Goal: Transaction & Acquisition: Purchase product/service

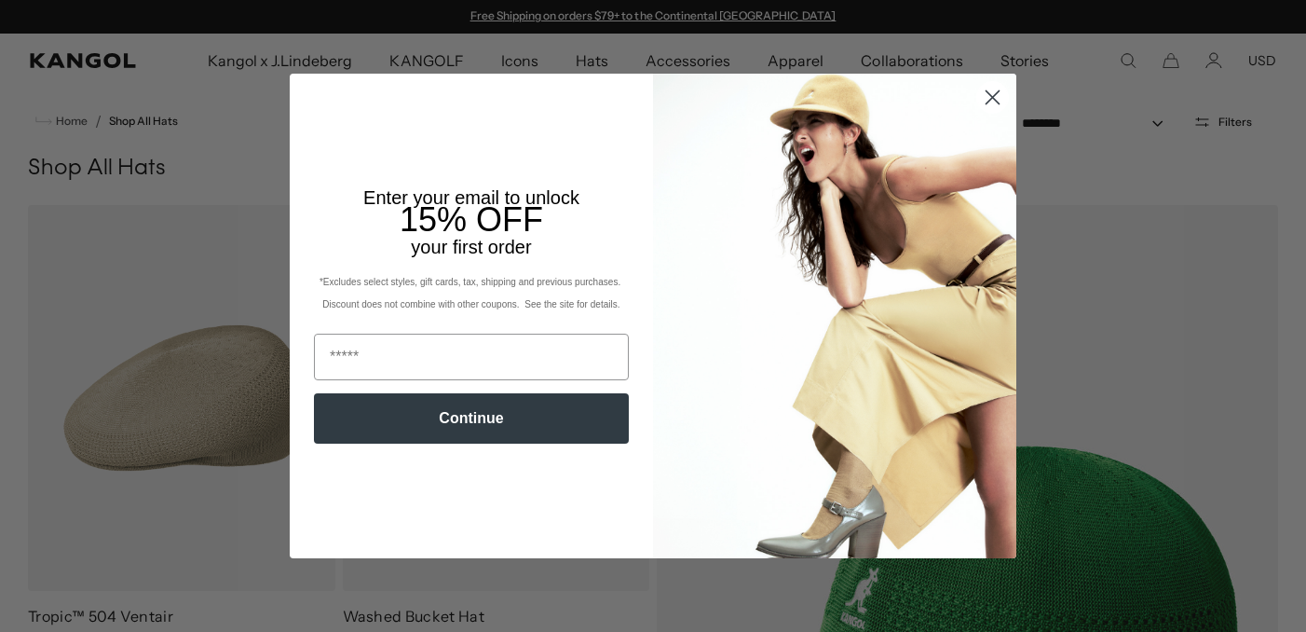
scroll to position [320, 0]
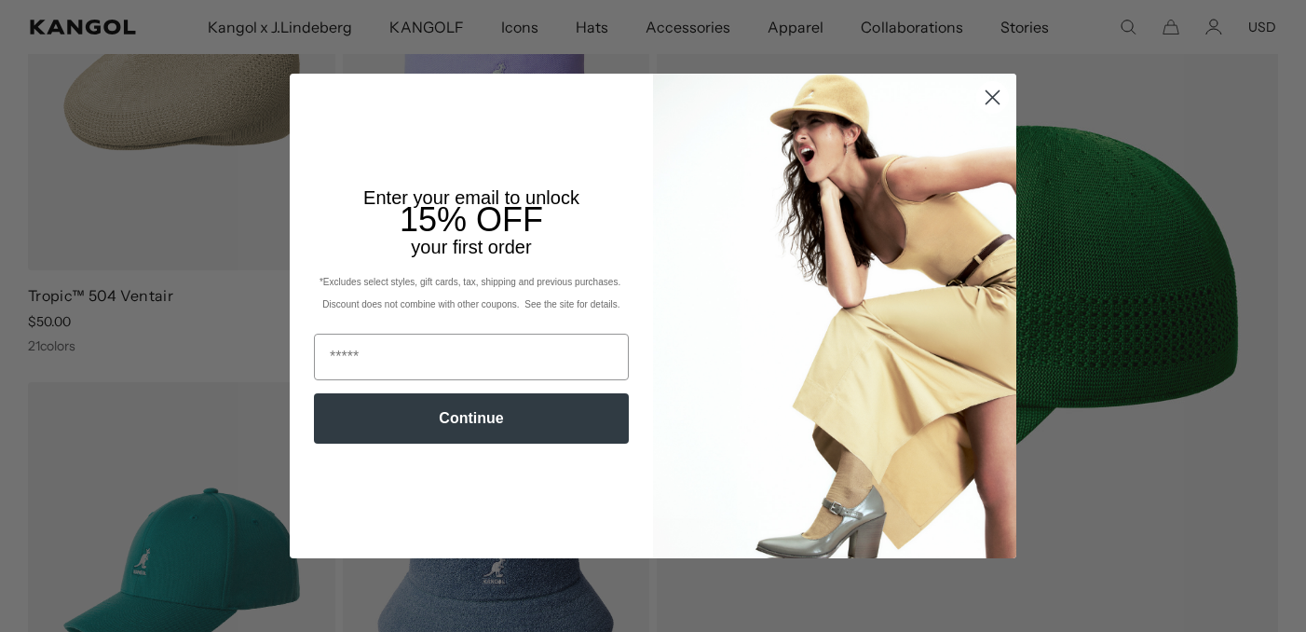
click at [988, 102] on circle "Close dialog" at bounding box center [992, 97] width 31 height 31
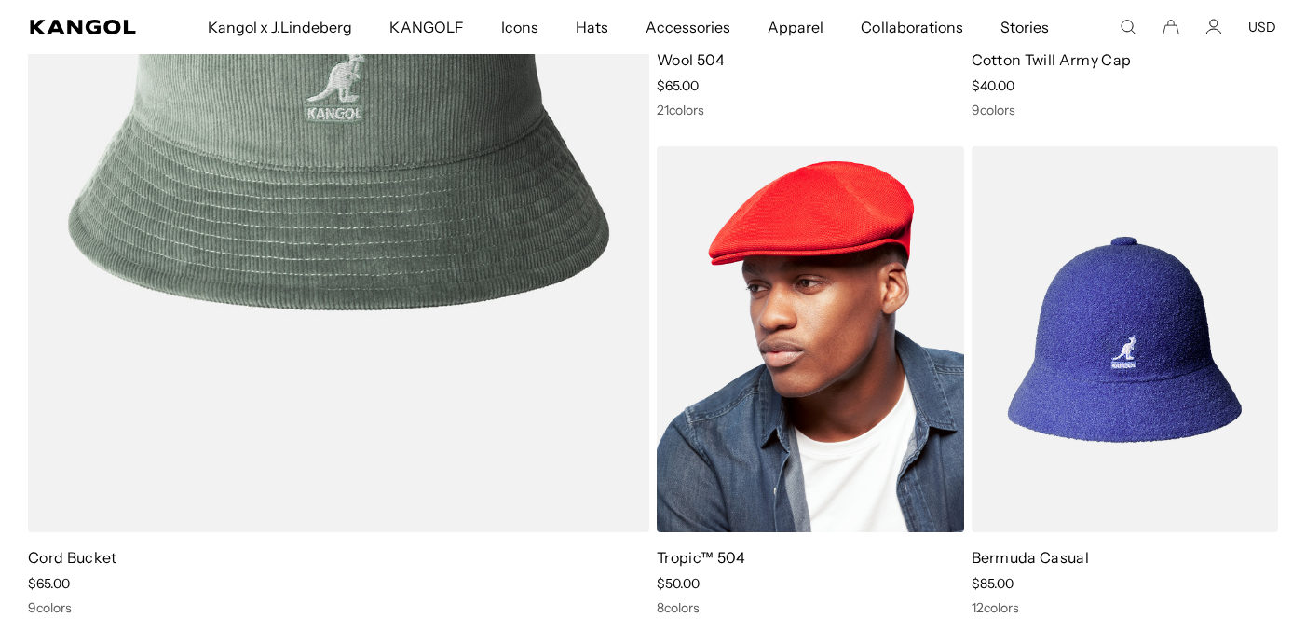
scroll to position [0, 0]
click at [796, 322] on img at bounding box center [810, 339] width 307 height 386
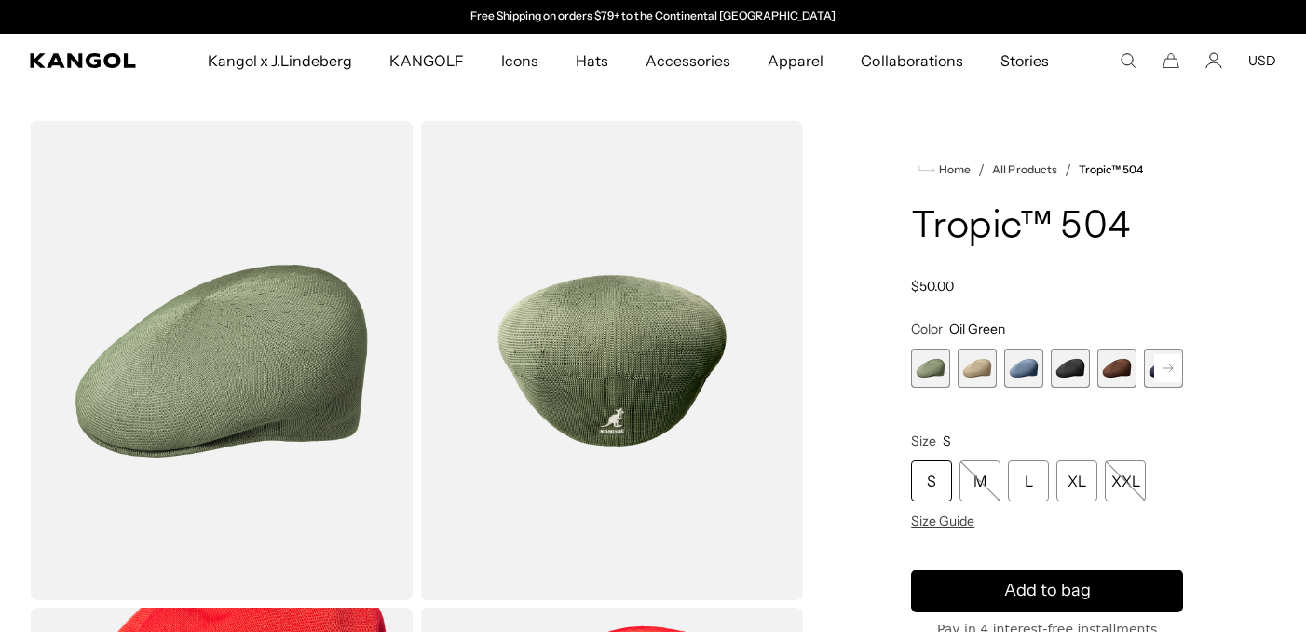
click at [1168, 369] on rect at bounding box center [1168, 368] width 28 height 28
click at [1076, 370] on span "6 of 9" at bounding box center [1070, 367] width 39 height 39
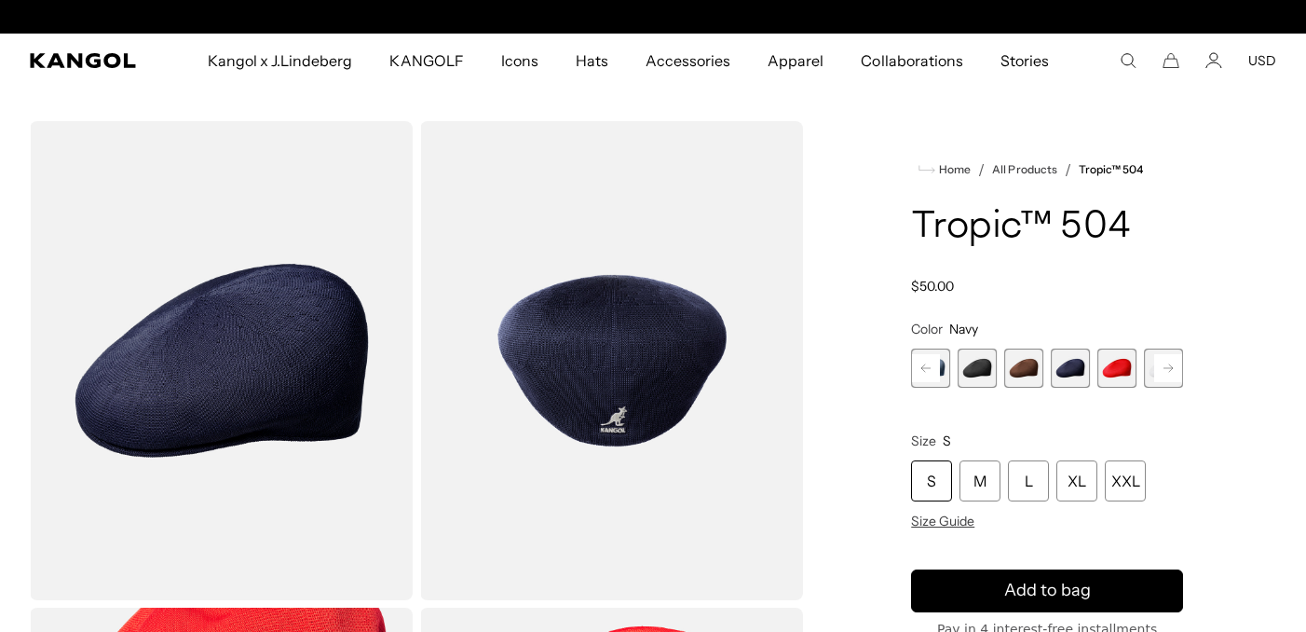
scroll to position [0, 384]
click at [1174, 363] on rect at bounding box center [1168, 368] width 28 height 28
click at [1174, 363] on span "9 of 9" at bounding box center [1163, 367] width 39 height 39
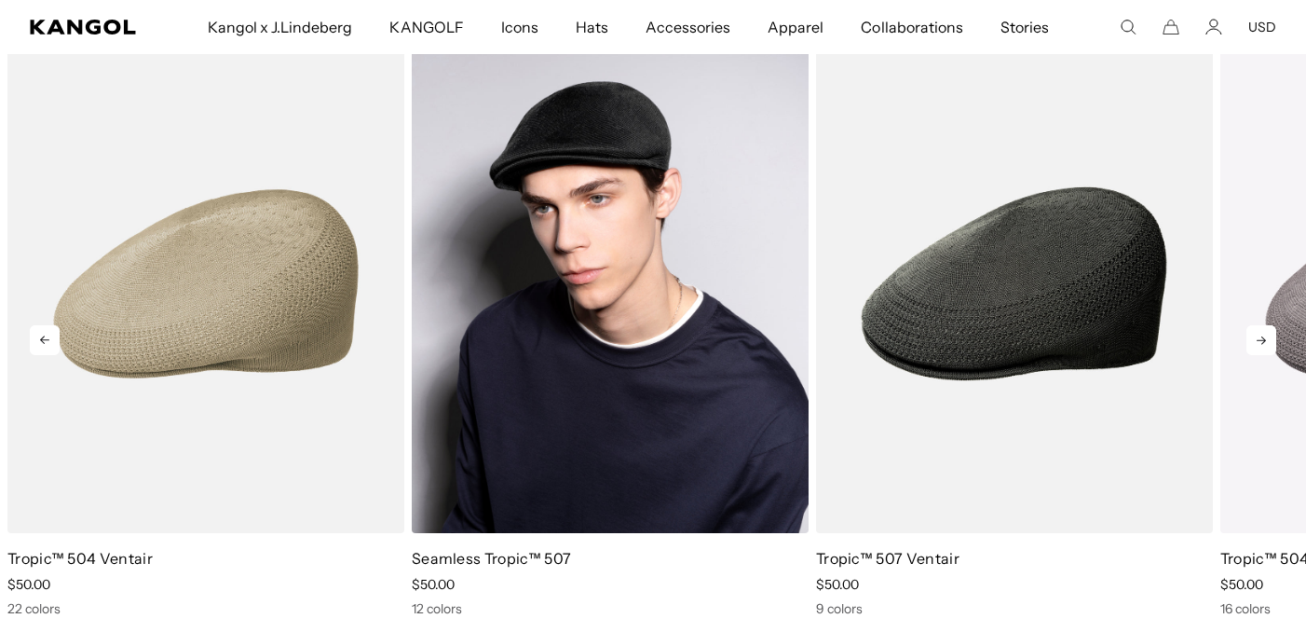
scroll to position [0, 384]
click at [660, 384] on img "2 of 5" at bounding box center [610, 283] width 397 height 498
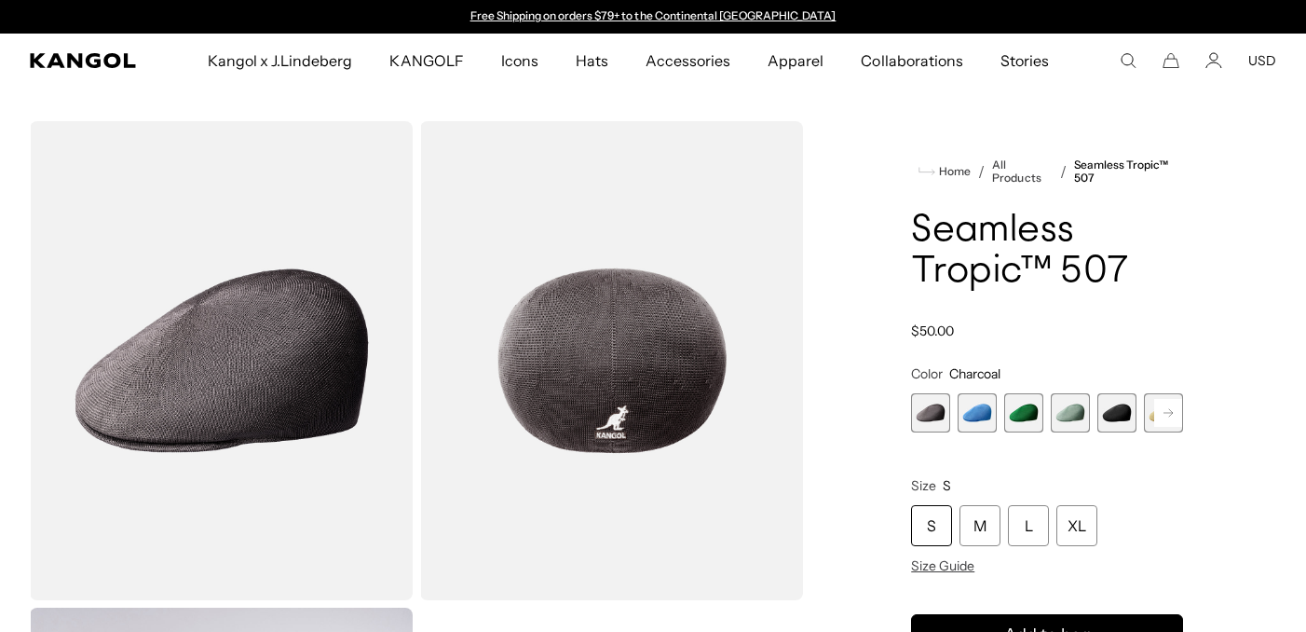
click at [1125, 415] on span "5 of 12" at bounding box center [1117, 412] width 39 height 39
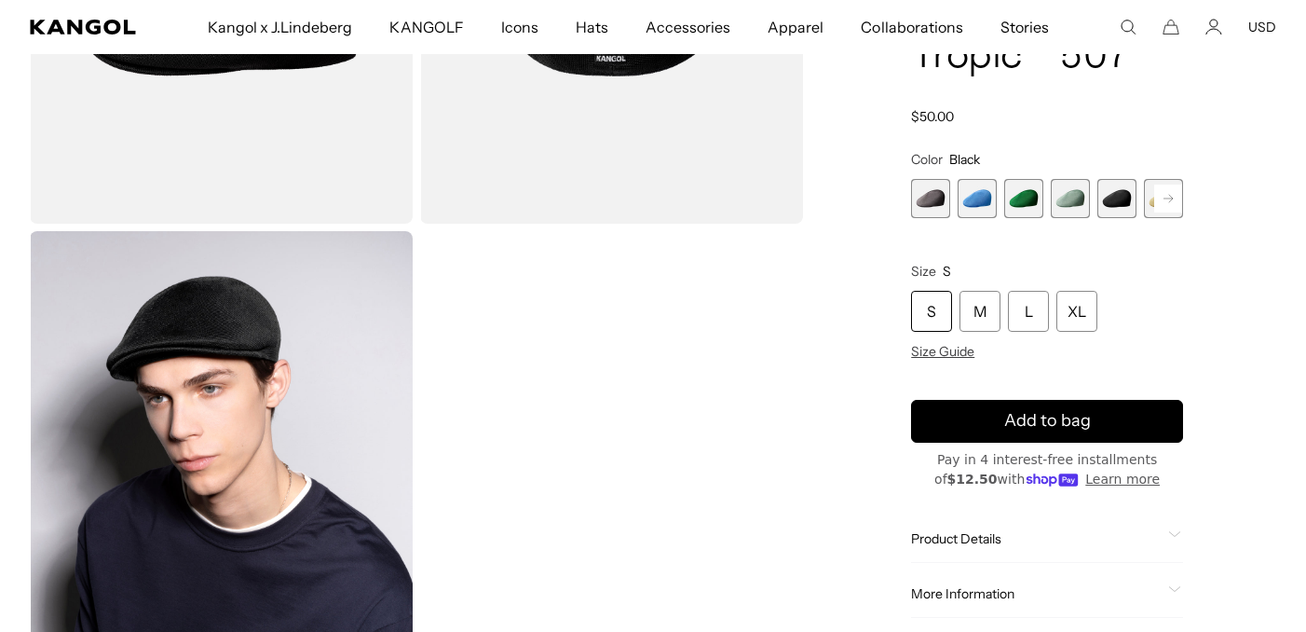
scroll to position [375, 0]
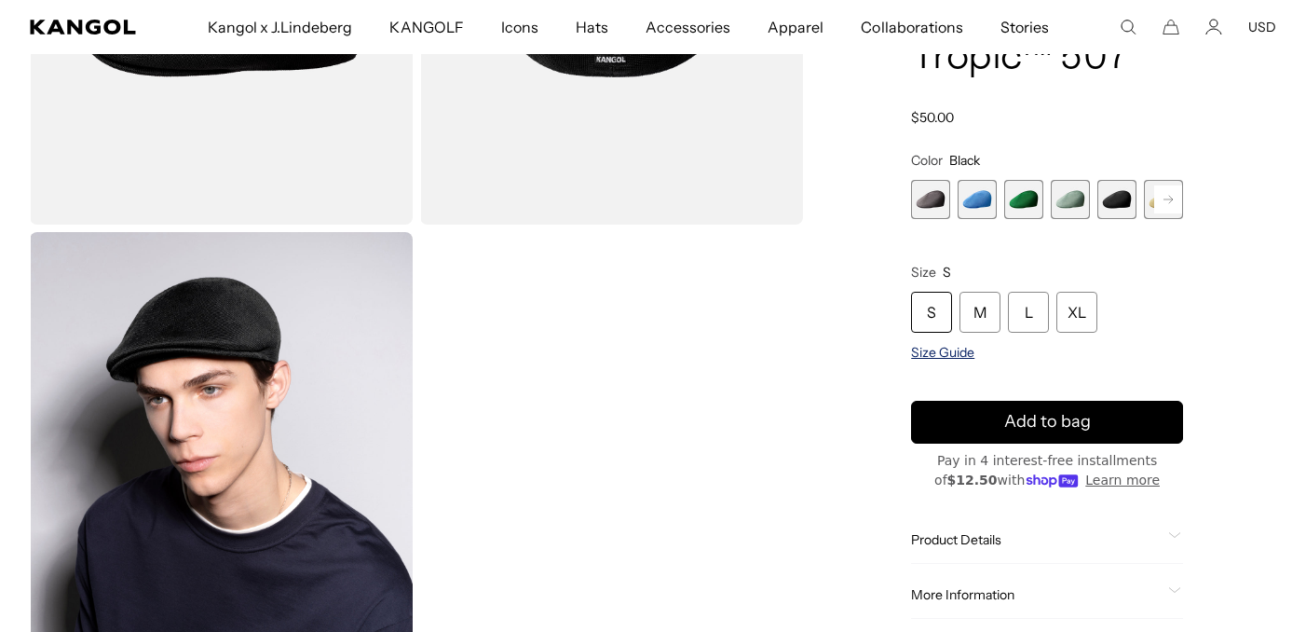
click at [957, 349] on span "Size Guide" at bounding box center [942, 352] width 63 height 17
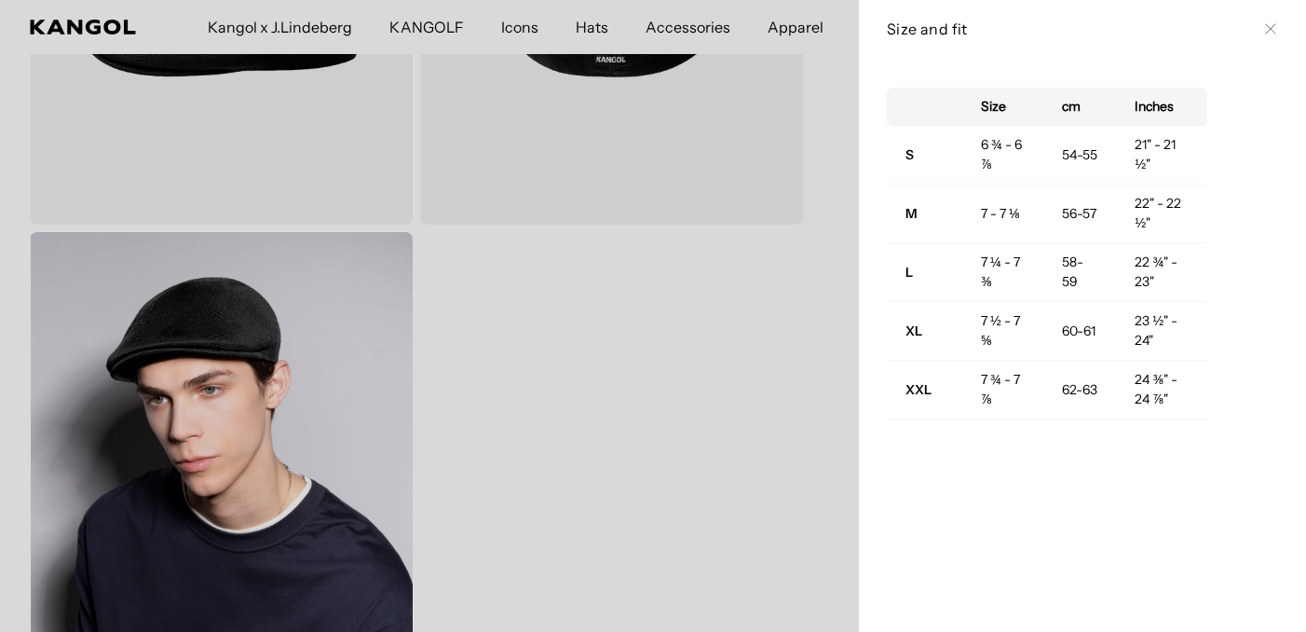
scroll to position [0, 384]
click at [1274, 31] on icon at bounding box center [1270, 29] width 10 height 10
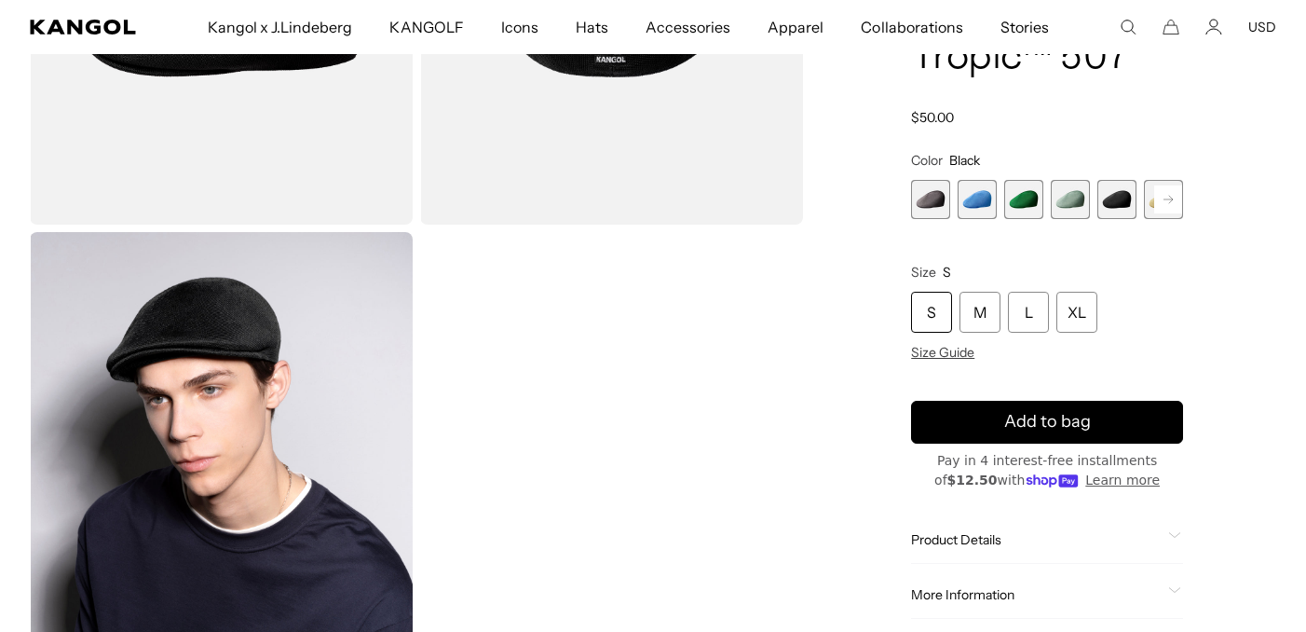
scroll to position [0, 0]
click at [1077, 310] on div "XL" at bounding box center [1077, 312] width 41 height 41
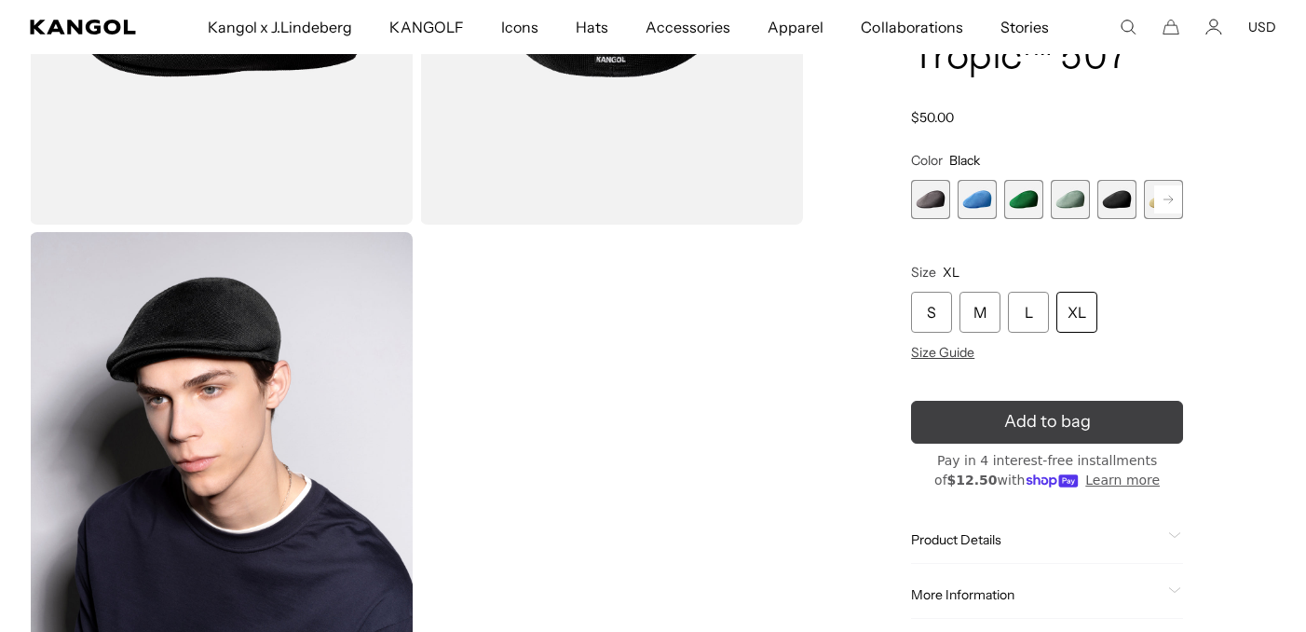
click at [1067, 420] on span "Add to bag" at bounding box center [1047, 421] width 87 height 25
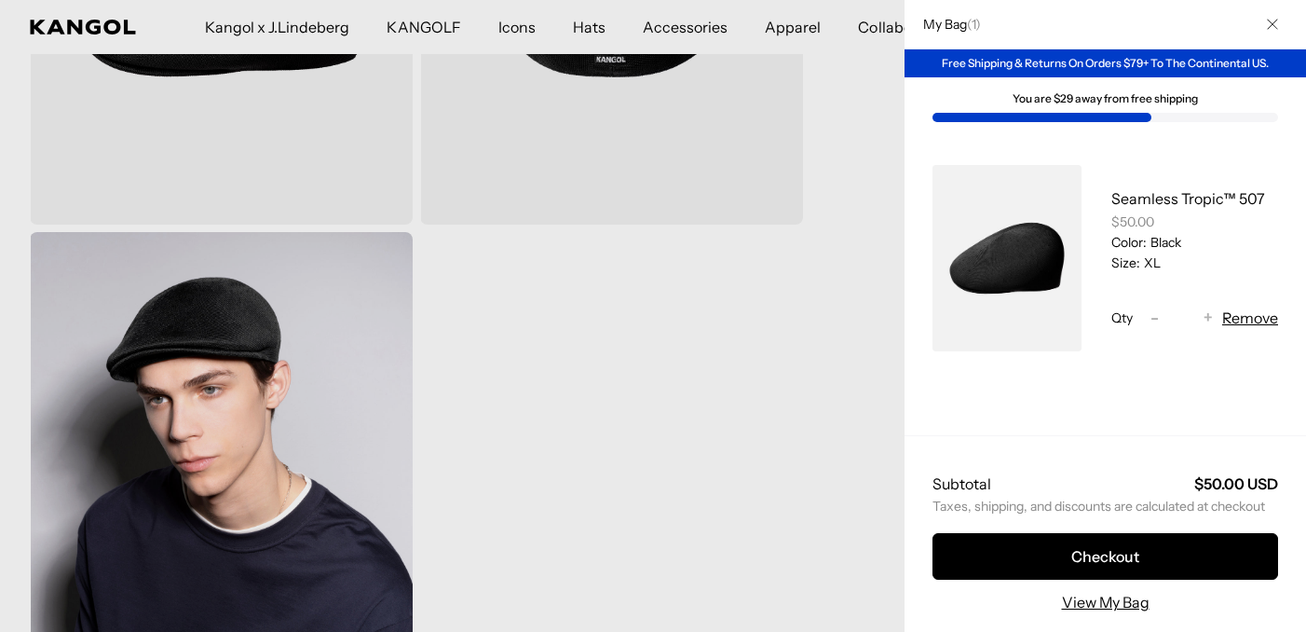
click at [695, 338] on div at bounding box center [653, 316] width 1306 height 632
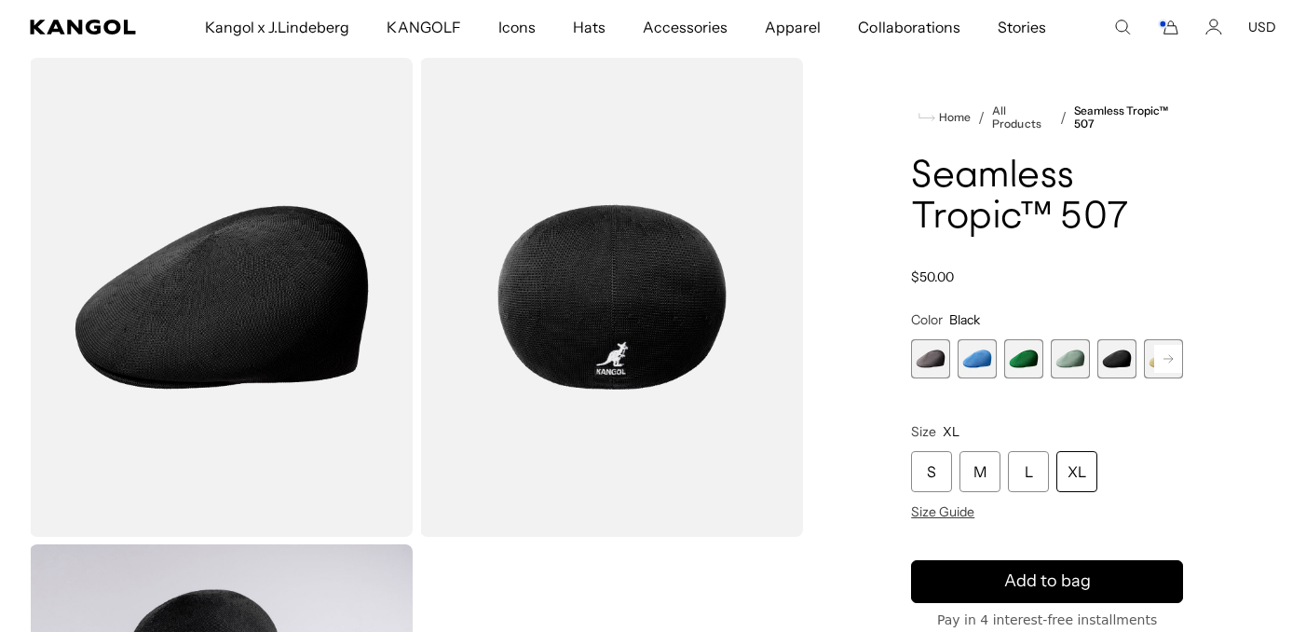
click at [1167, 32] on icon "Cart" at bounding box center [1168, 27] width 22 height 17
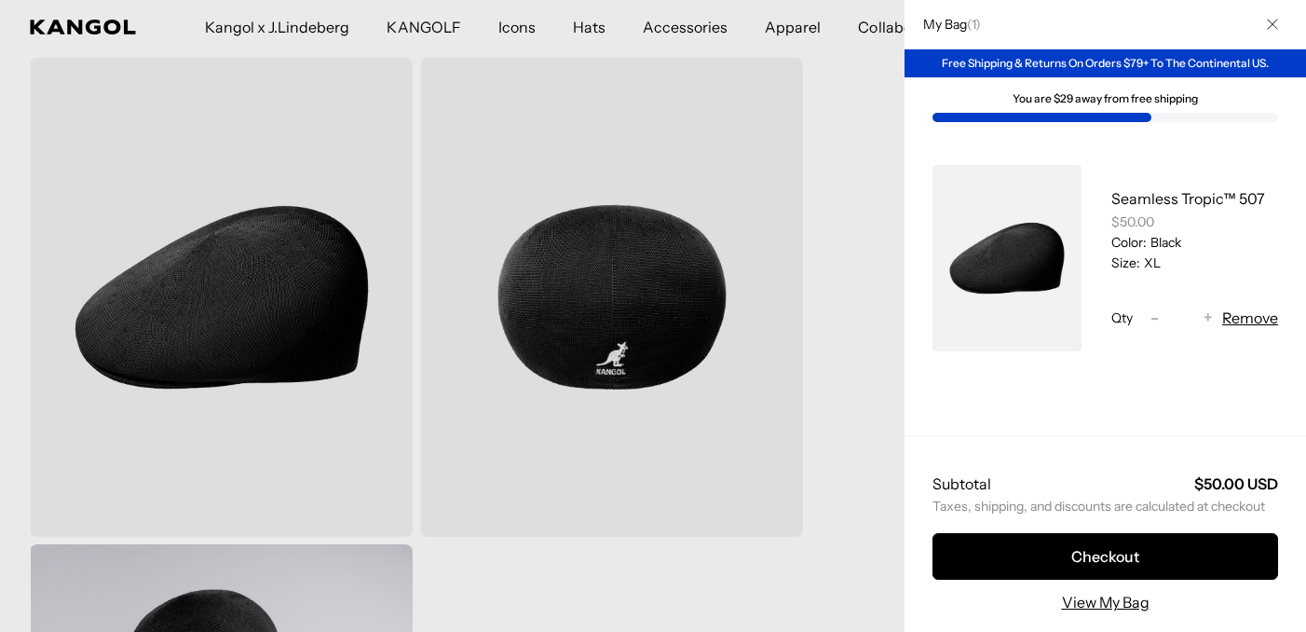
click at [876, 160] on div at bounding box center [653, 316] width 1306 height 632
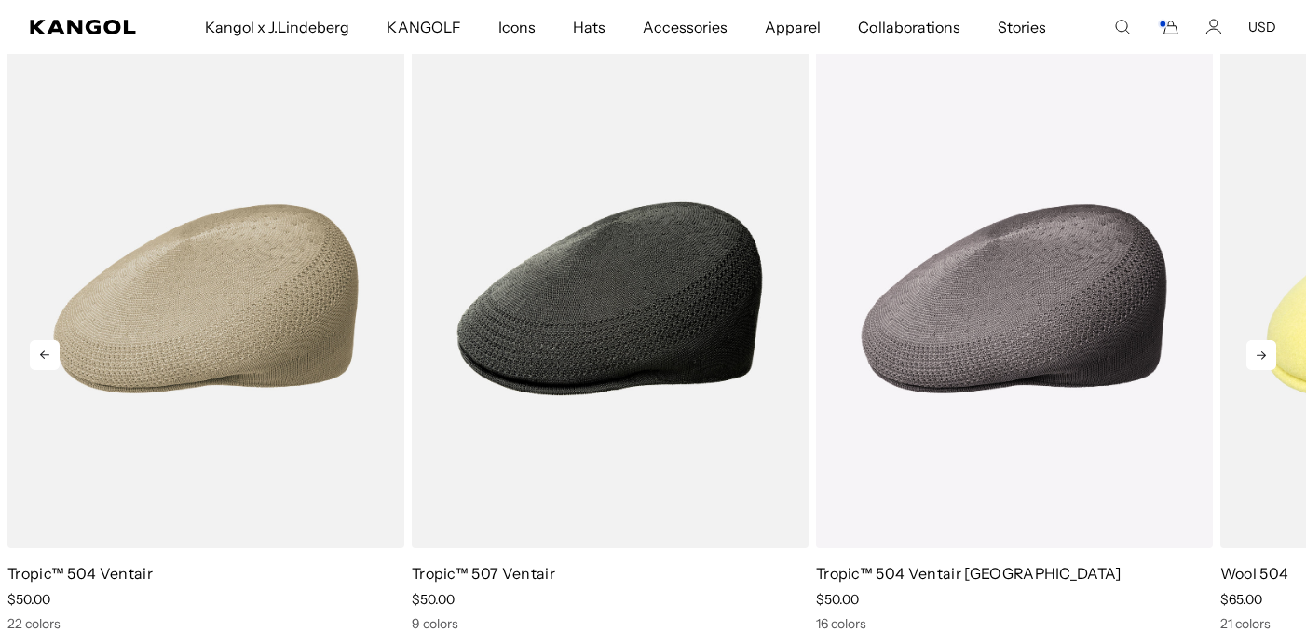
click at [1255, 361] on icon at bounding box center [1262, 355] width 30 height 30
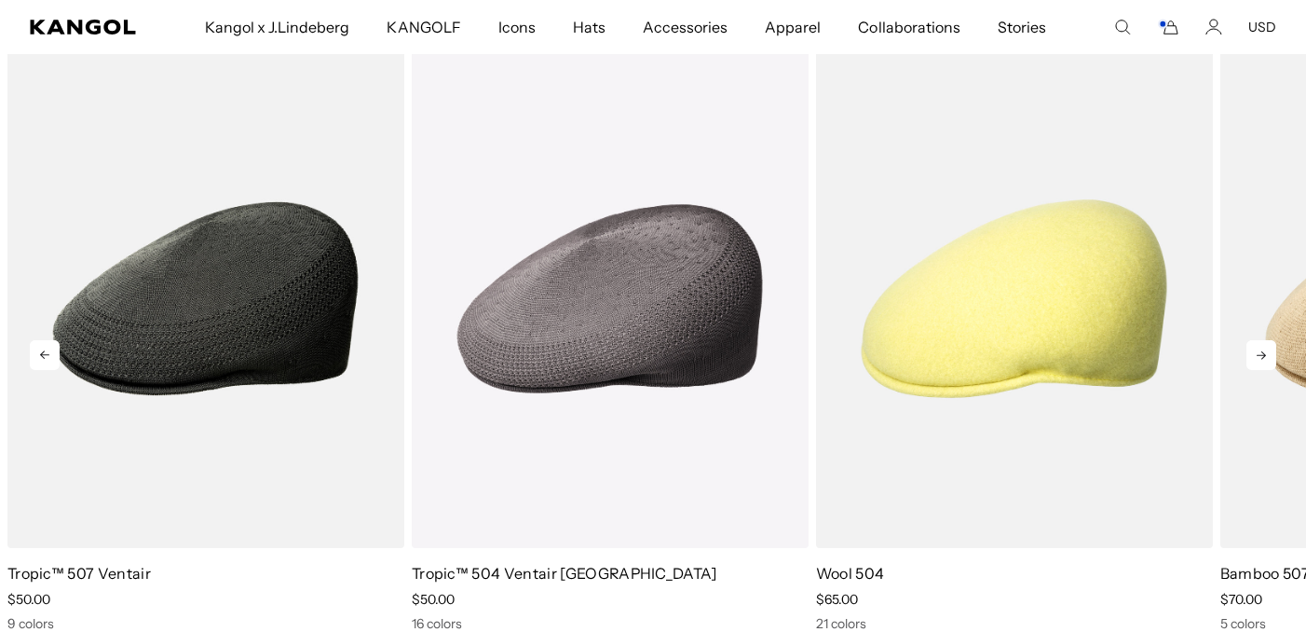
scroll to position [0, 384]
click at [1255, 361] on icon at bounding box center [1262, 355] width 30 height 30
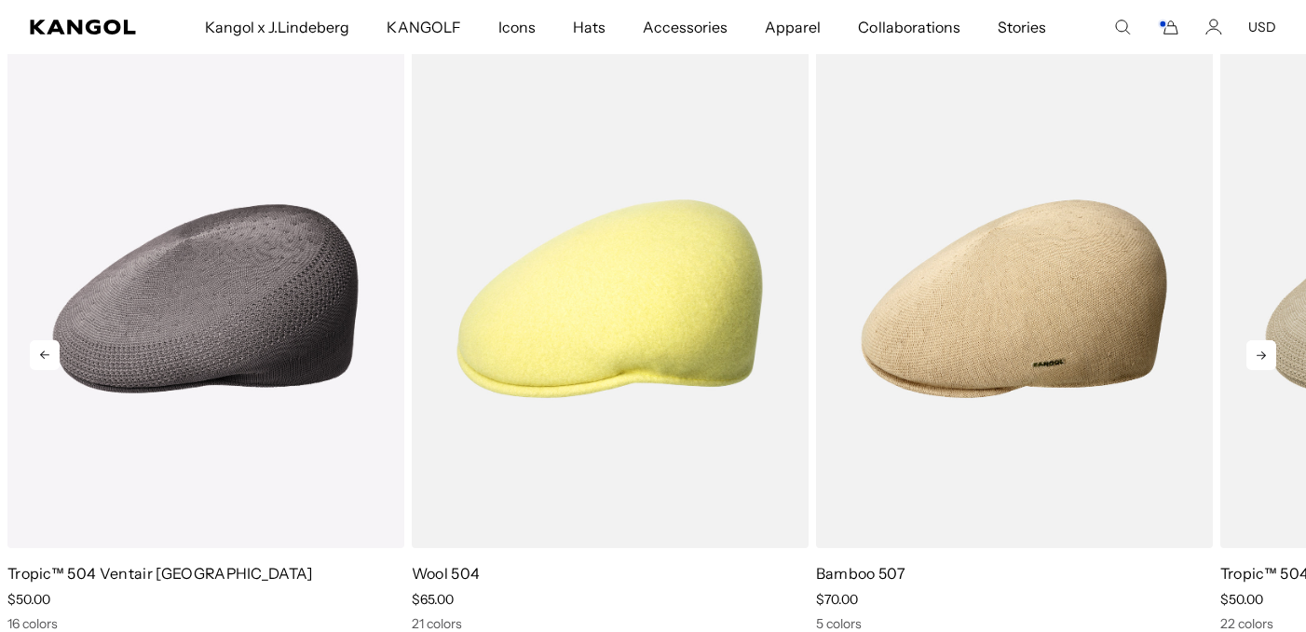
click at [1255, 361] on icon at bounding box center [1262, 355] width 30 height 30
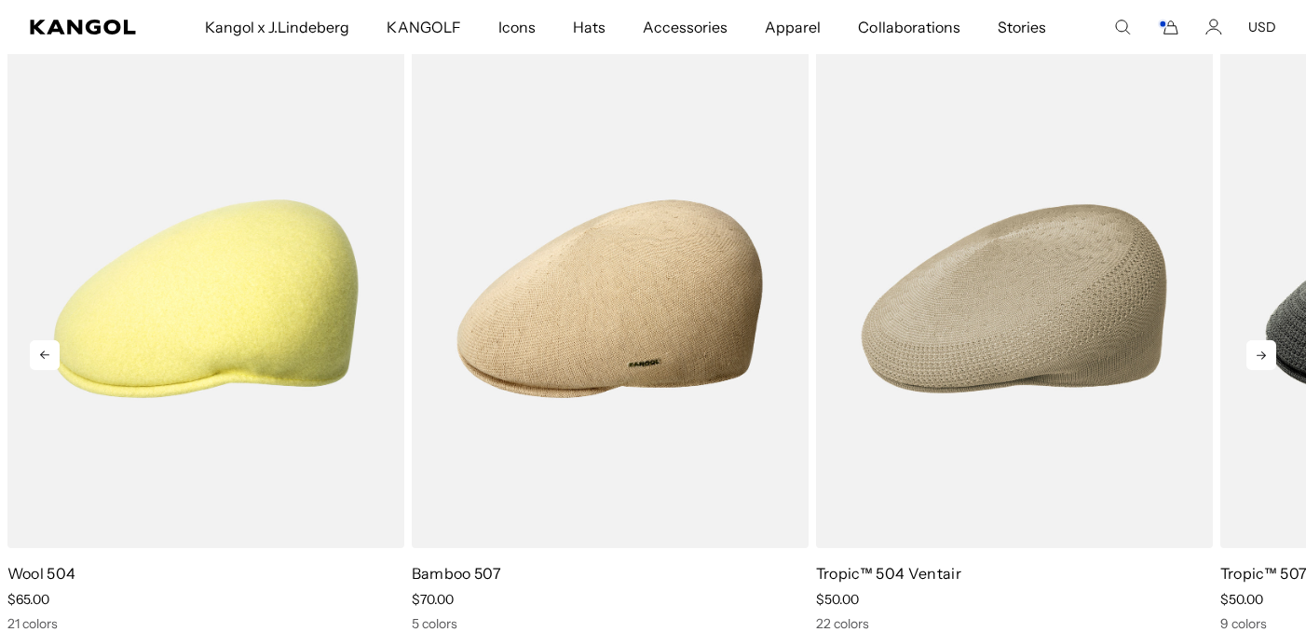
click at [1255, 361] on icon at bounding box center [1262, 355] width 30 height 30
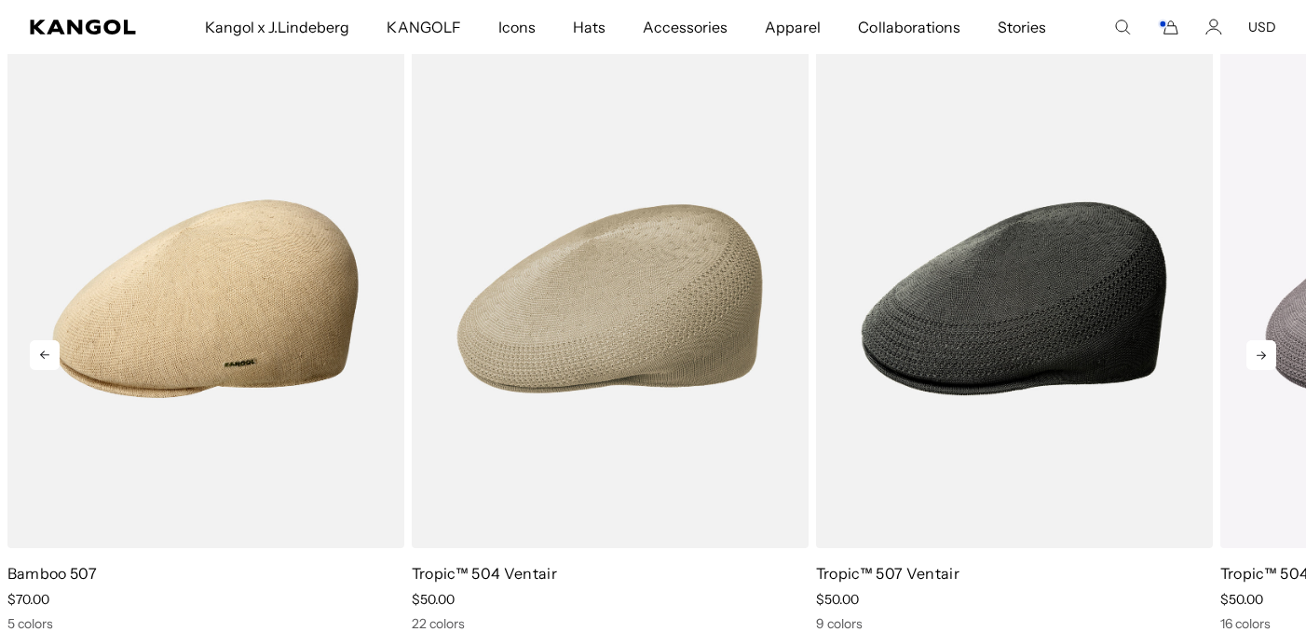
click at [1255, 361] on icon at bounding box center [1262, 355] width 30 height 30
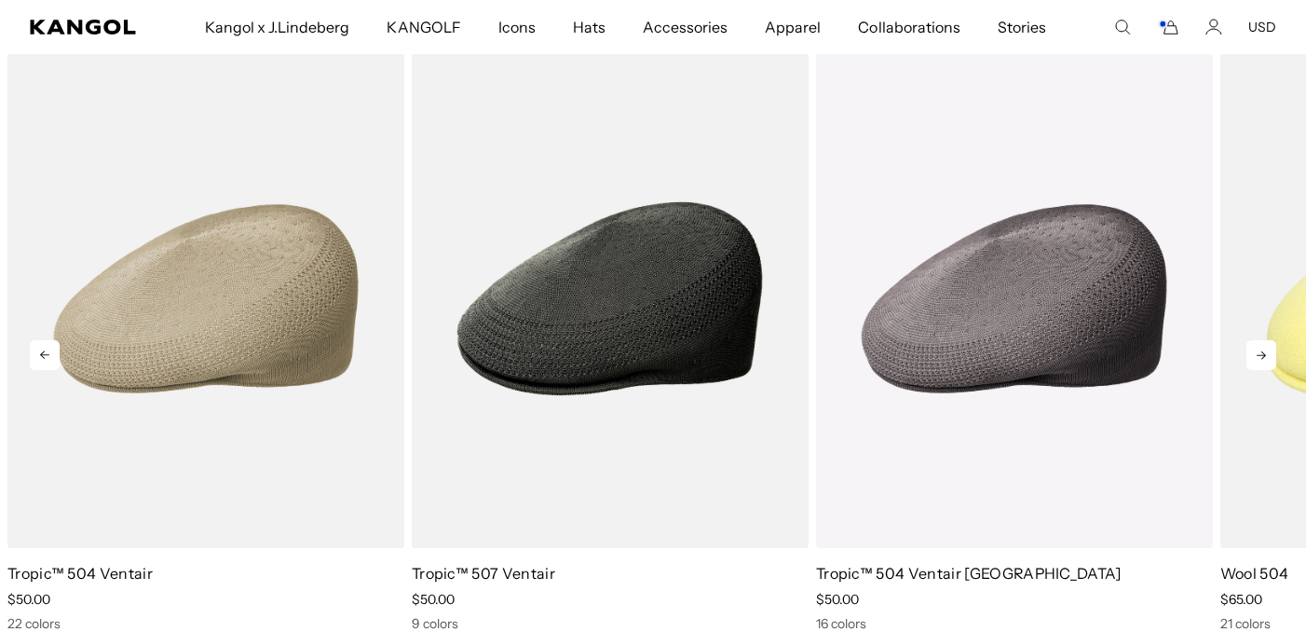
click at [1255, 361] on icon at bounding box center [1262, 355] width 30 height 30
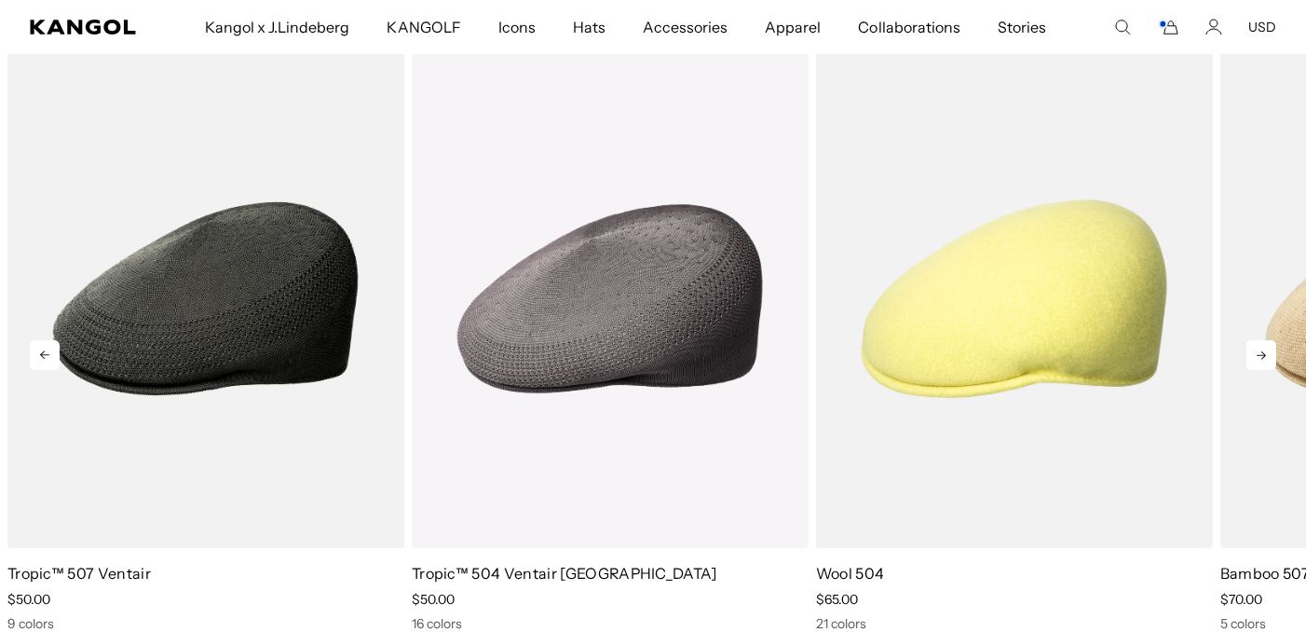
click at [1255, 361] on icon at bounding box center [1262, 355] width 30 height 30
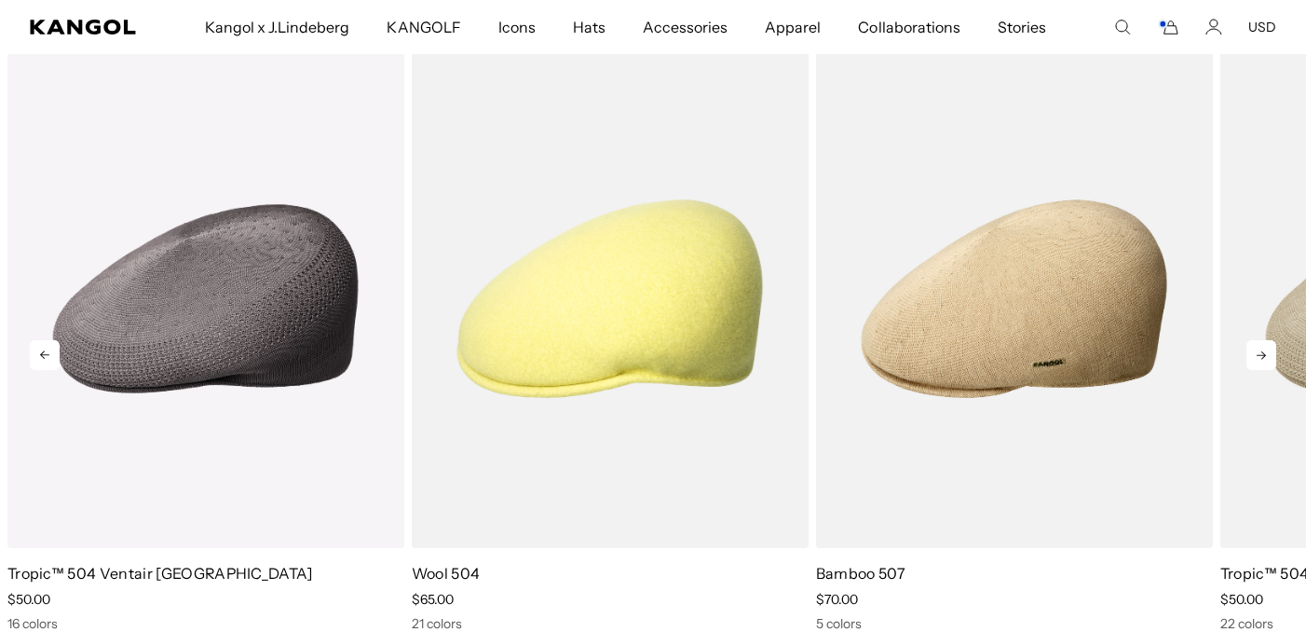
click at [1255, 361] on icon at bounding box center [1262, 355] width 30 height 30
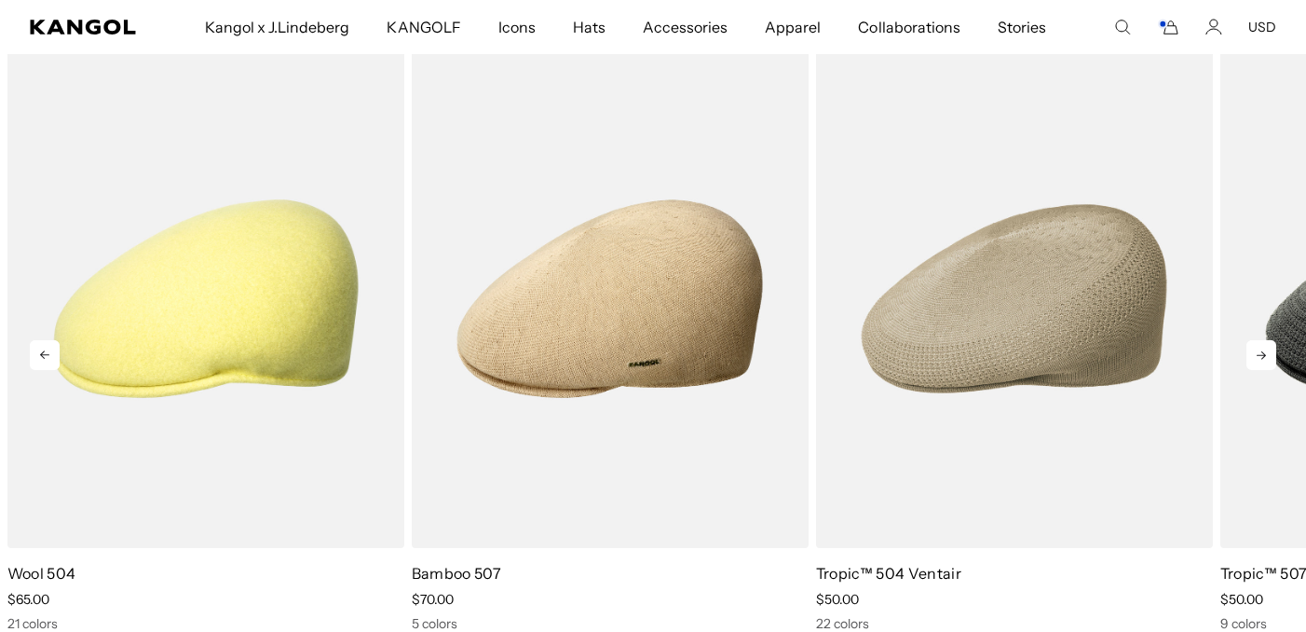
click at [1255, 361] on icon at bounding box center [1262, 355] width 30 height 30
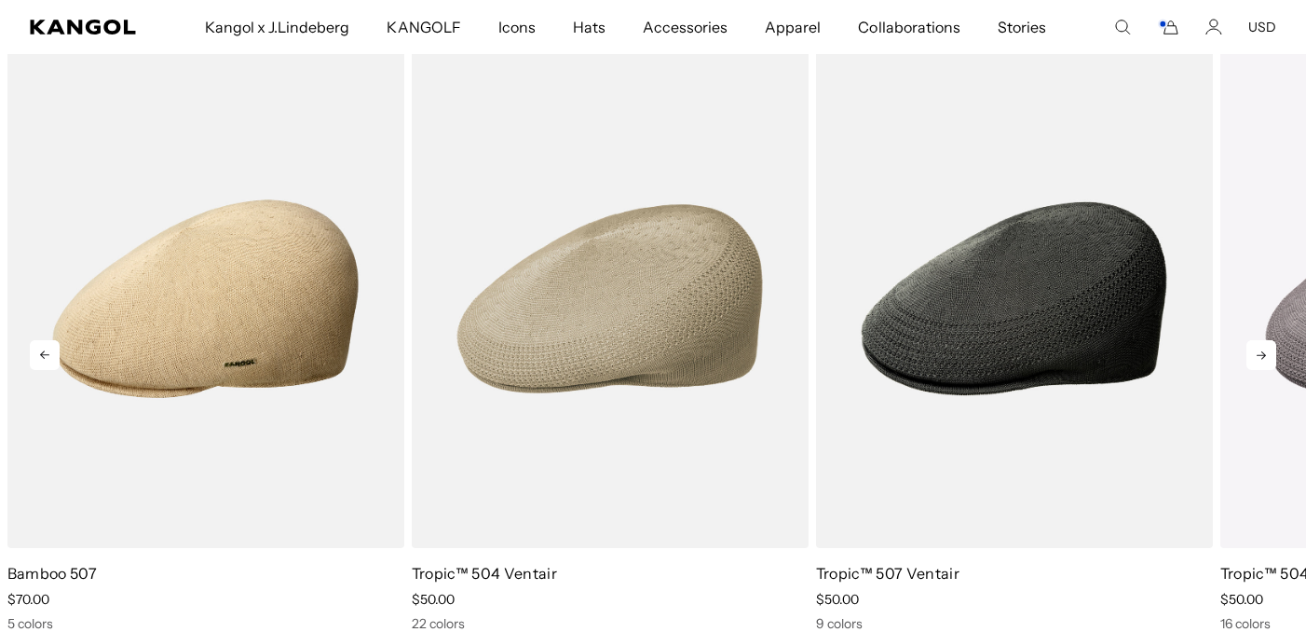
click at [1255, 361] on icon at bounding box center [1262, 355] width 30 height 30
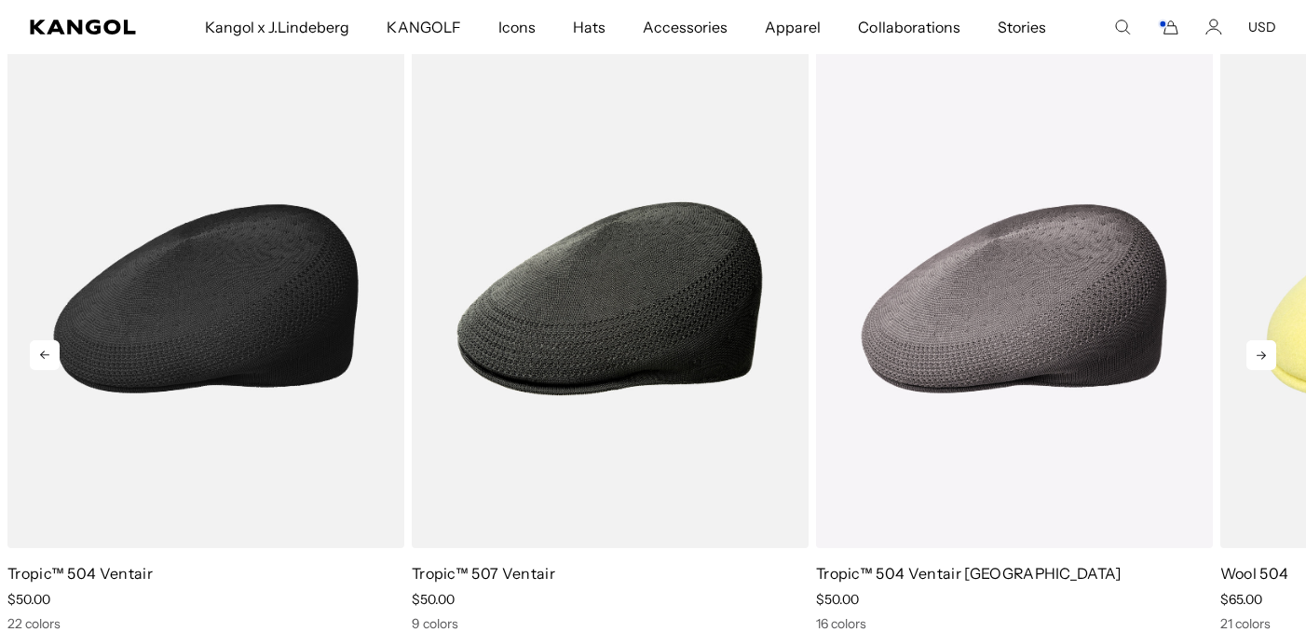
scroll to position [0, 384]
click at [268, 409] on img "1 of 5" at bounding box center [205, 298] width 397 height 498
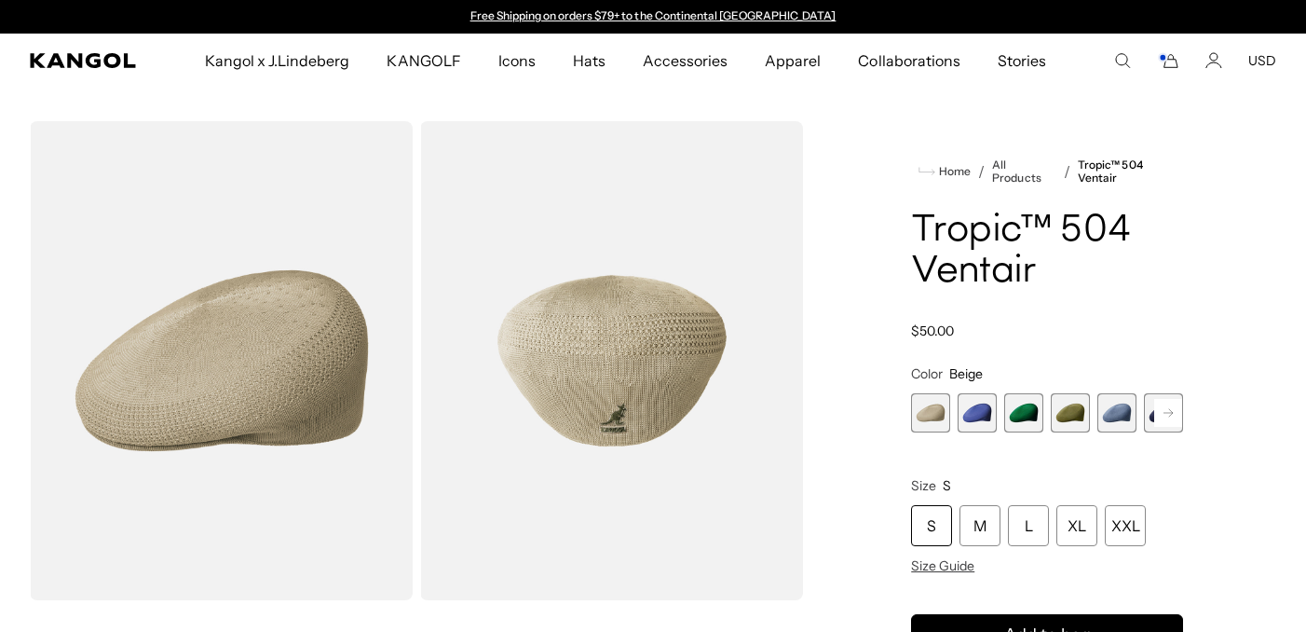
click at [1019, 416] on span "3 of 22" at bounding box center [1023, 412] width 39 height 39
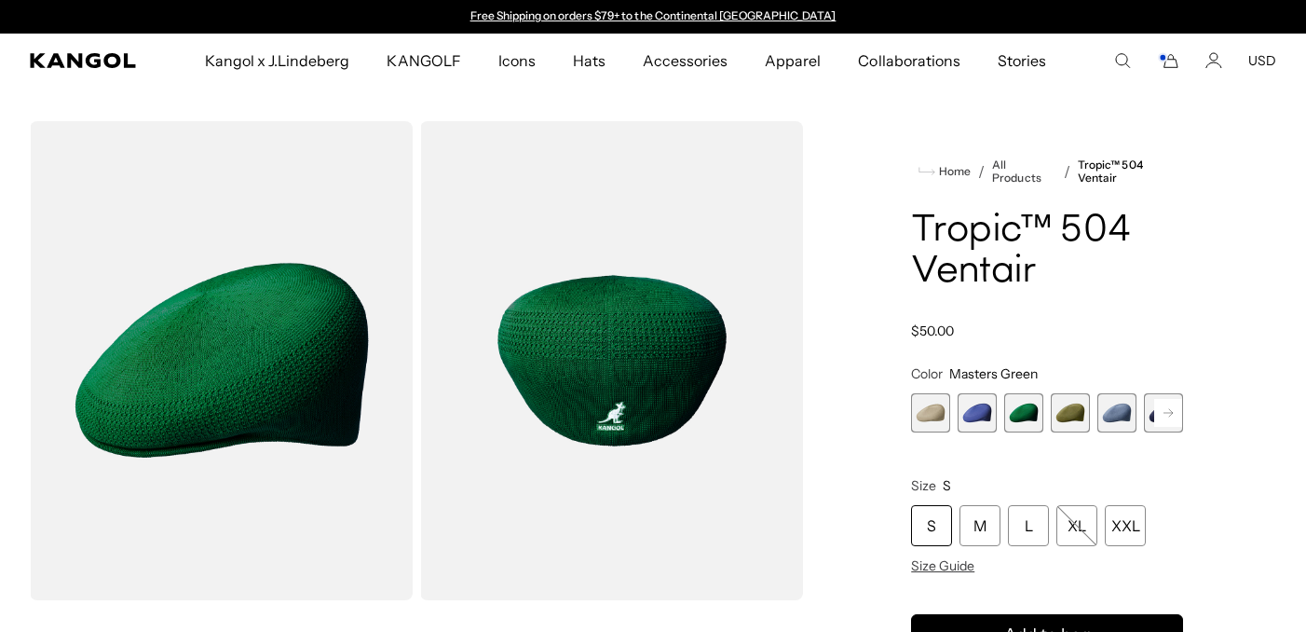
click at [1171, 416] on rect at bounding box center [1168, 413] width 28 height 28
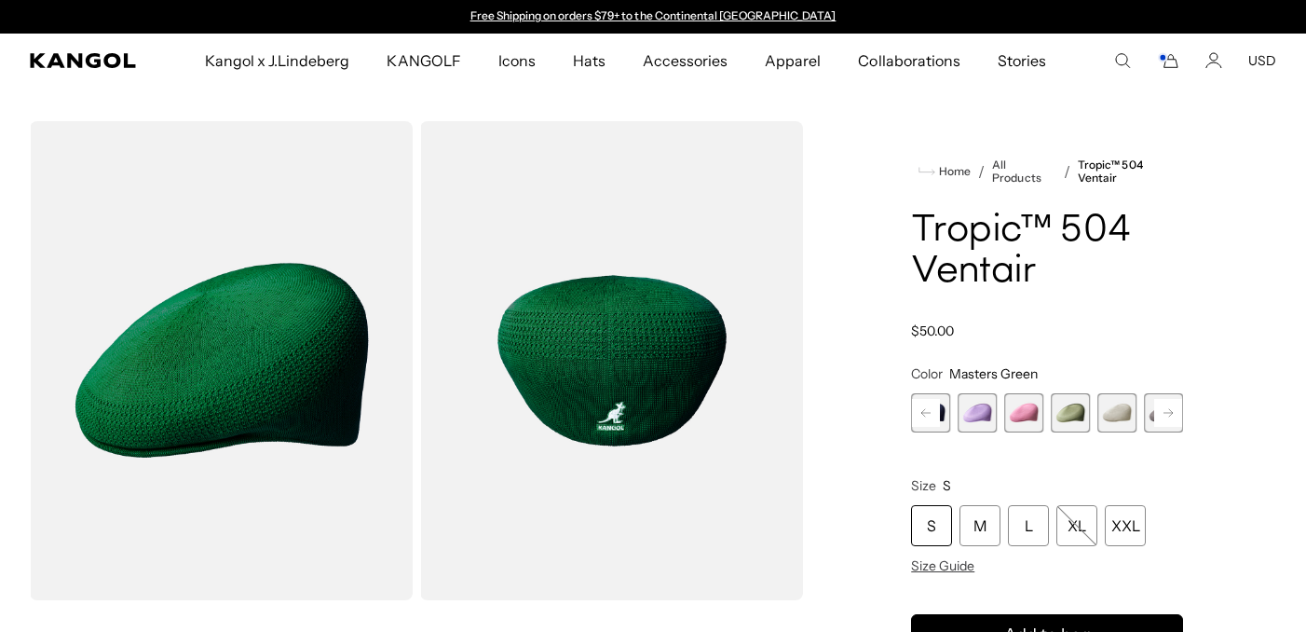
click at [1171, 416] on rect at bounding box center [1168, 413] width 28 height 28
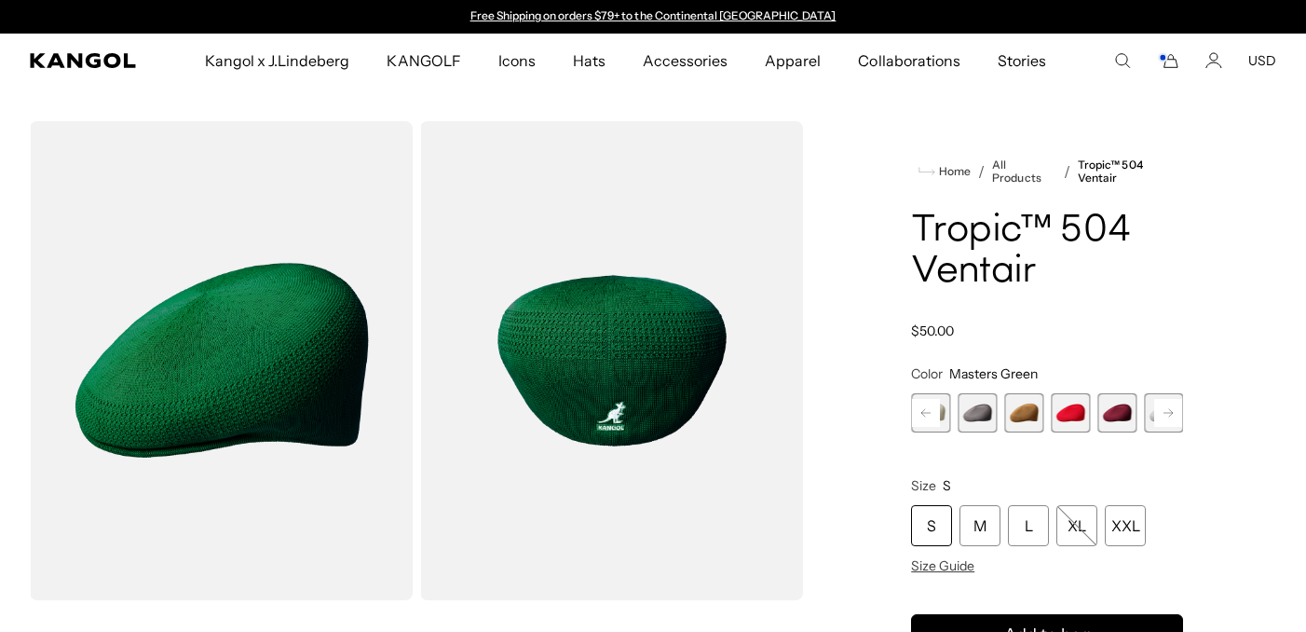
click at [1171, 416] on rect at bounding box center [1168, 413] width 28 height 28
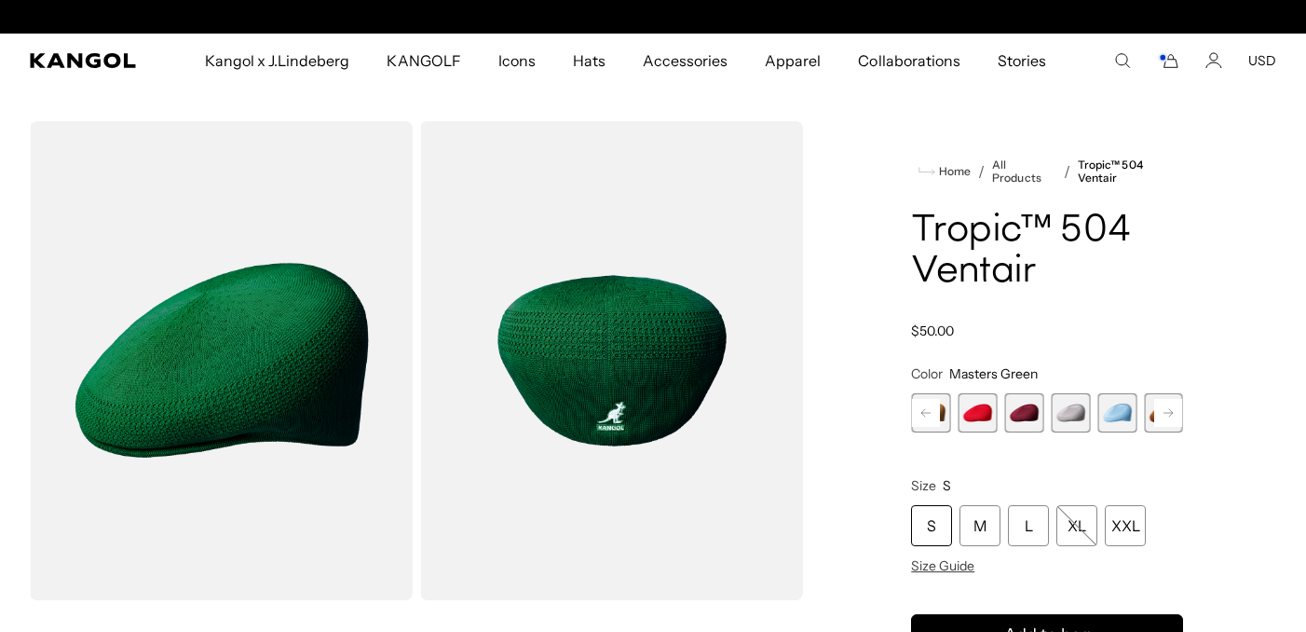
click at [1171, 416] on rect at bounding box center [1168, 413] width 28 height 28
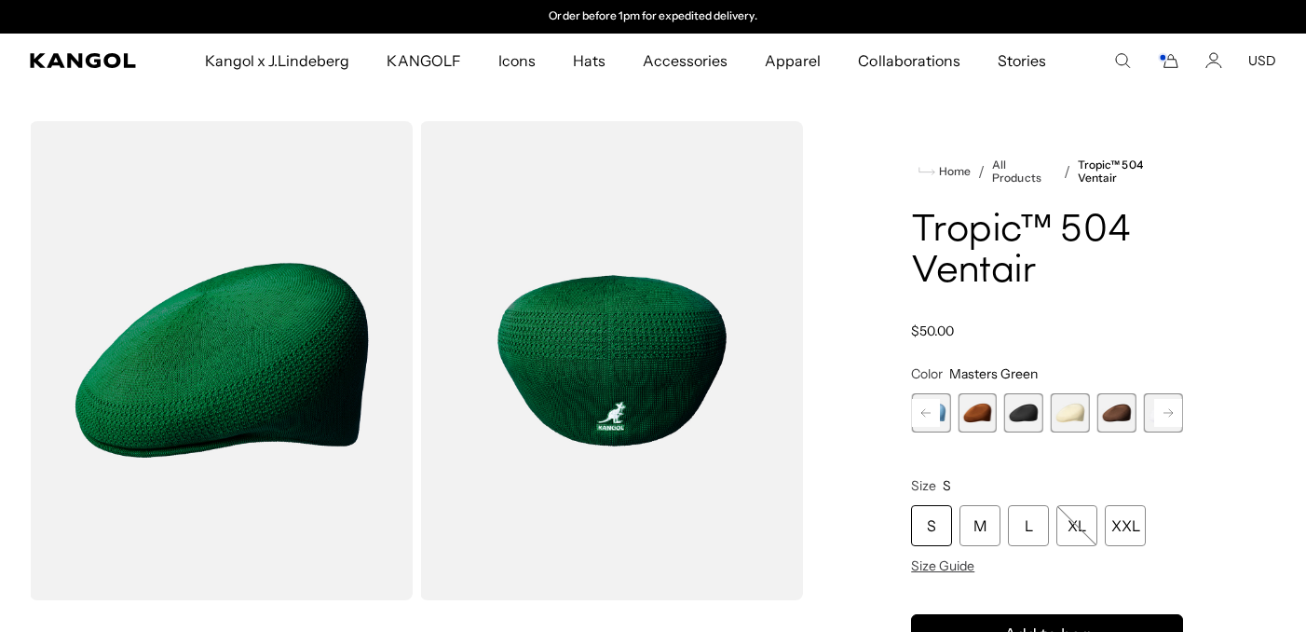
click at [1171, 416] on rect at bounding box center [1168, 413] width 28 height 28
click at [1171, 416] on div "Previous Next Beige Variant sold out or unavailable Starry Blue Variant sold ou…" at bounding box center [1047, 412] width 272 height 39
click at [1171, 416] on span "22 of 22" at bounding box center [1163, 412] width 39 height 39
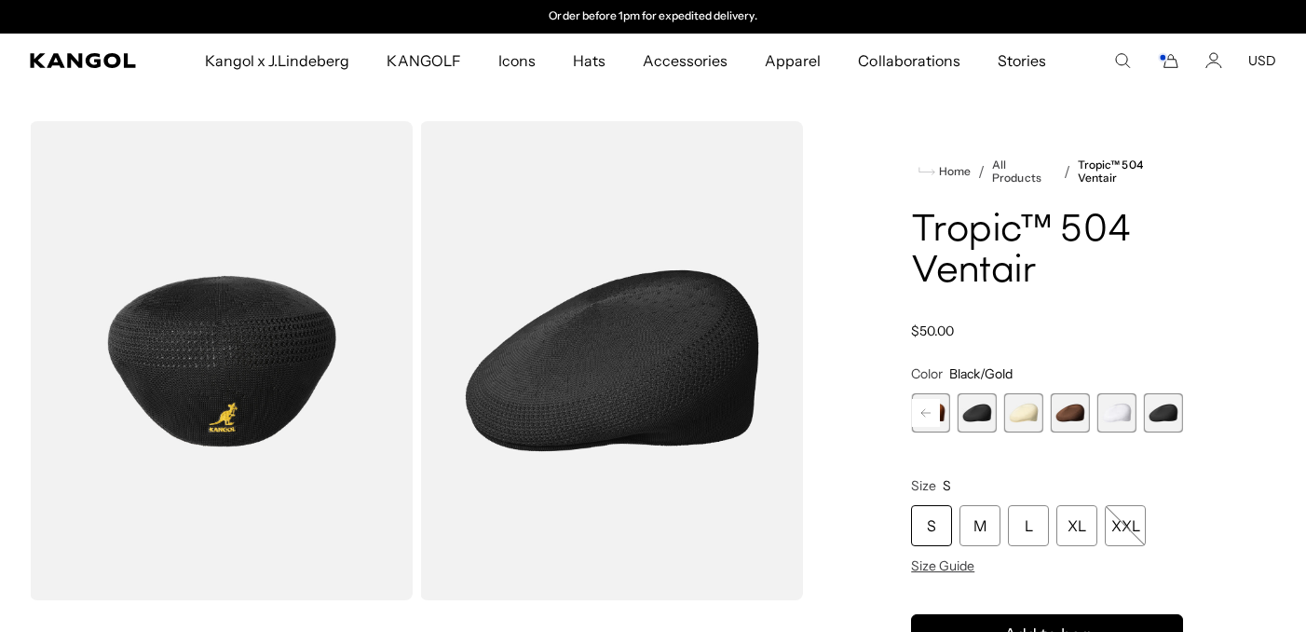
click at [1114, 421] on span "21 of 22" at bounding box center [1117, 412] width 39 height 39
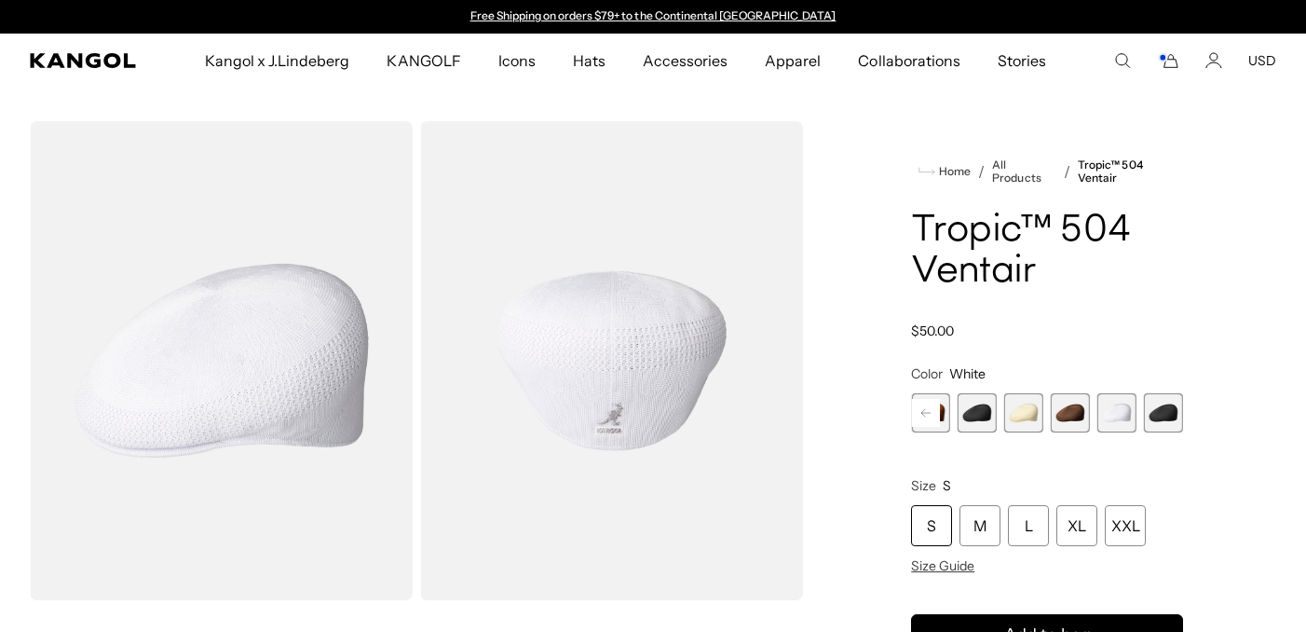
click at [1076, 421] on span "20 of 22" at bounding box center [1070, 412] width 39 height 39
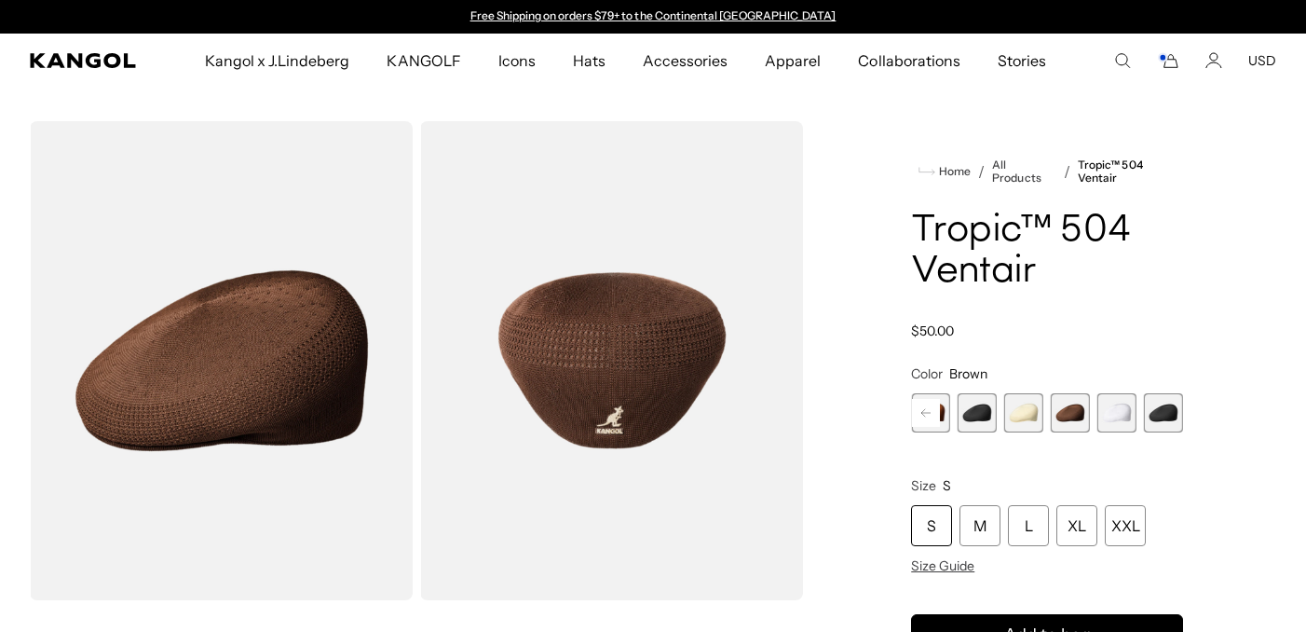
click at [977, 420] on span "18 of 22" at bounding box center [977, 412] width 39 height 39
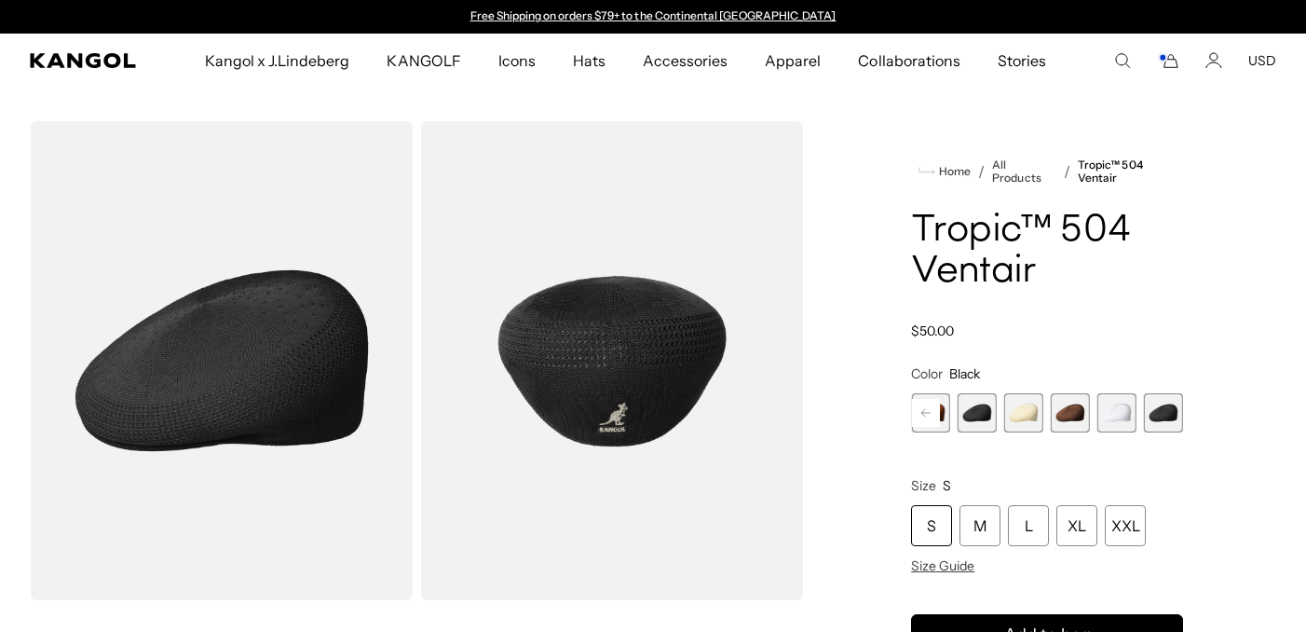
click at [923, 425] on span "17 of 22" at bounding box center [930, 412] width 39 height 39
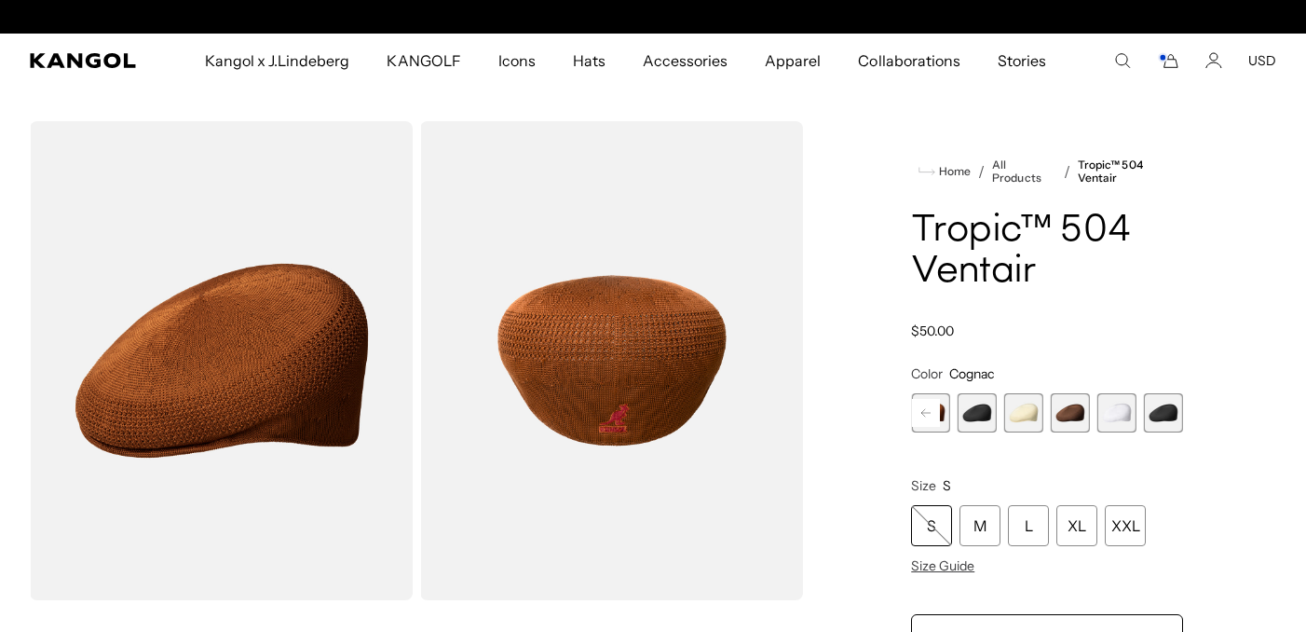
scroll to position [0, 384]
click at [927, 409] on rect at bounding box center [926, 413] width 28 height 28
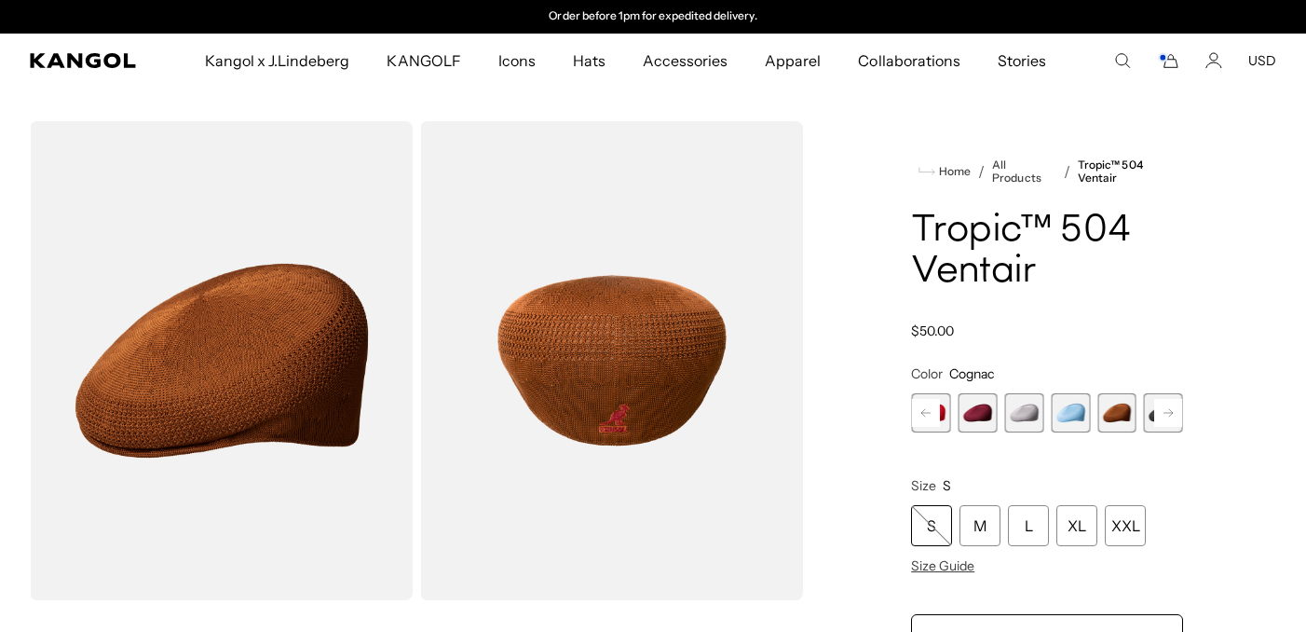
click at [927, 409] on rect at bounding box center [926, 413] width 28 height 28
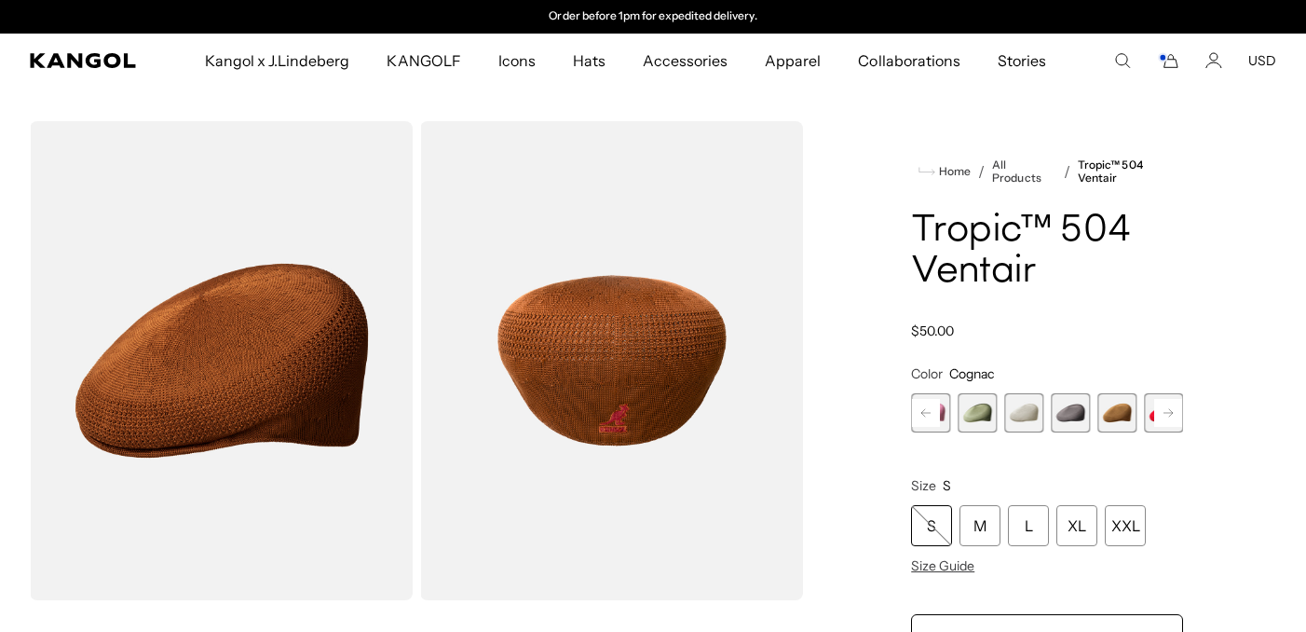
click at [927, 409] on rect at bounding box center [926, 413] width 28 height 28
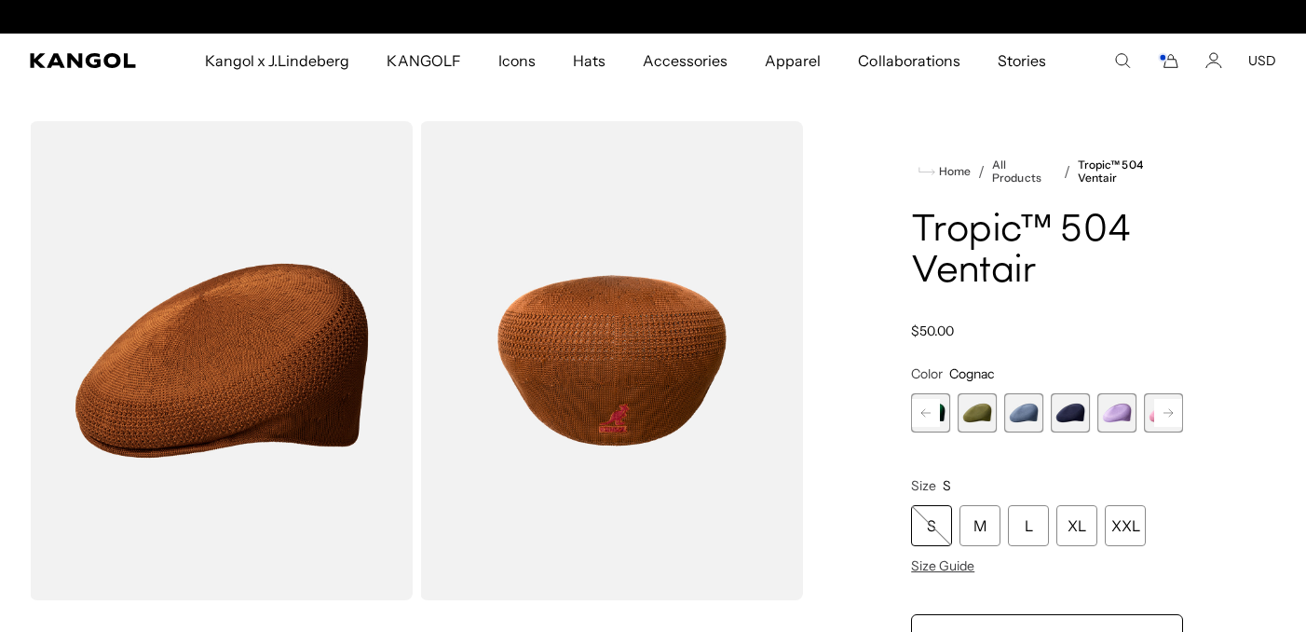
scroll to position [0, 0]
click at [1031, 409] on span "5 of 22" at bounding box center [1023, 412] width 39 height 39
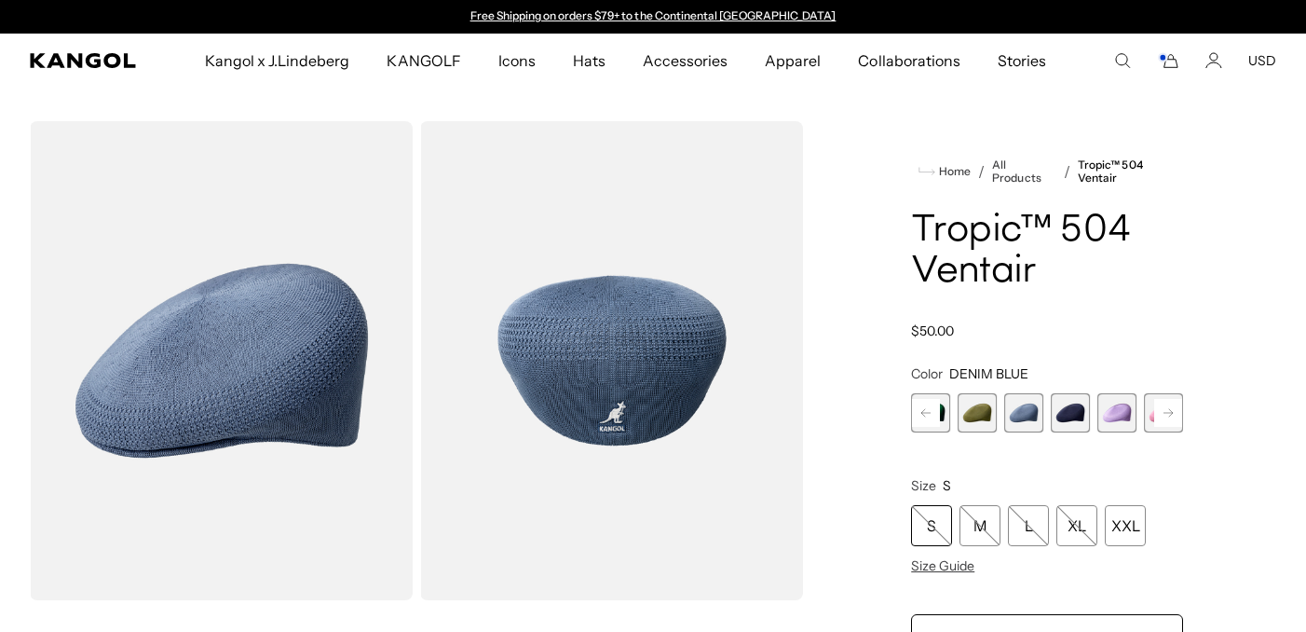
click at [986, 412] on span "4 of 22" at bounding box center [977, 412] width 39 height 39
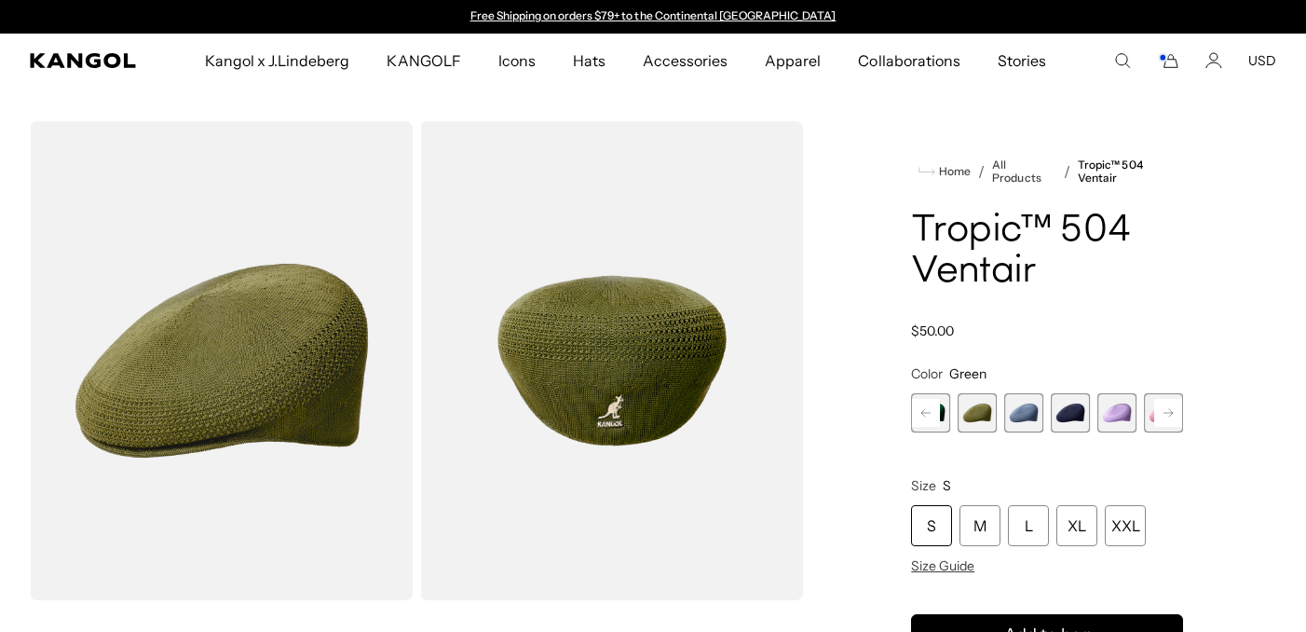
click at [1058, 402] on span "6 of 22" at bounding box center [1070, 412] width 39 height 39
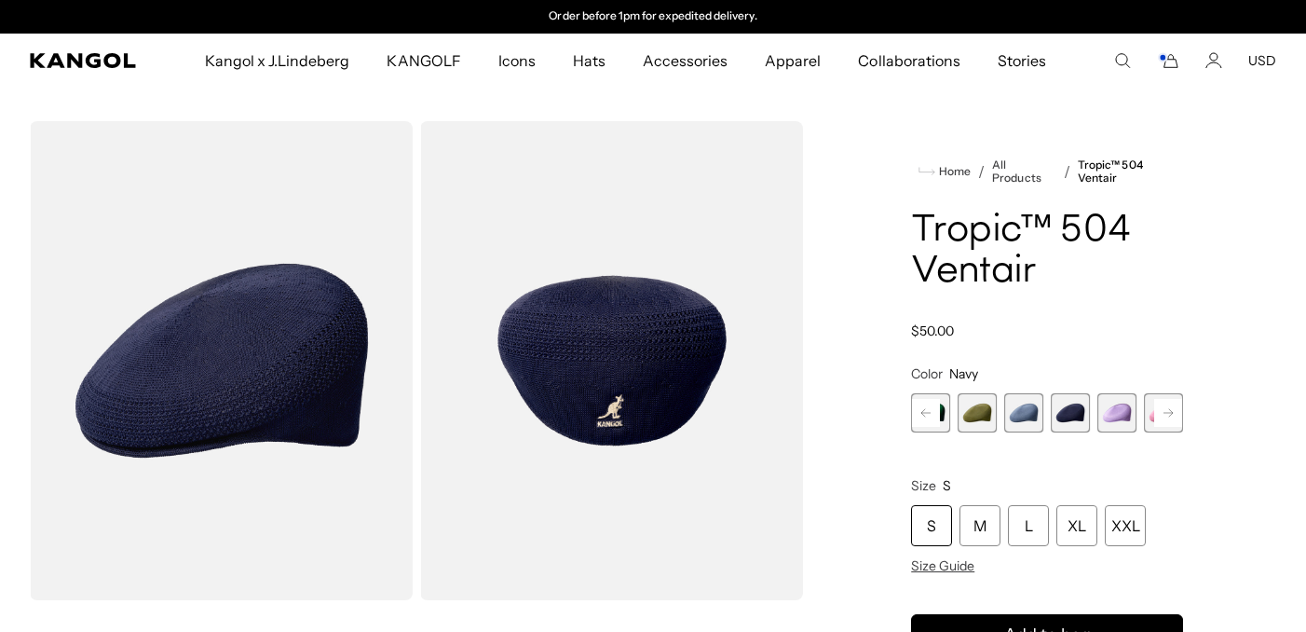
click at [1119, 60] on icon "Search here" at bounding box center [1122, 60] width 17 height 17
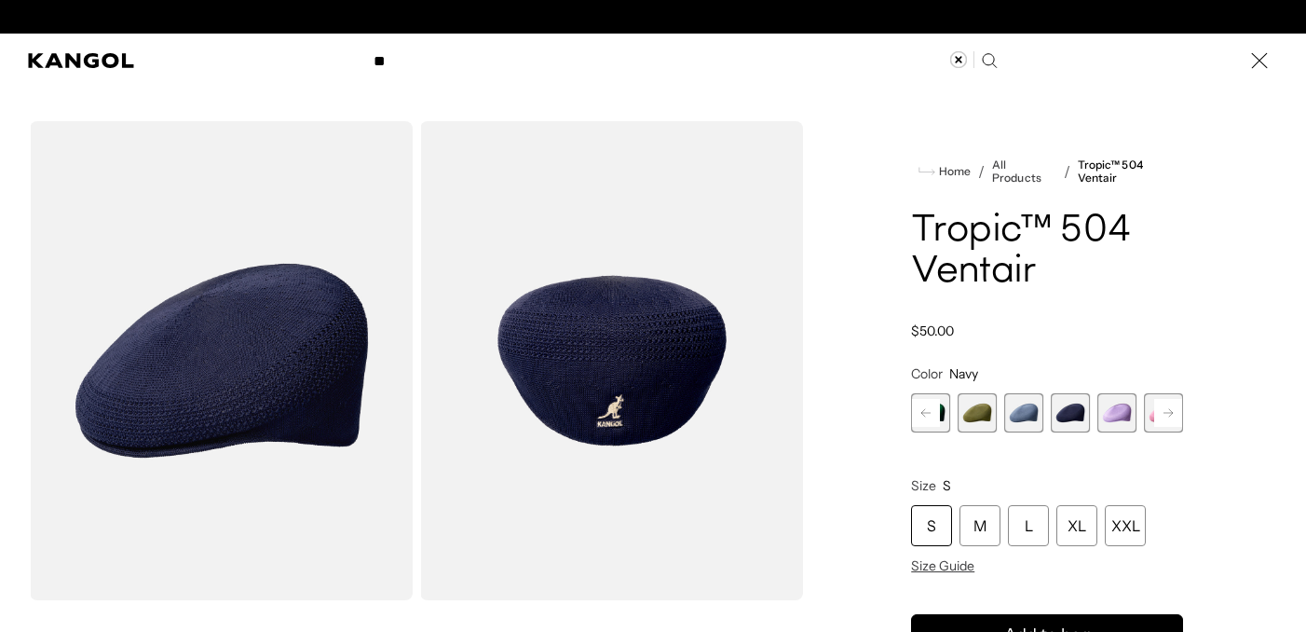
scroll to position [0, 0]
type input "**********"
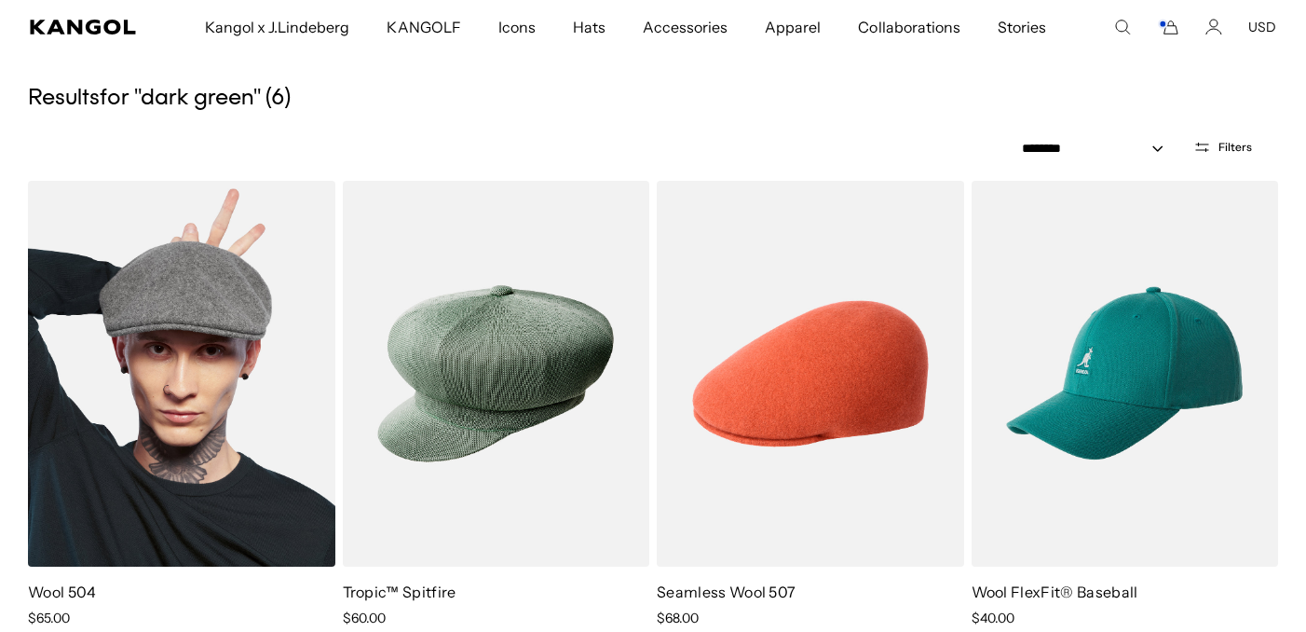
click at [226, 419] on img at bounding box center [181, 374] width 307 height 386
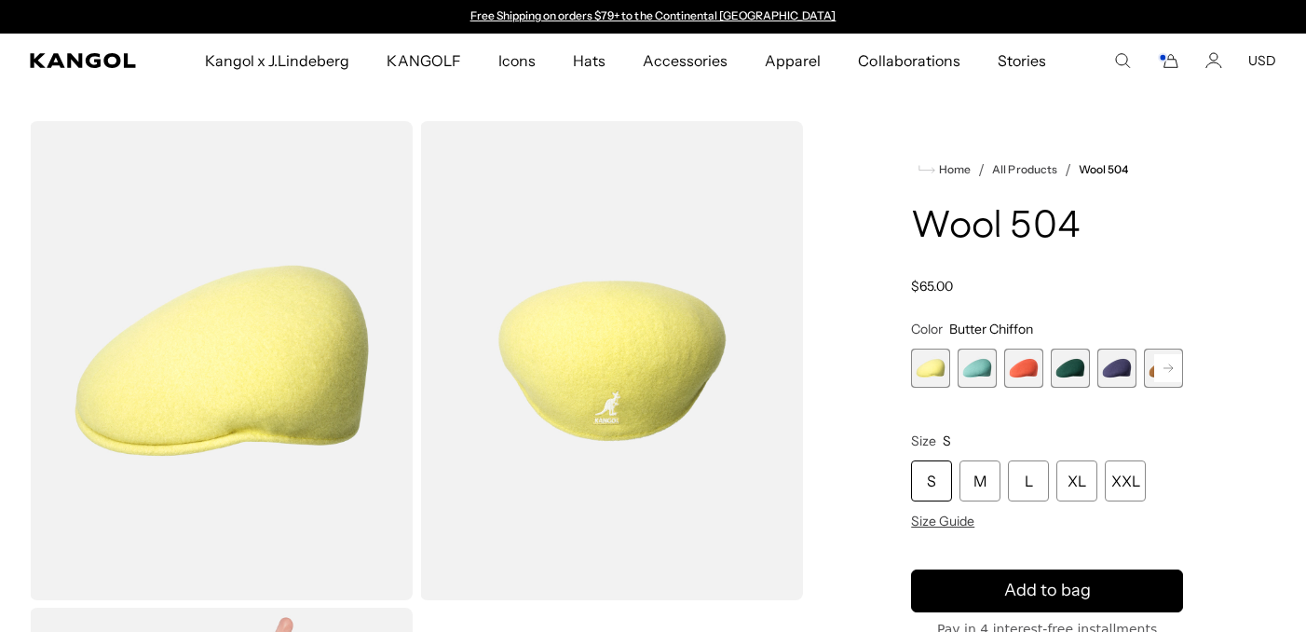
click at [1068, 375] on span "4 of 21" at bounding box center [1070, 367] width 39 height 39
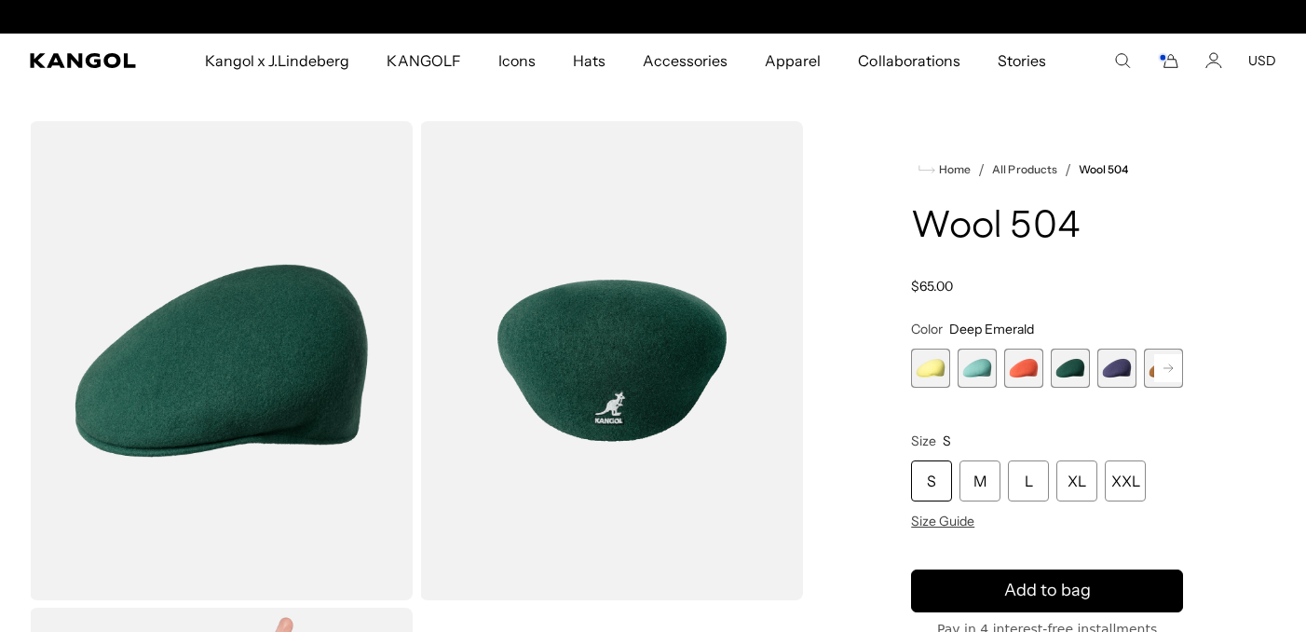
scroll to position [0, 384]
click at [1170, 368] on rect at bounding box center [1168, 368] width 28 height 28
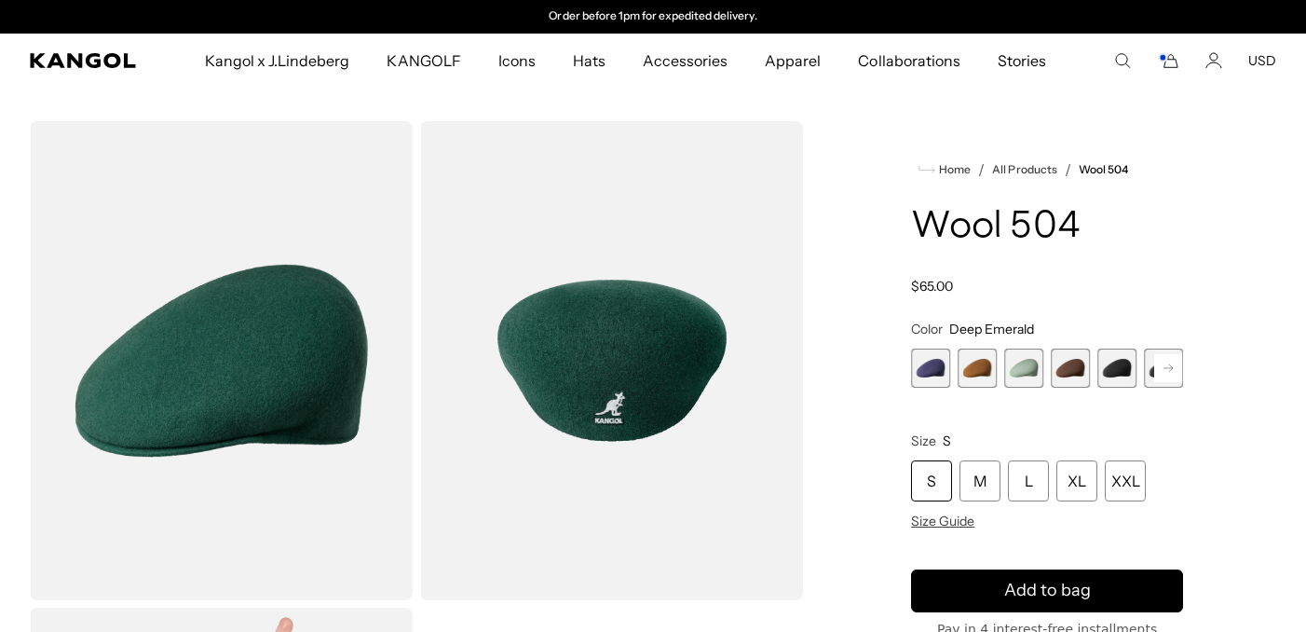
click at [1170, 368] on rect at bounding box center [1168, 368] width 28 height 28
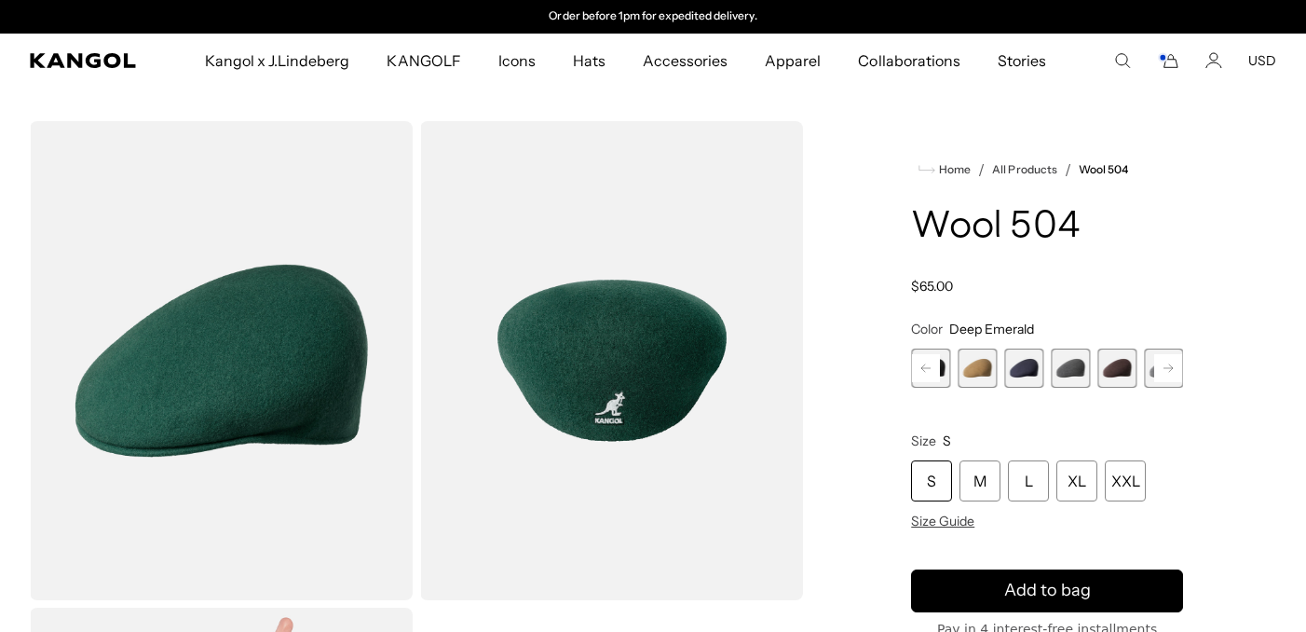
click at [1170, 368] on rect at bounding box center [1168, 368] width 28 height 28
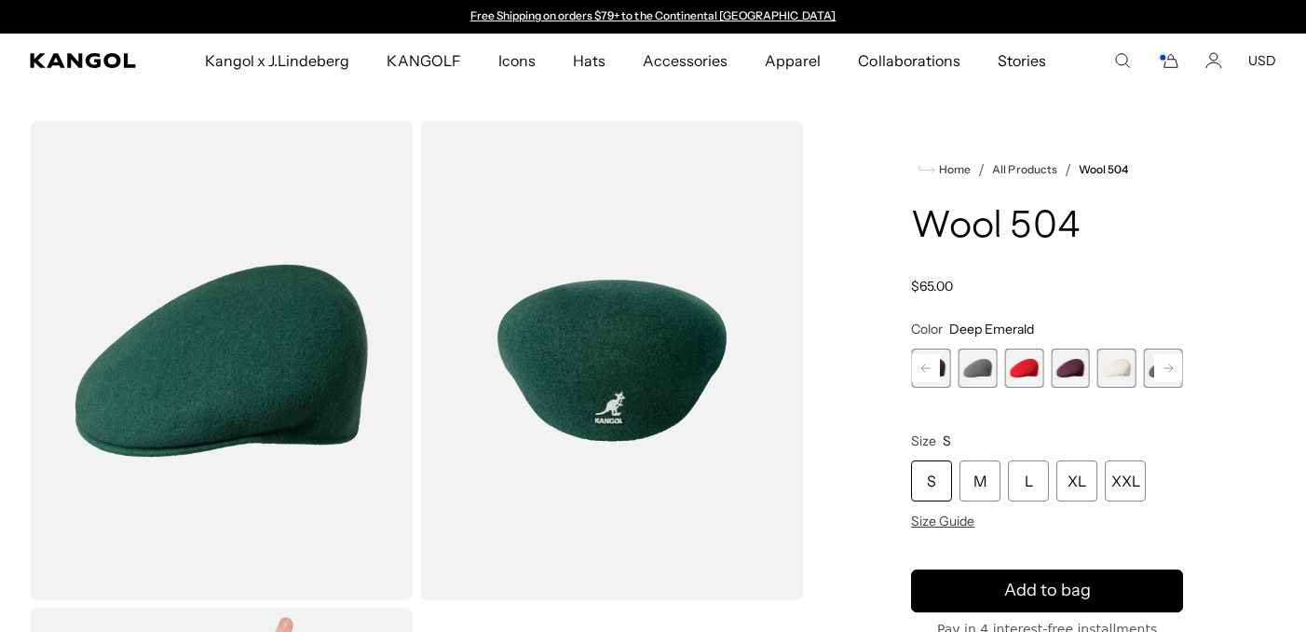
click at [1170, 368] on rect at bounding box center [1168, 368] width 28 height 28
click at [1170, 368] on div "Previous Next Butter Chiffon Variant sold out or unavailable Aquatic Variant so…" at bounding box center [1047, 367] width 272 height 39
click at [1170, 368] on span "21 of 21" at bounding box center [1163, 367] width 39 height 39
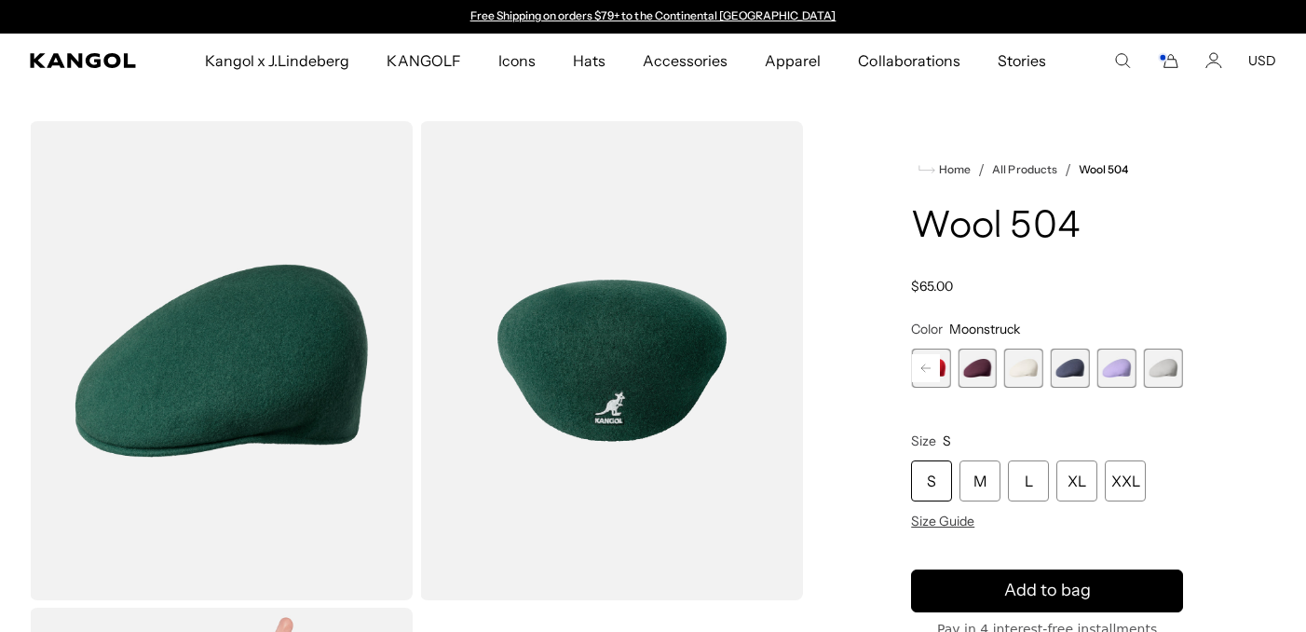
click at [1170, 368] on span "21 of 21" at bounding box center [1163, 367] width 39 height 39
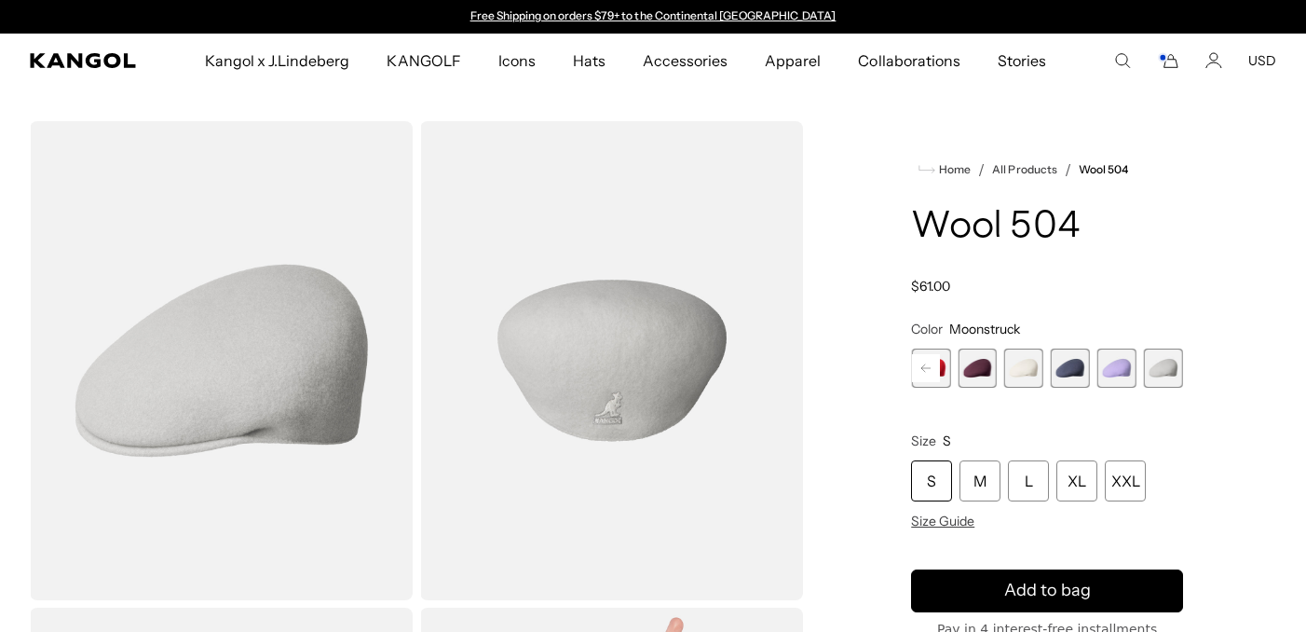
click at [1125, 66] on icon "Search here" at bounding box center [1122, 60] width 17 height 17
type input "***"
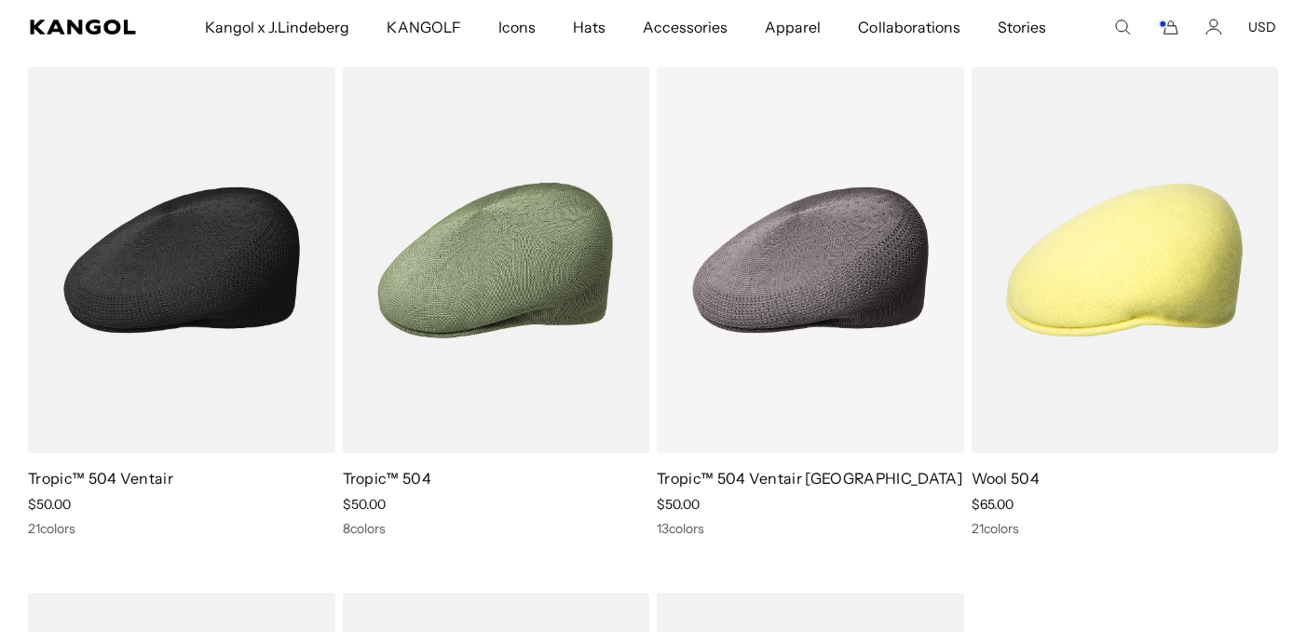
scroll to position [0, 384]
click at [239, 348] on img at bounding box center [181, 260] width 307 height 386
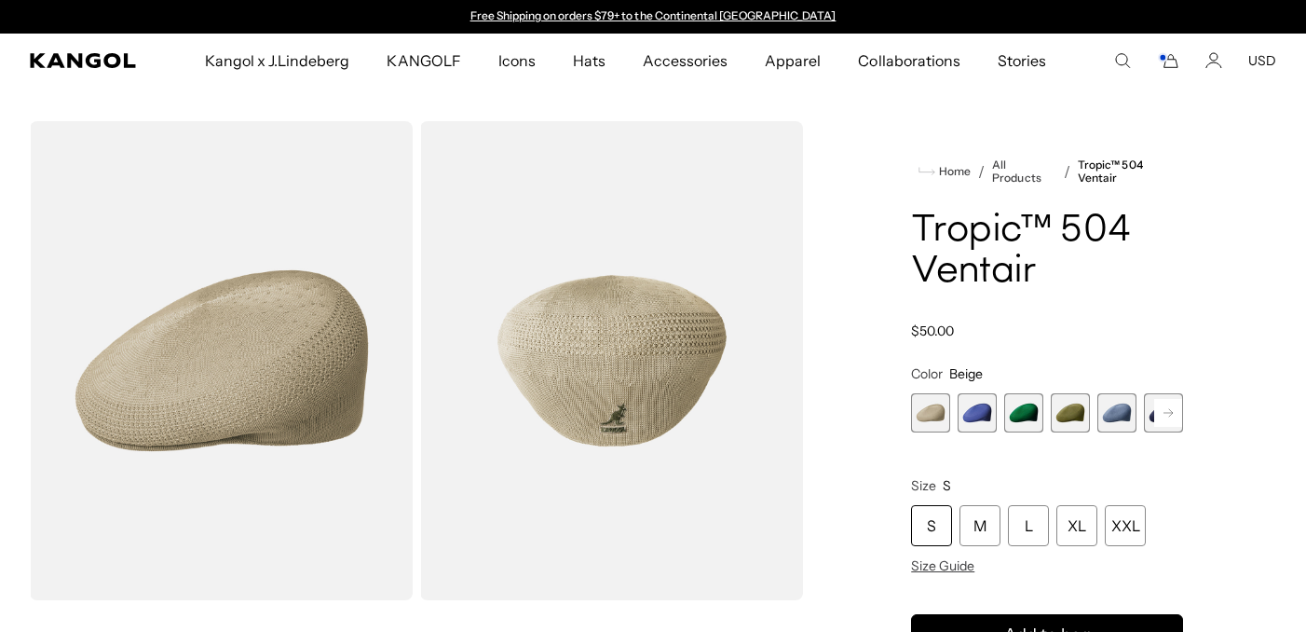
click at [1017, 413] on span "3 of 22" at bounding box center [1023, 412] width 39 height 39
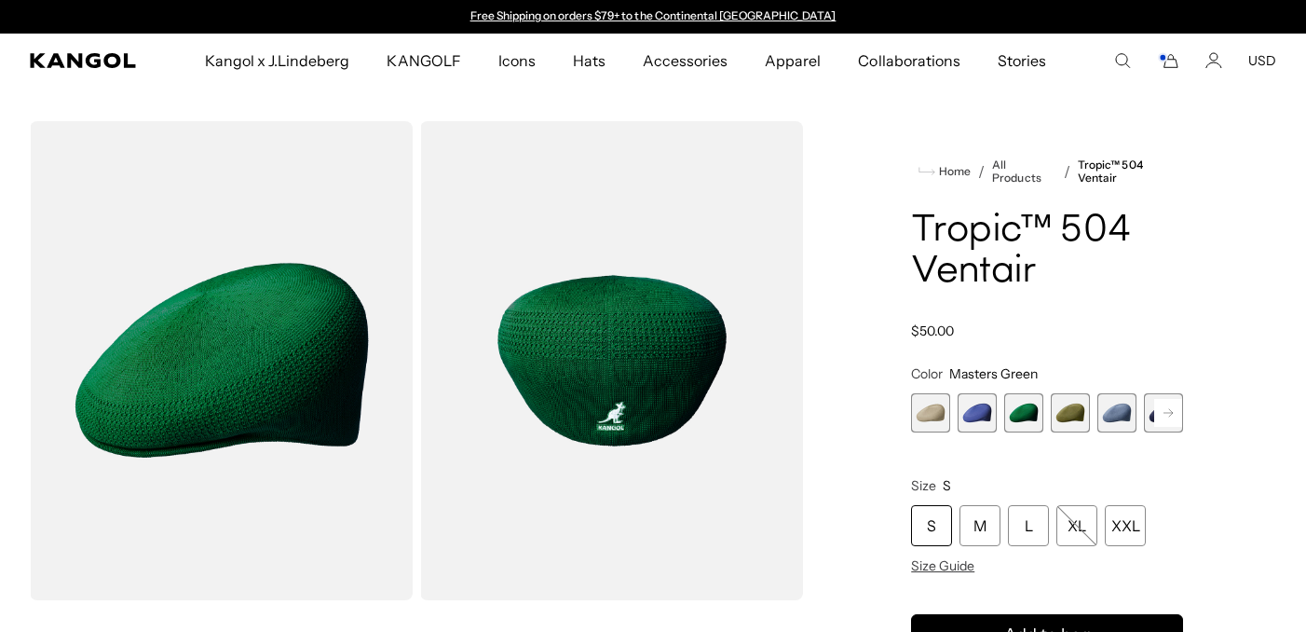
click at [1170, 409] on icon at bounding box center [1168, 412] width 9 height 7
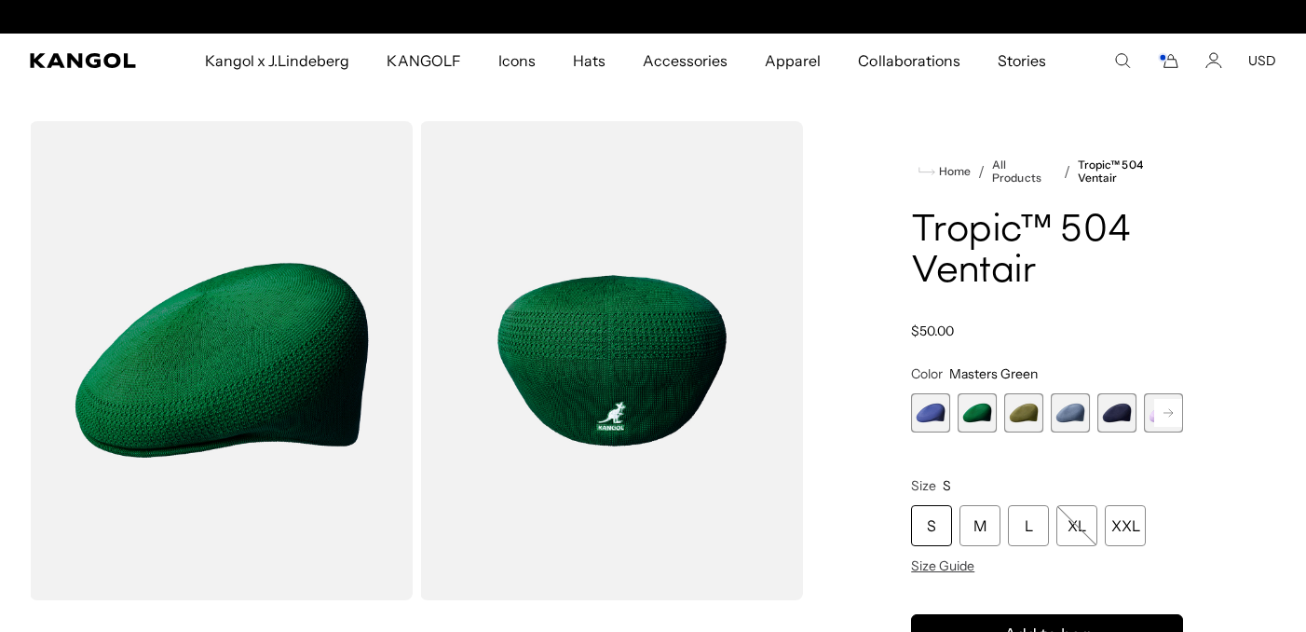
click at [1170, 409] on icon at bounding box center [1168, 412] width 9 height 7
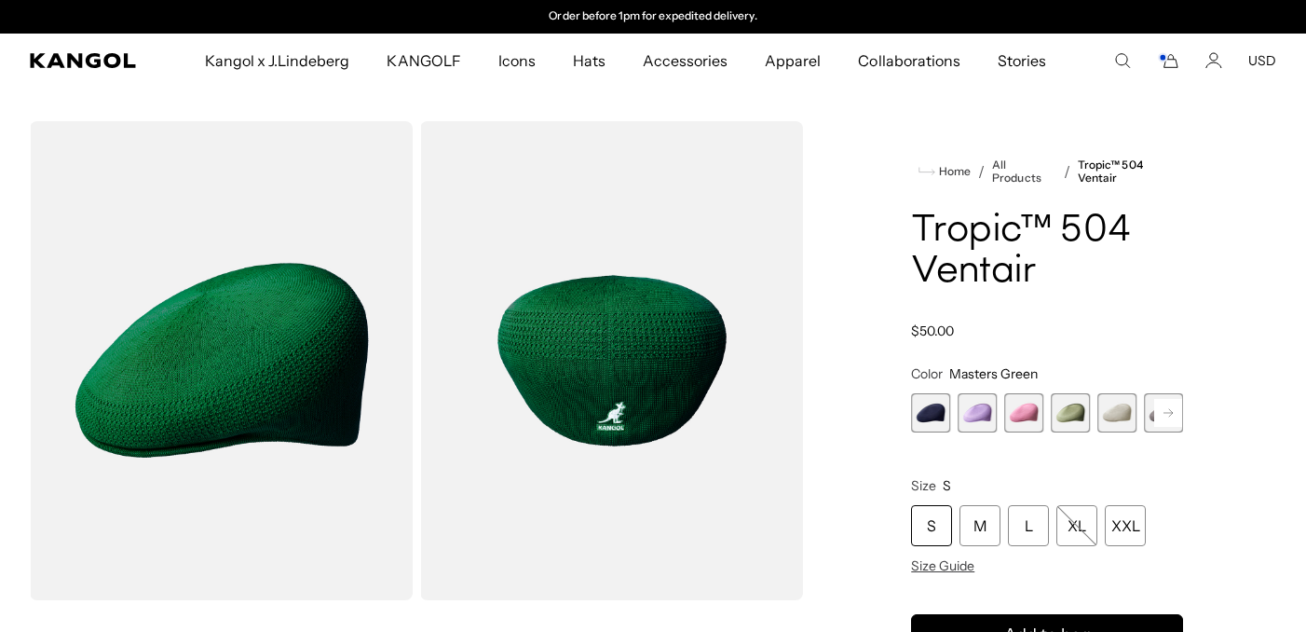
click at [1170, 409] on icon at bounding box center [1168, 412] width 9 height 7
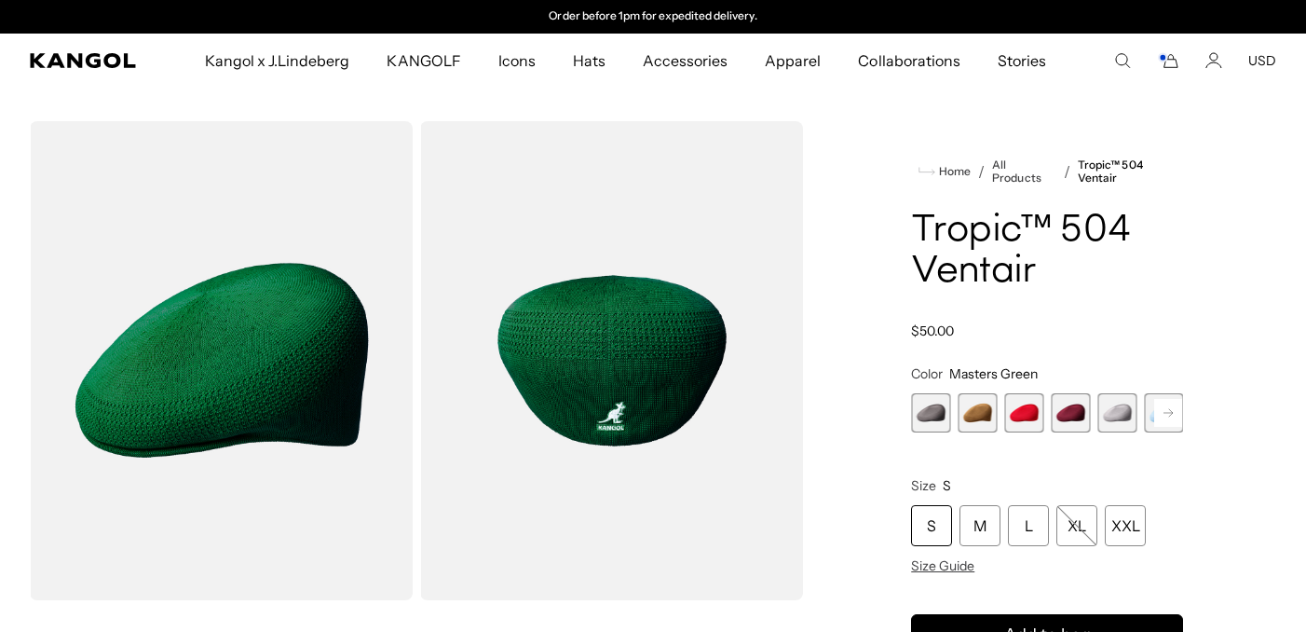
click at [1170, 409] on icon at bounding box center [1168, 412] width 9 height 7
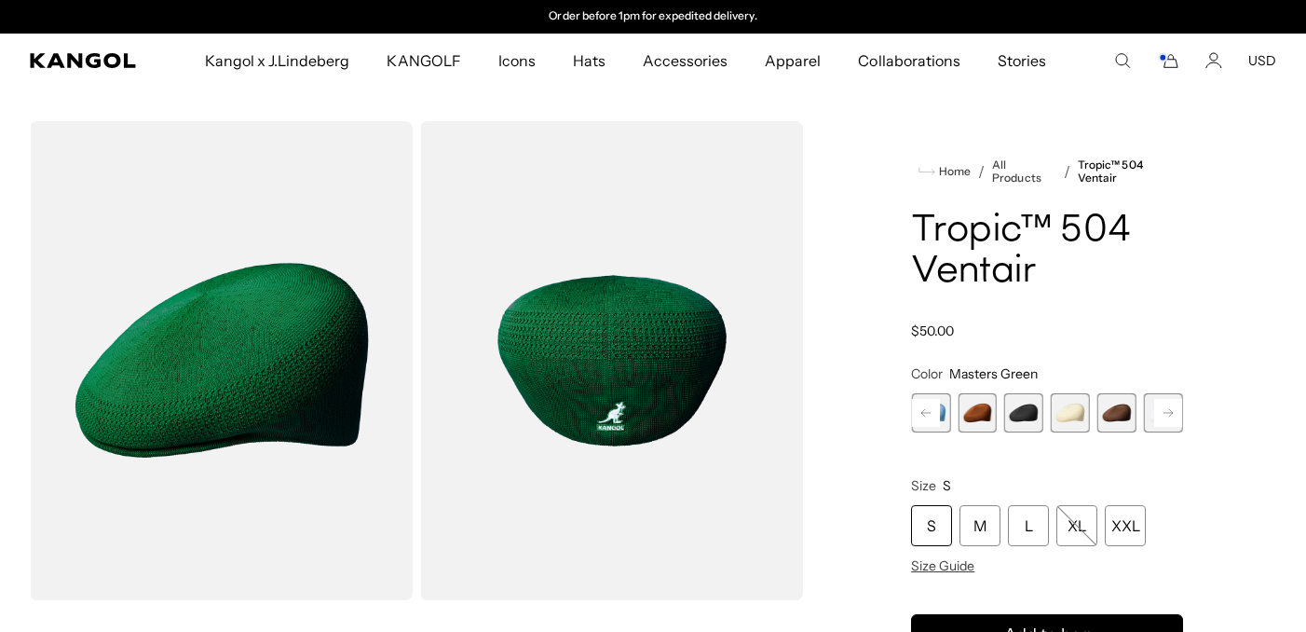
click at [1170, 409] on icon at bounding box center [1168, 412] width 9 height 7
click at [1170, 408] on div "Previous Next Beige Variant sold out or unavailable Starry Blue Variant sold ou…" at bounding box center [1047, 412] width 272 height 39
click at [1170, 408] on span "22 of 22" at bounding box center [1163, 412] width 39 height 39
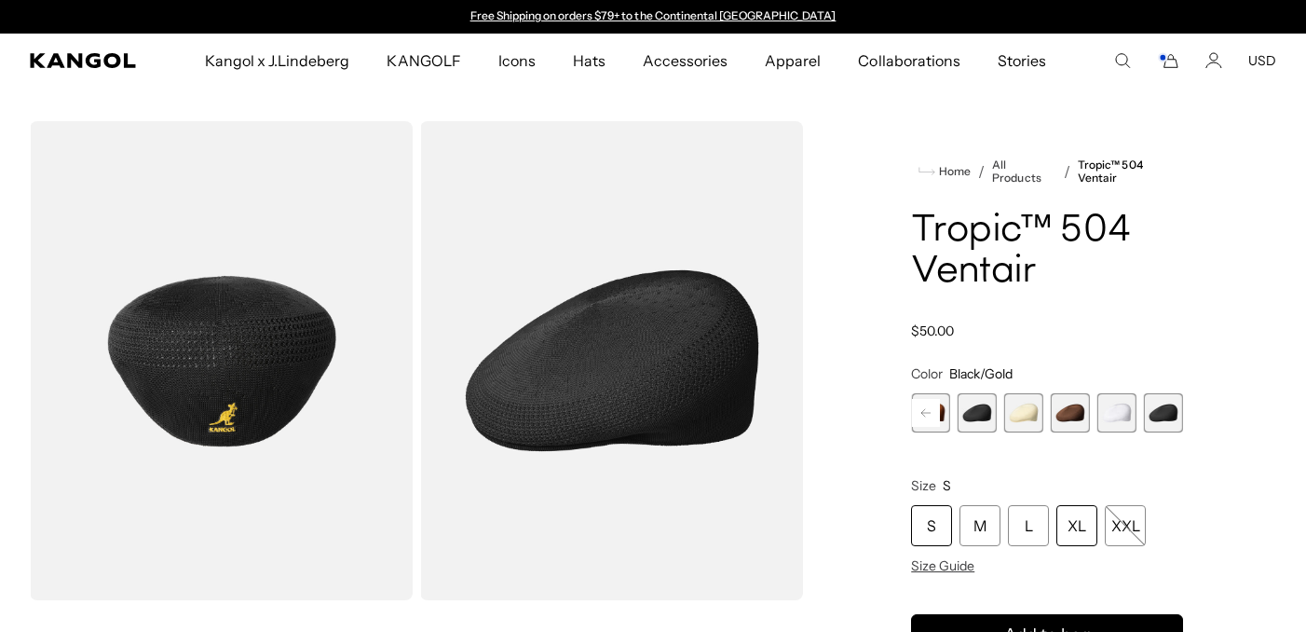
click at [1074, 527] on div "XL" at bounding box center [1077, 525] width 41 height 41
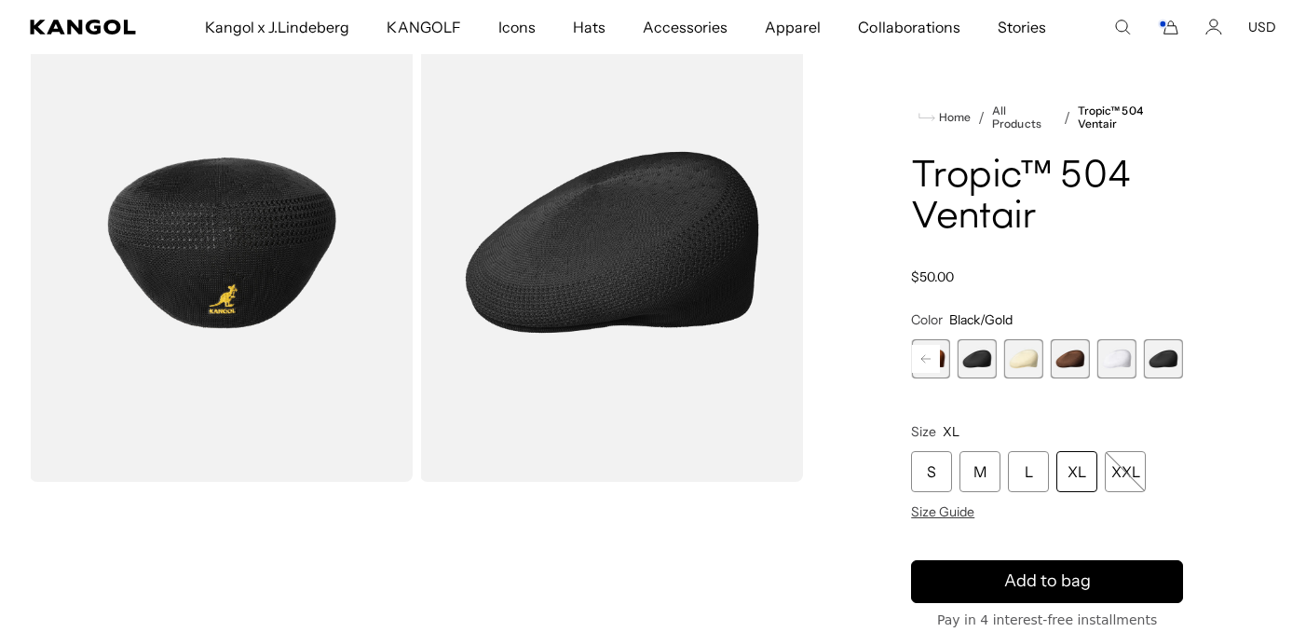
scroll to position [120, 0]
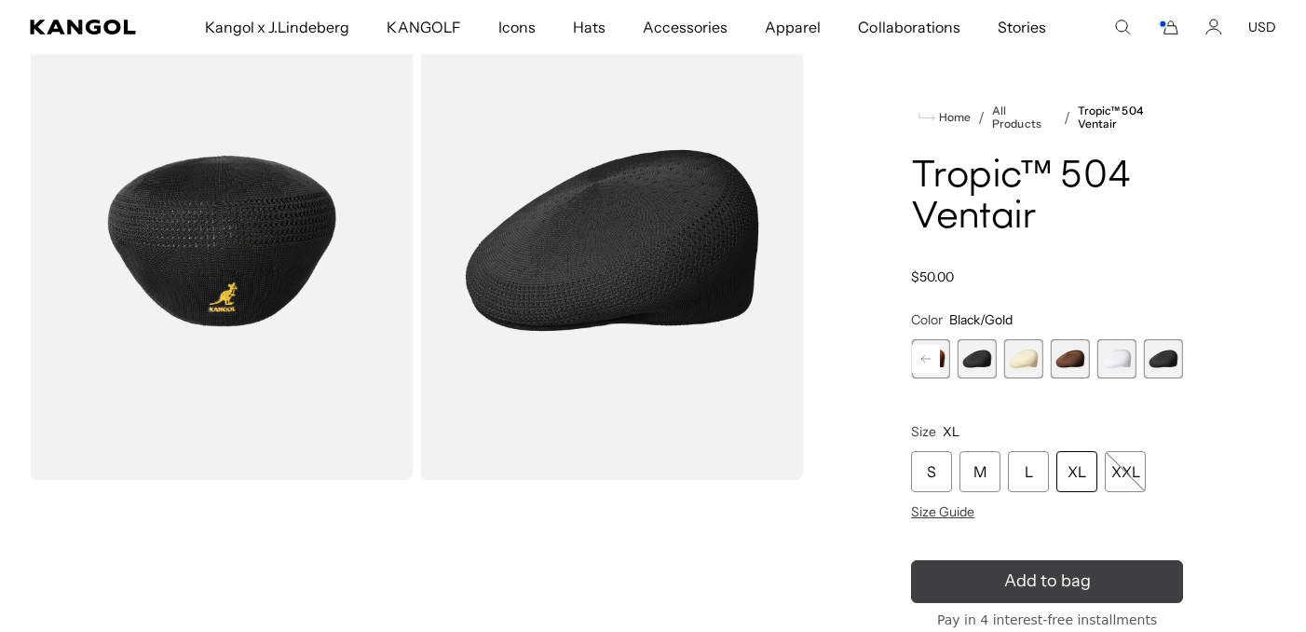
click at [1068, 580] on span "Add to bag" at bounding box center [1047, 580] width 87 height 25
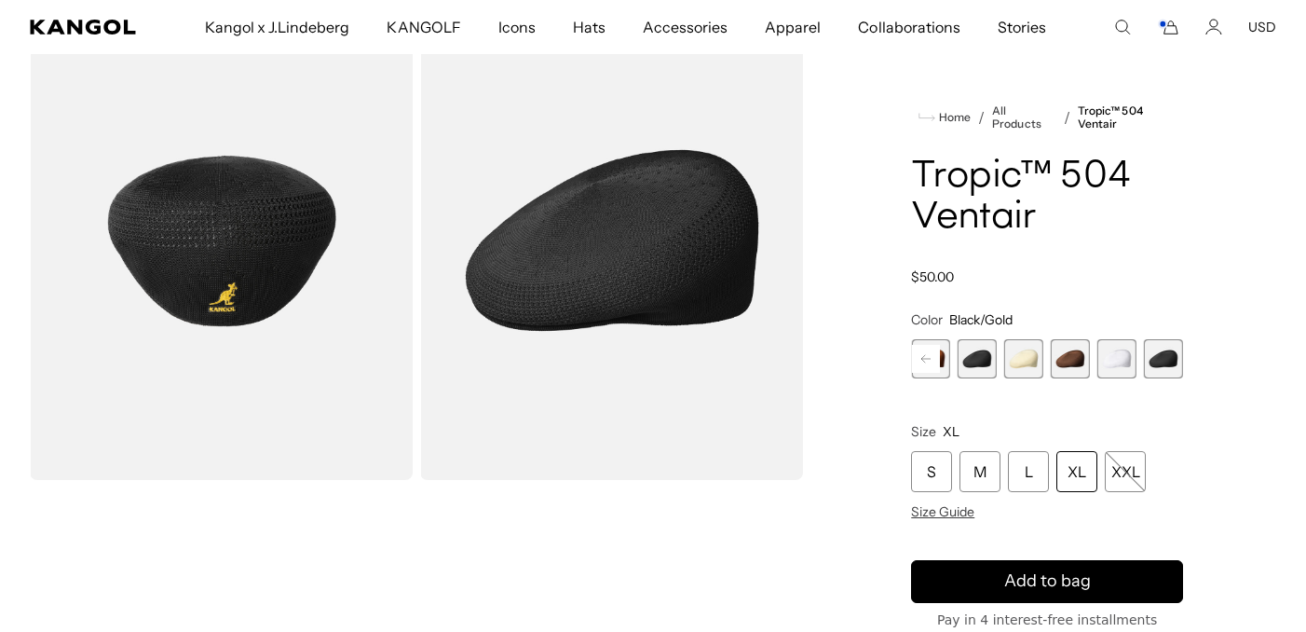
scroll to position [0, 384]
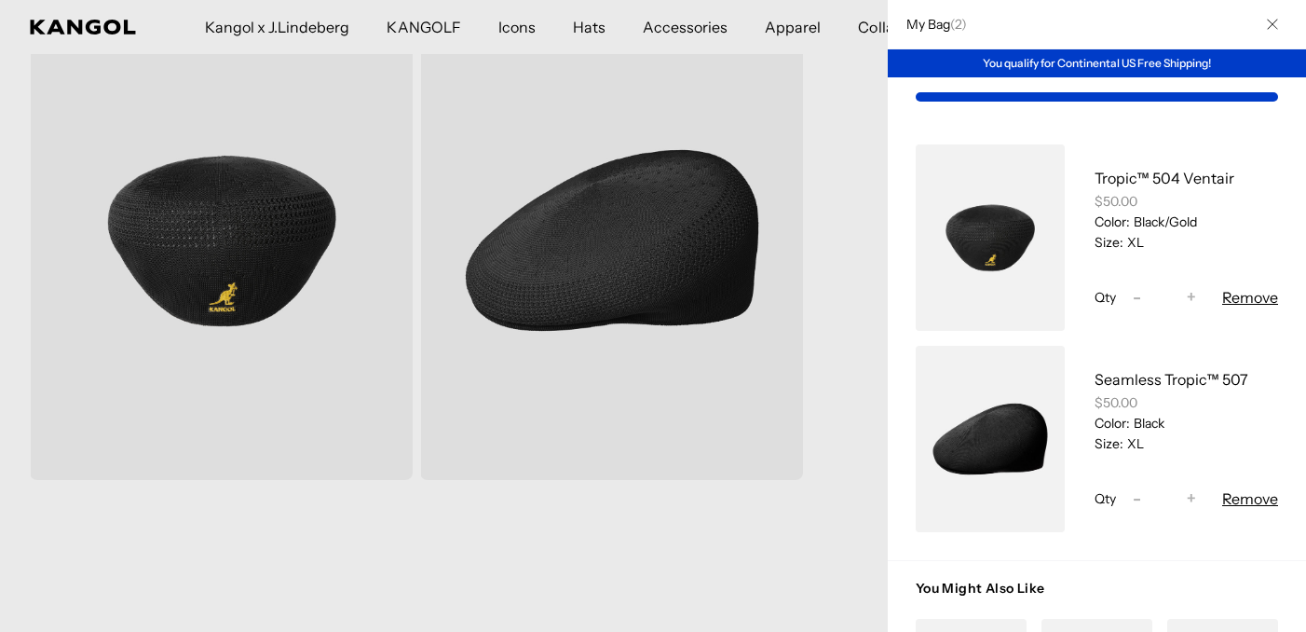
click at [739, 142] on div at bounding box center [653, 316] width 1306 height 632
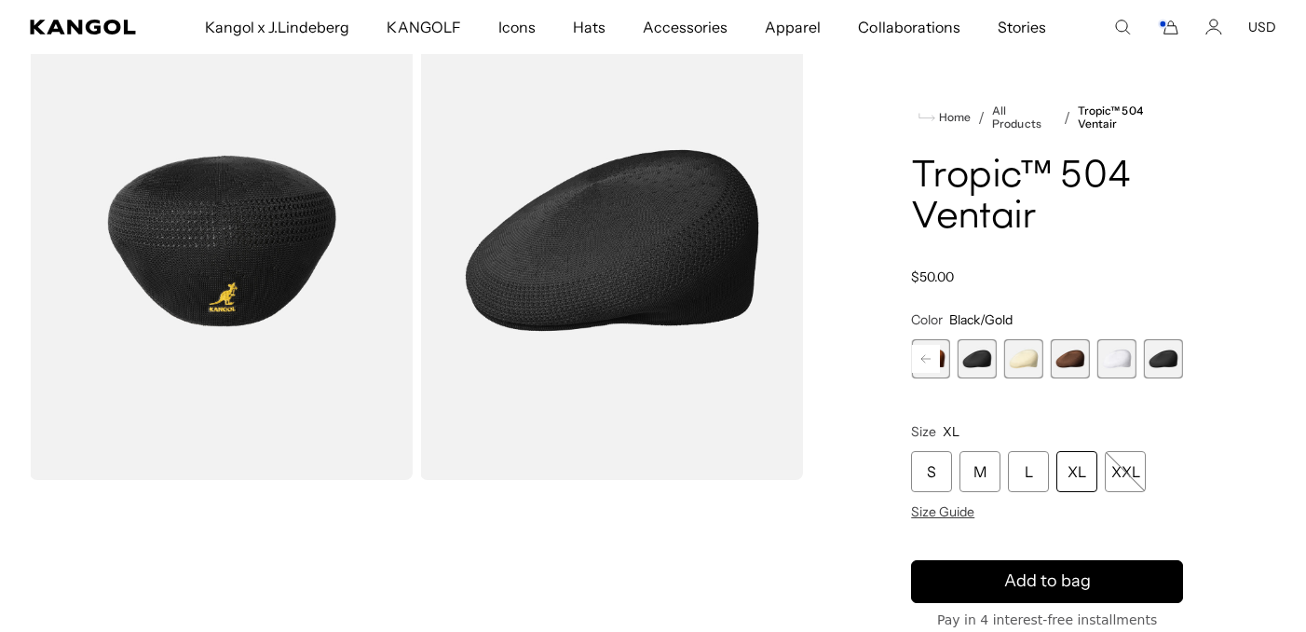
scroll to position [0, 0]
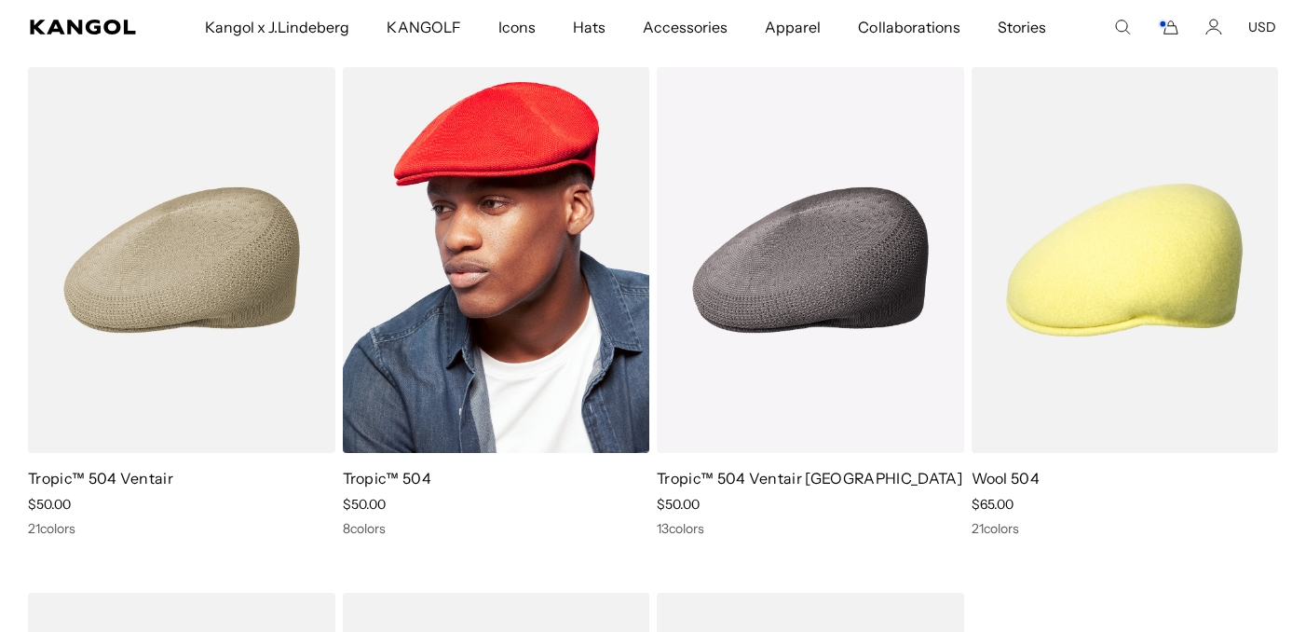
scroll to position [0, 384]
click at [416, 480] on link "Tropic™ 504" at bounding box center [387, 478] width 89 height 19
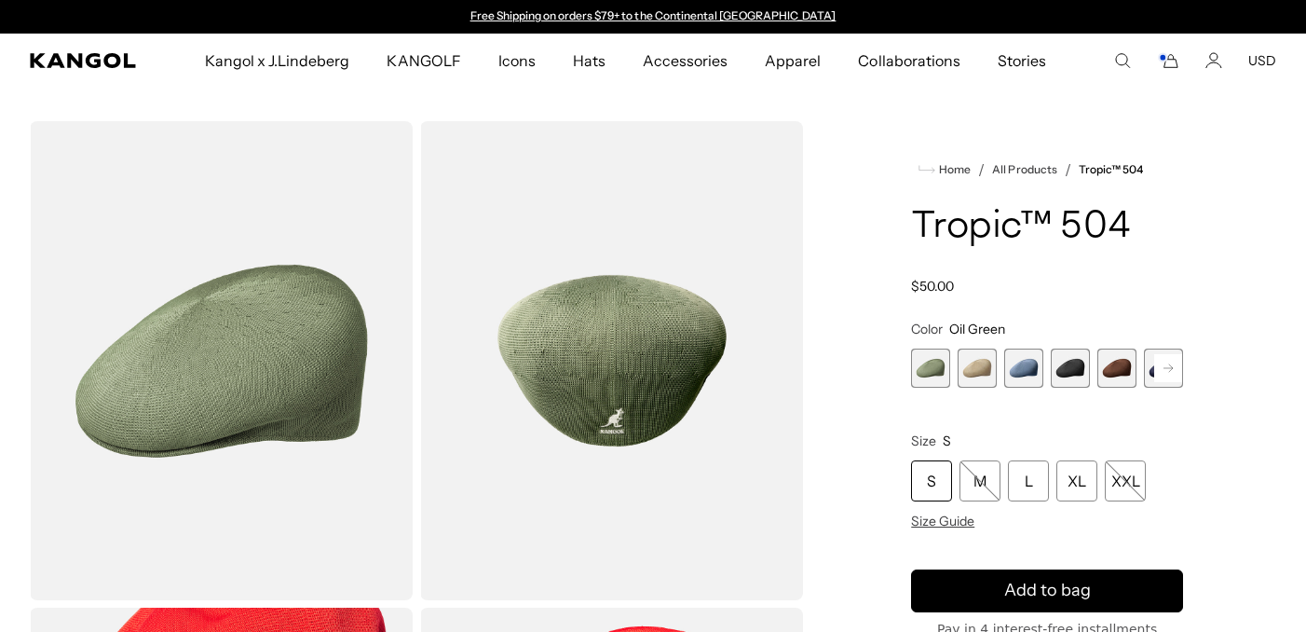
click at [1159, 366] on rect at bounding box center [1168, 368] width 28 height 28
click at [1163, 366] on rect at bounding box center [1168, 368] width 28 height 28
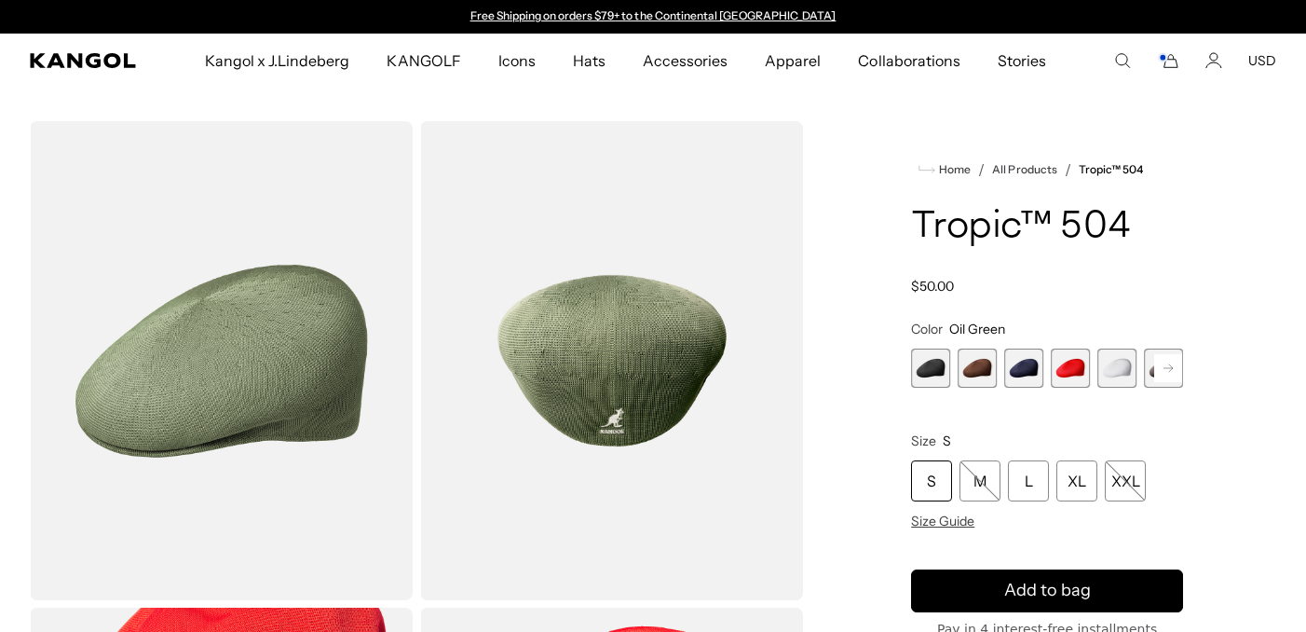
click at [1163, 366] on div "Previous Next Oil Green Variant sold out or unavailable Beige Variant sold out …" at bounding box center [1047, 367] width 272 height 39
click at [1163, 366] on span "9 of 9" at bounding box center [1163, 367] width 39 height 39
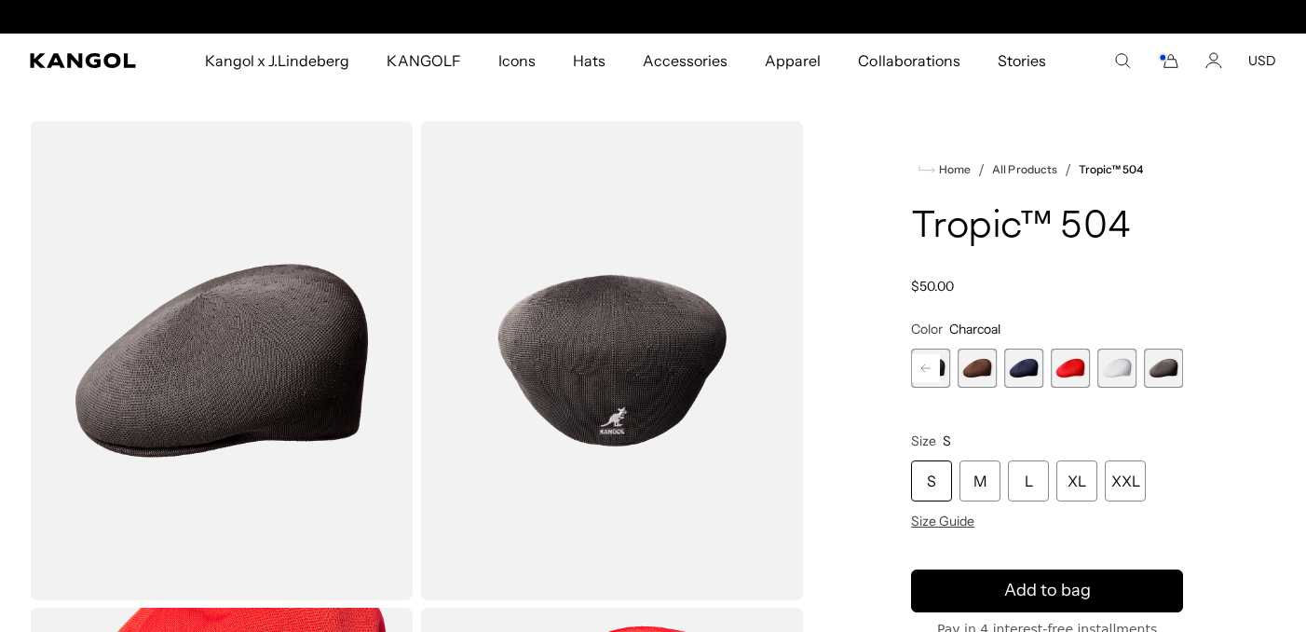
scroll to position [0, 384]
click at [1137, 373] on div "Oil Green Variant sold out or unavailable Beige Variant sold out or unavailable…" at bounding box center [1047, 367] width 272 height 39
click at [1101, 367] on span "8 of 9" at bounding box center [1117, 367] width 39 height 39
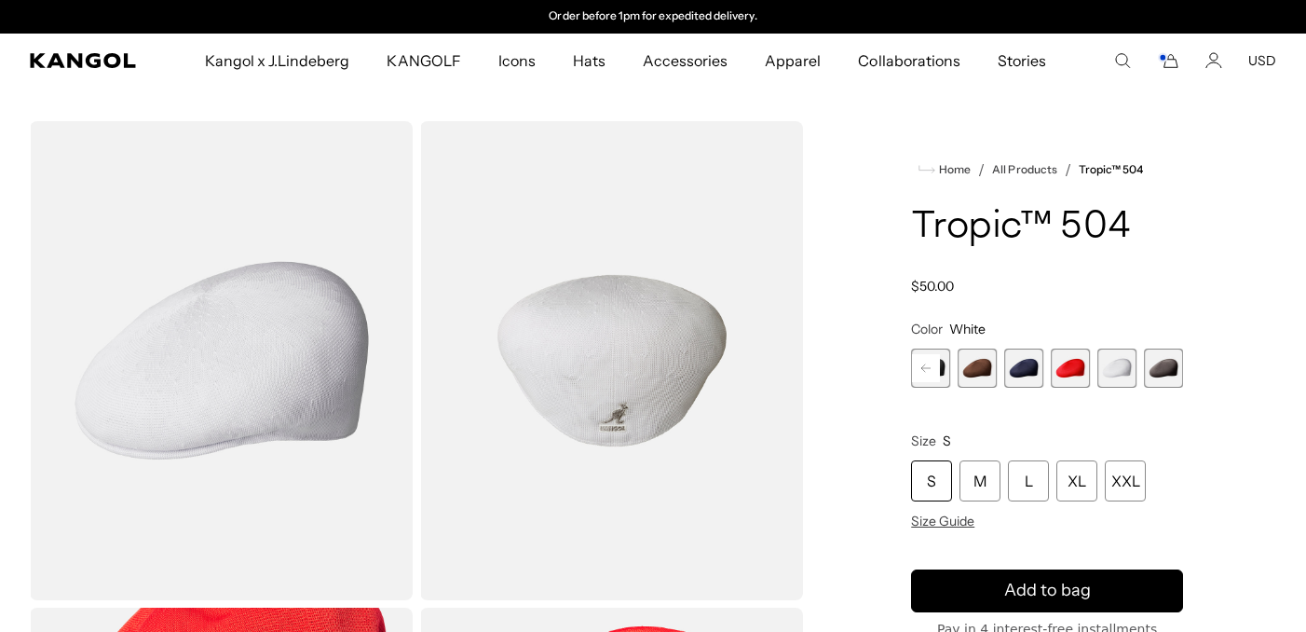
click at [1083, 362] on span "7 of 9" at bounding box center [1070, 367] width 39 height 39
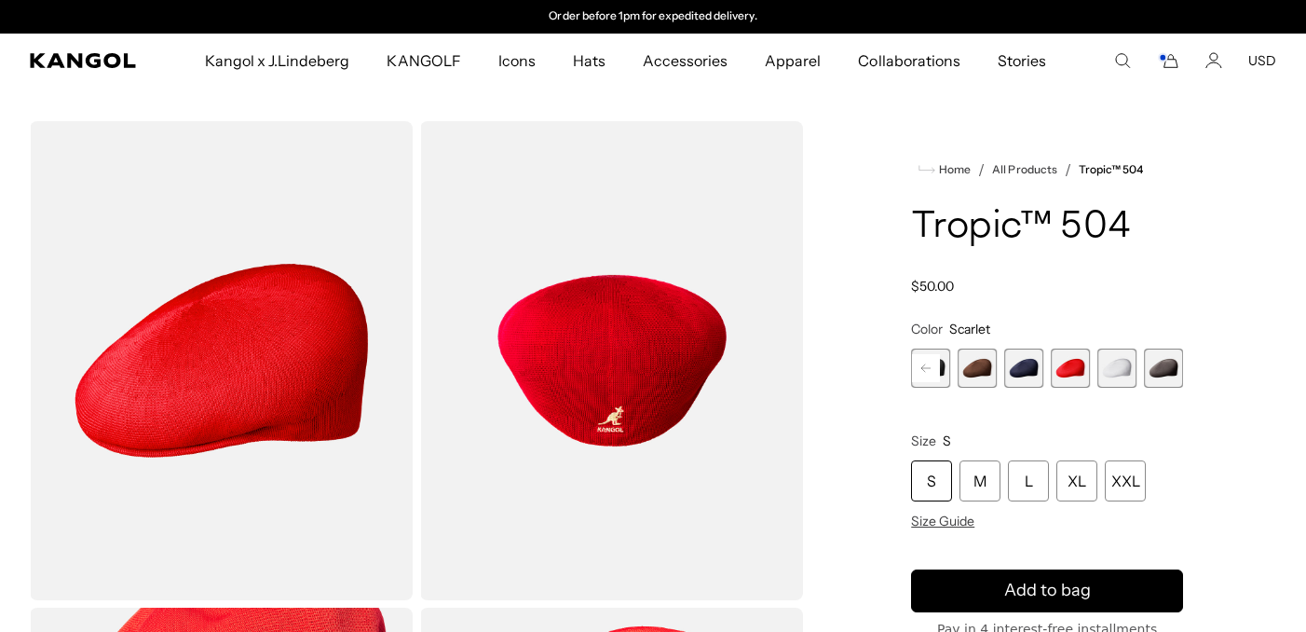
click at [1044, 361] on div "Oil Green Variant sold out or unavailable Beige Variant sold out or unavailable…" at bounding box center [1047, 367] width 272 height 39
click at [1029, 361] on span "6 of 9" at bounding box center [1023, 367] width 39 height 39
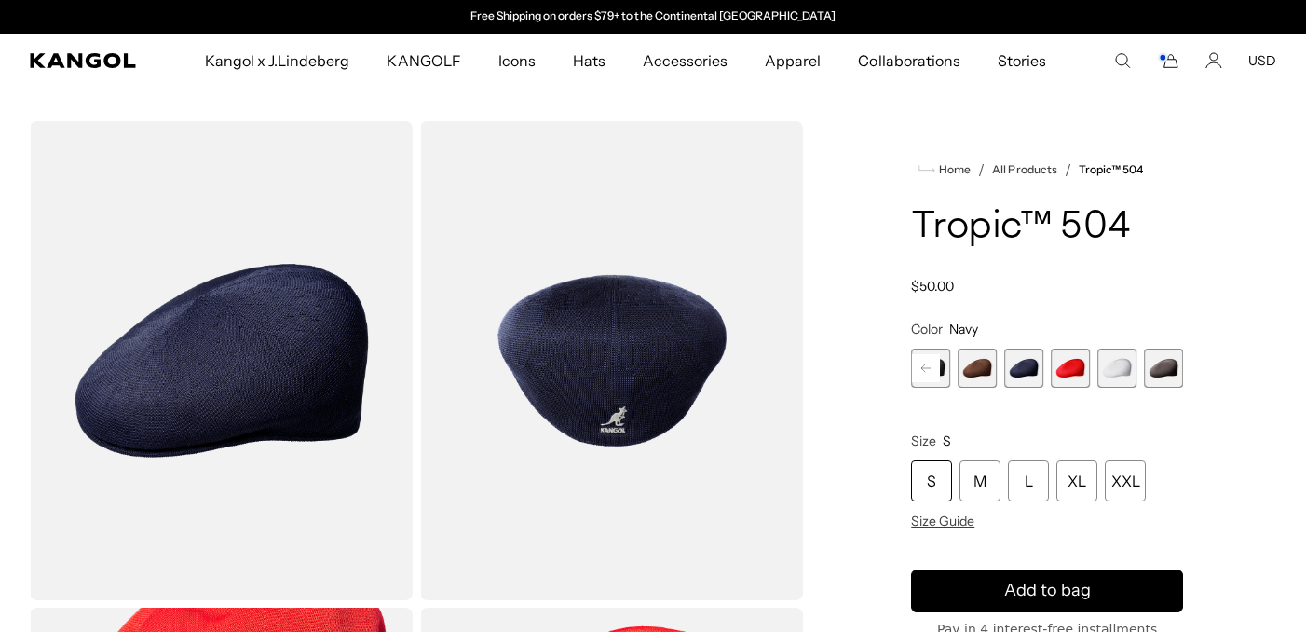
click at [1069, 368] on span "7 of 9" at bounding box center [1070, 367] width 39 height 39
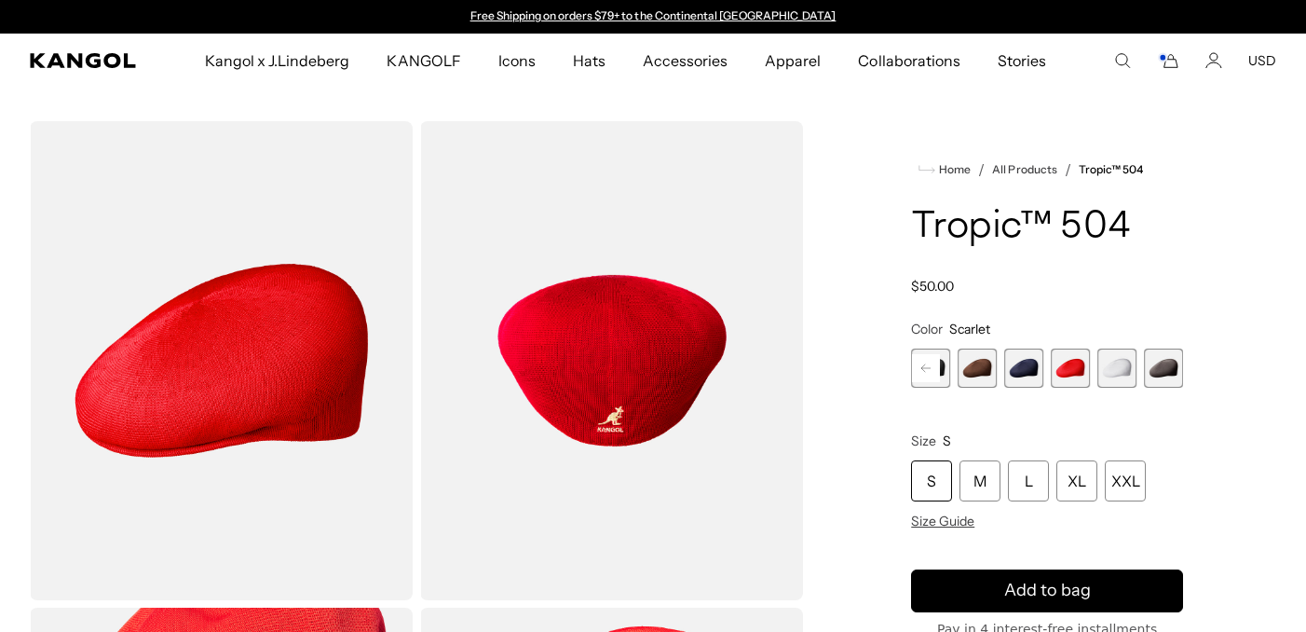
click at [1019, 366] on span "6 of 9" at bounding box center [1023, 367] width 39 height 39
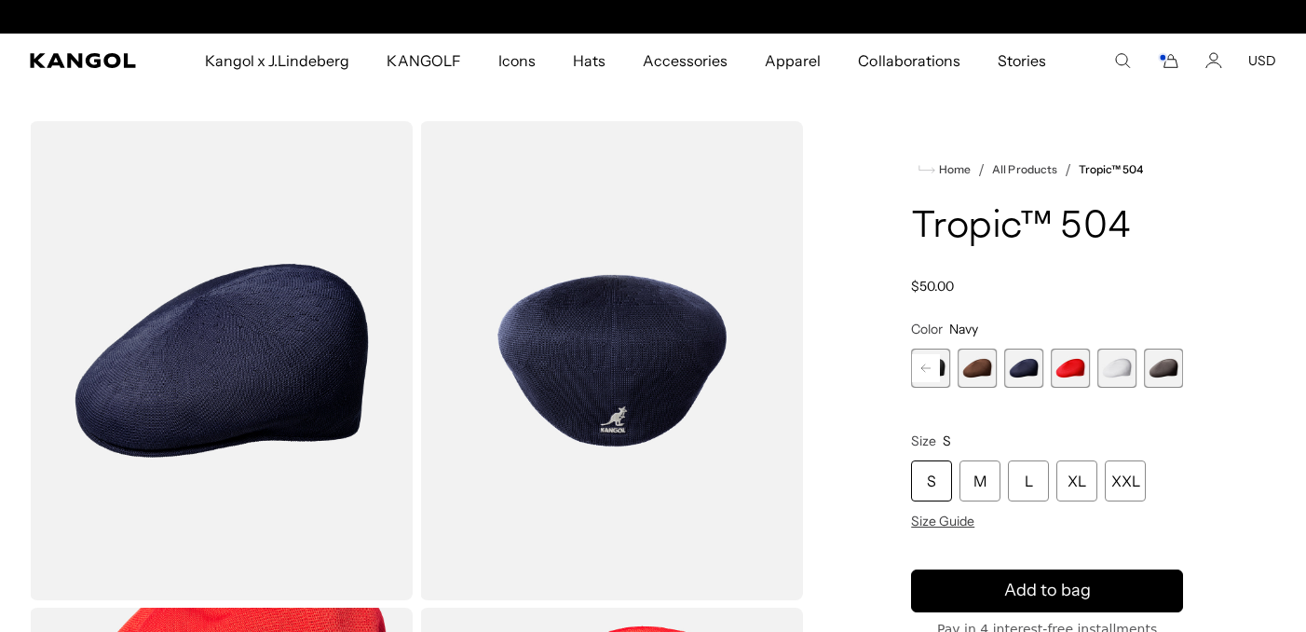
scroll to position [0, 384]
click at [1166, 371] on span "9 of 9" at bounding box center [1163, 367] width 39 height 39
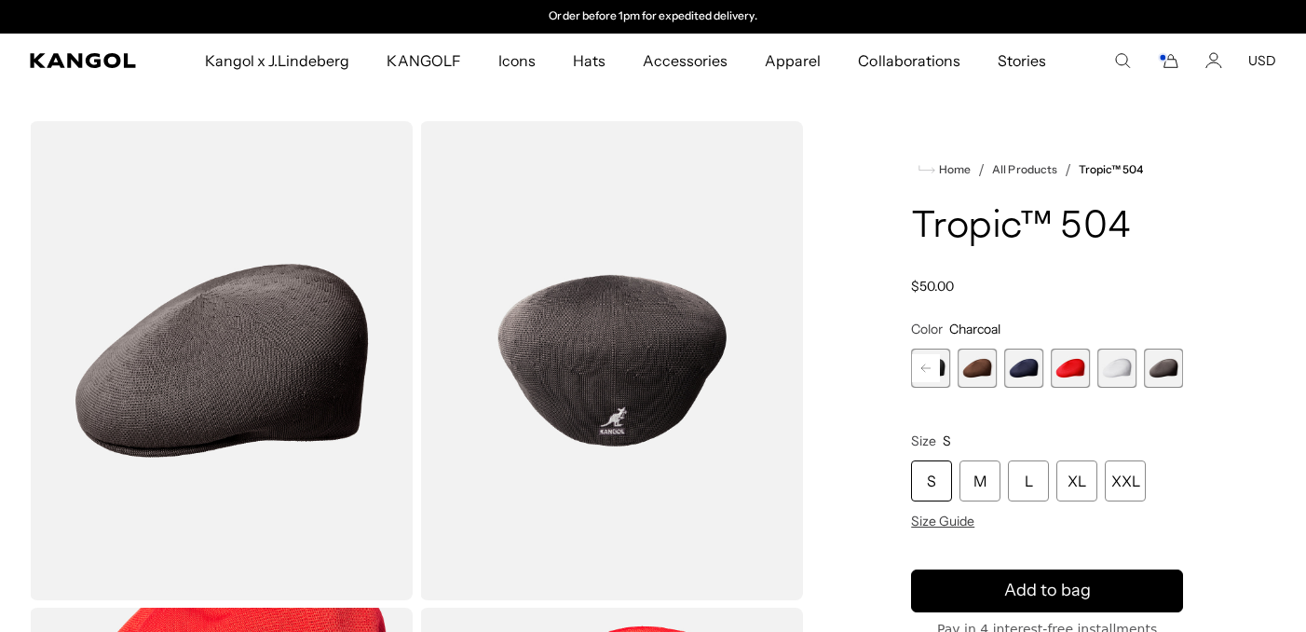
click at [968, 367] on span "5 of 9" at bounding box center [977, 367] width 39 height 39
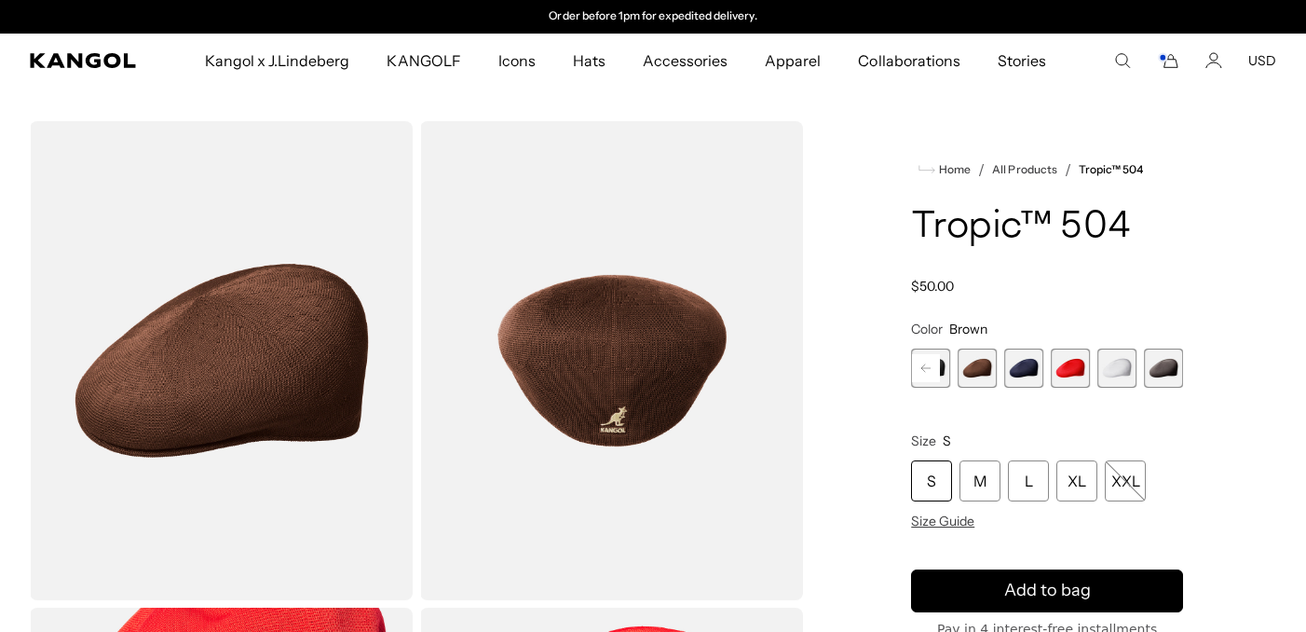
click at [937, 367] on rect at bounding box center [926, 368] width 28 height 28
click at [929, 368] on rect at bounding box center [926, 368] width 28 height 28
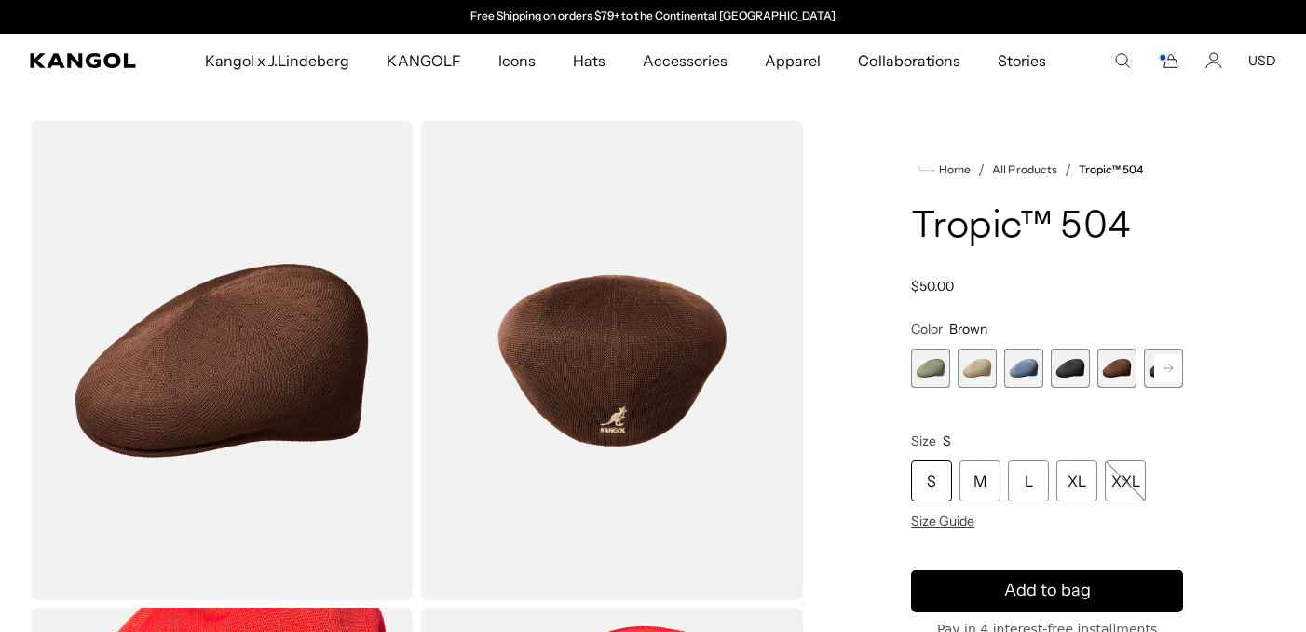
click at [1067, 366] on span "4 of 9" at bounding box center [1070, 367] width 39 height 39
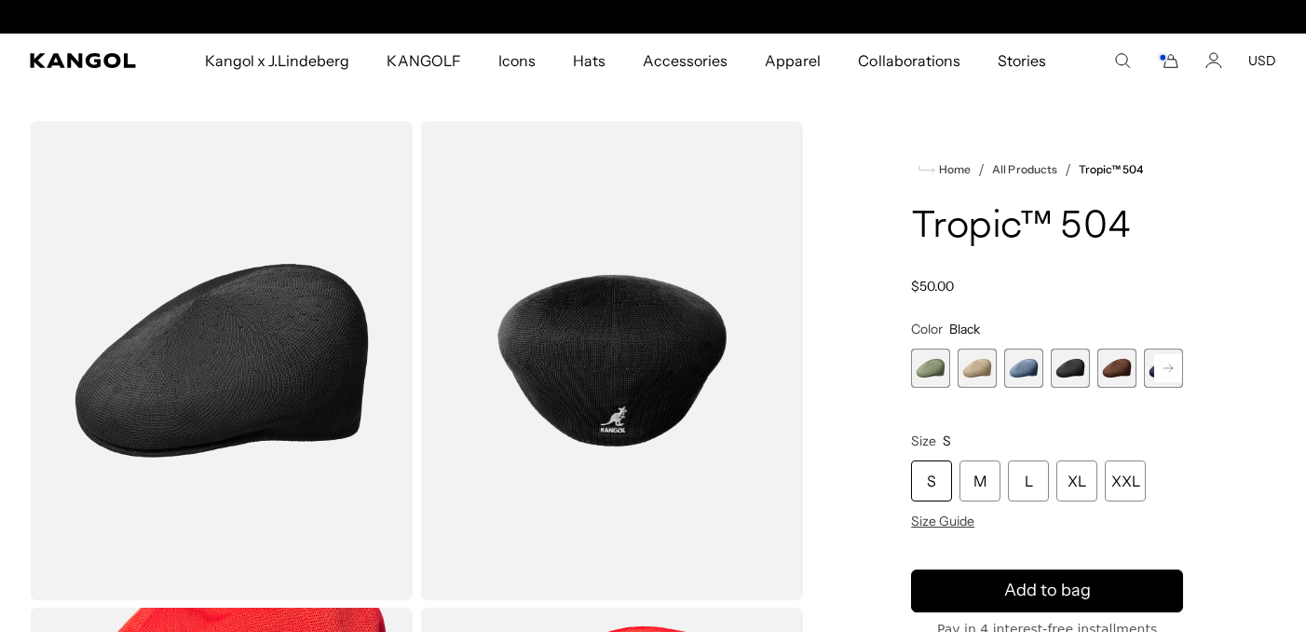
scroll to position [0, 384]
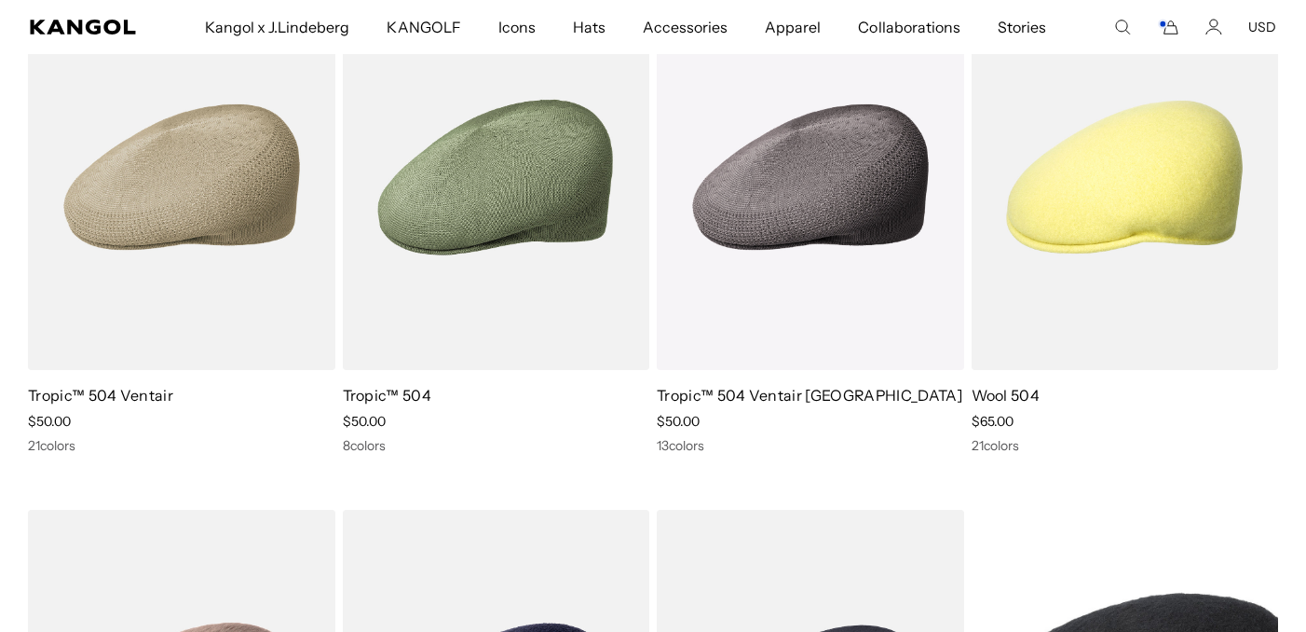
scroll to position [401, 0]
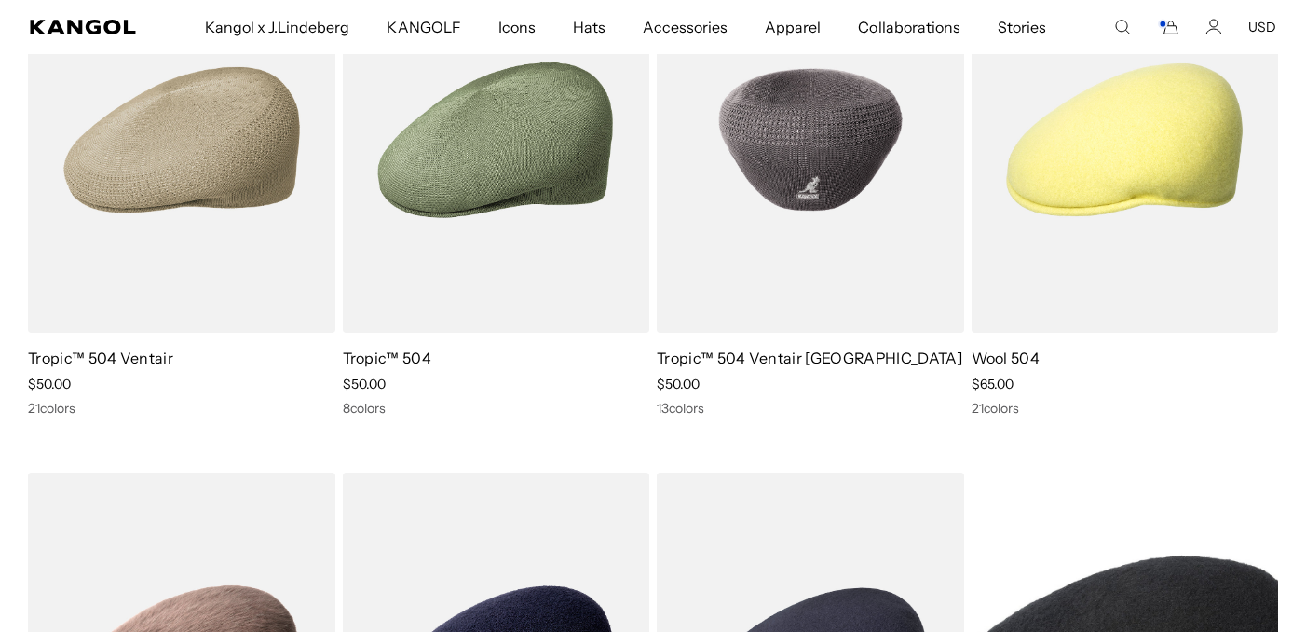
click at [823, 251] on img at bounding box center [810, 140] width 307 height 386
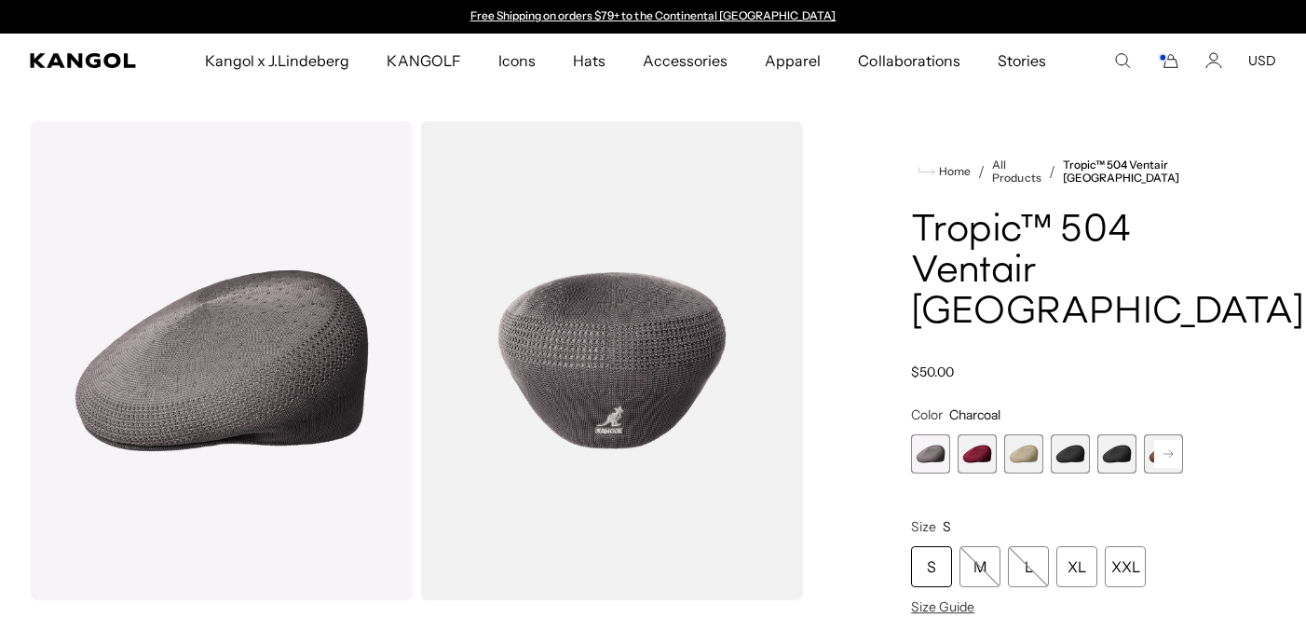
click at [1124, 434] on span "5 of 16" at bounding box center [1117, 453] width 39 height 39
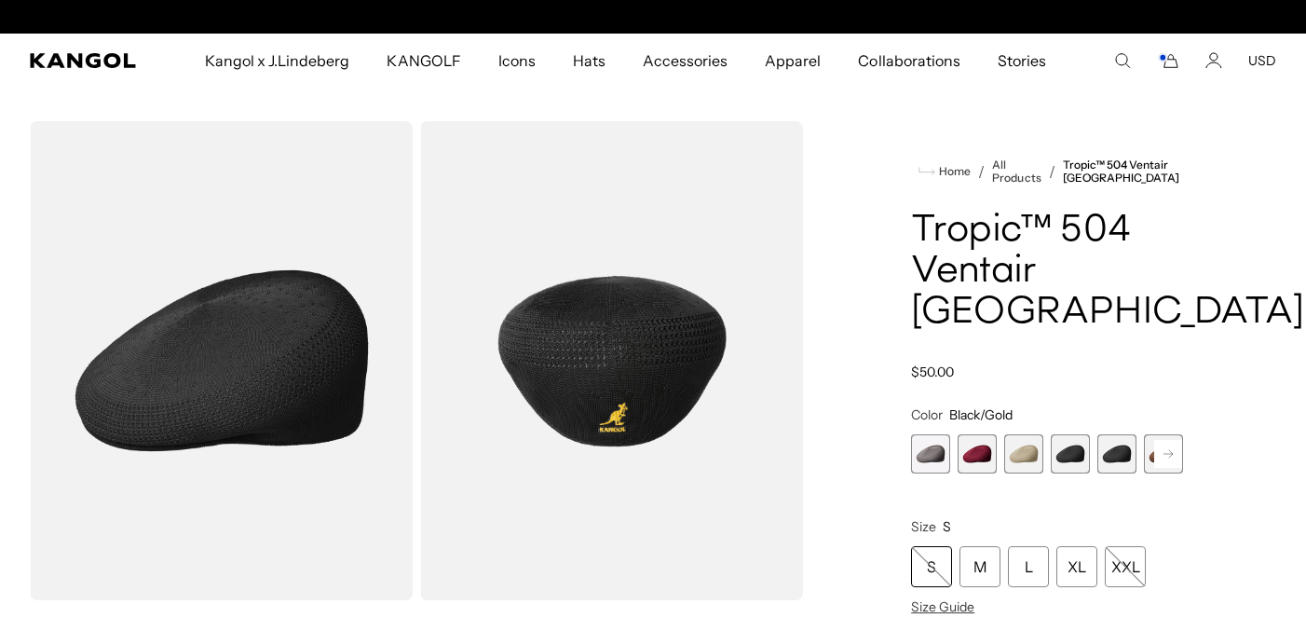
scroll to position [0, 384]
click at [1166, 58] on rect "Cart" at bounding box center [1162, 57] width 7 height 7
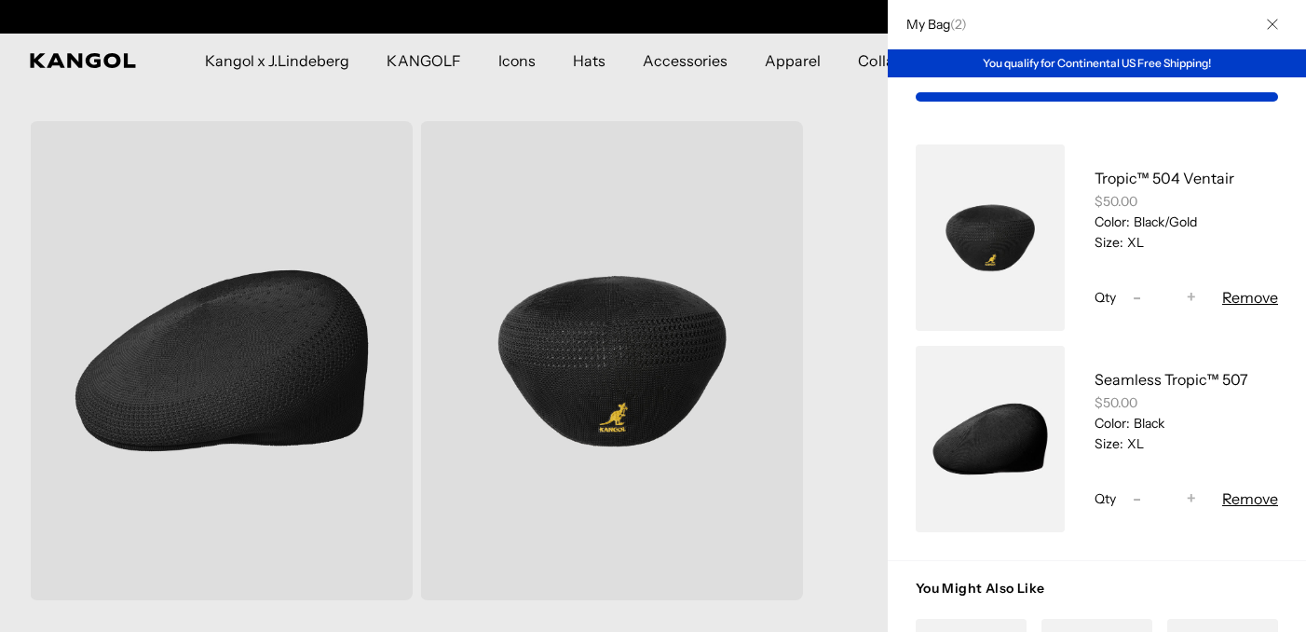
scroll to position [0, 0]
click at [1254, 494] on button "Remove" at bounding box center [1250, 498] width 56 height 22
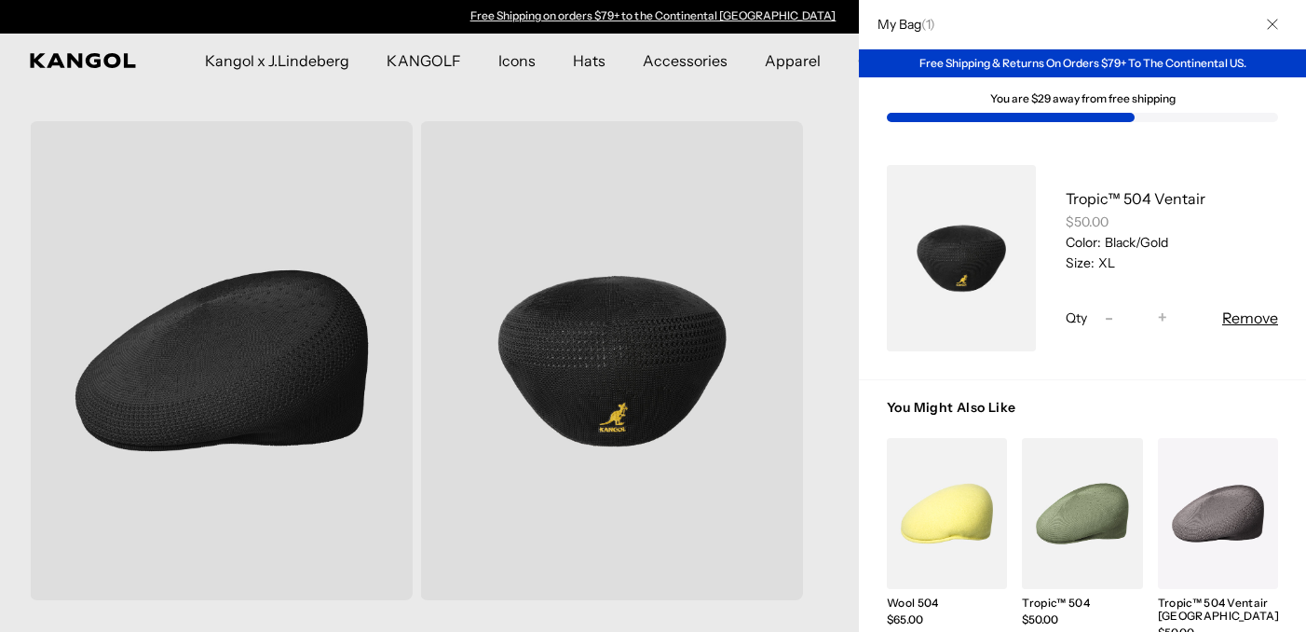
click at [1111, 185] on div "Tropic™ 504 Ventair $50.00 Color: Black/Gold Size: XL Qty Decrease quantity for…" at bounding box center [1157, 258] width 242 height 186
click at [1111, 194] on link "Tropic™ 504 Ventair" at bounding box center [1136, 198] width 140 height 19
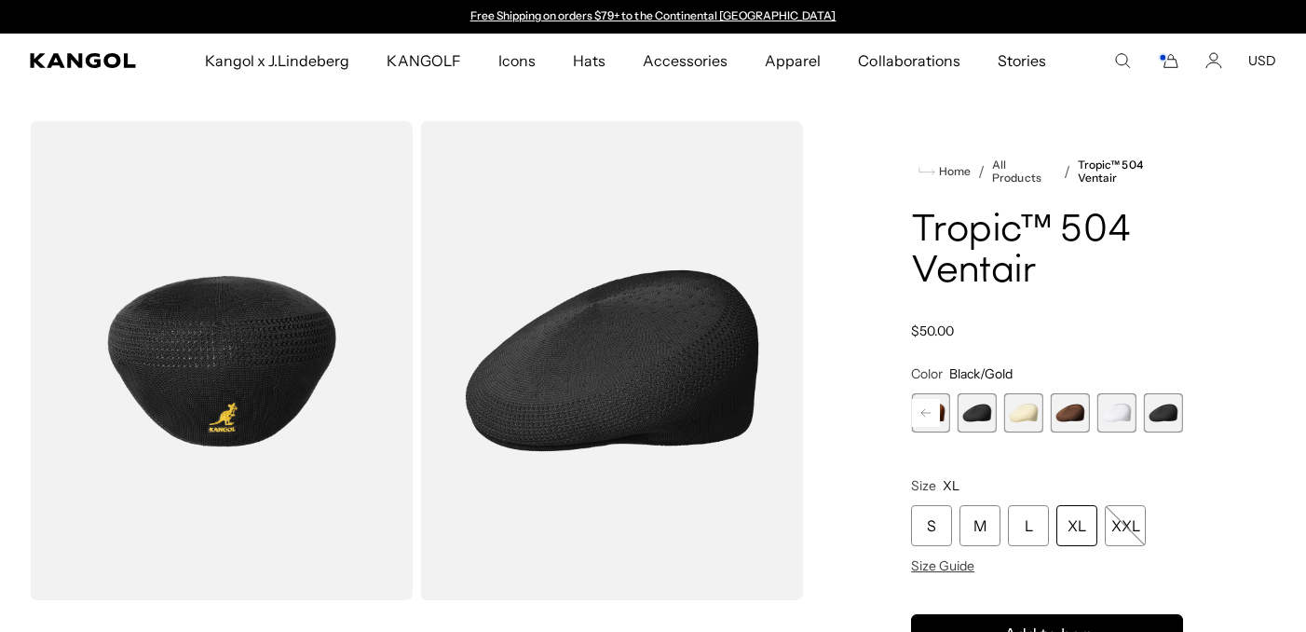
click at [239, 374] on img "Gallery Viewer" at bounding box center [221, 360] width 383 height 479
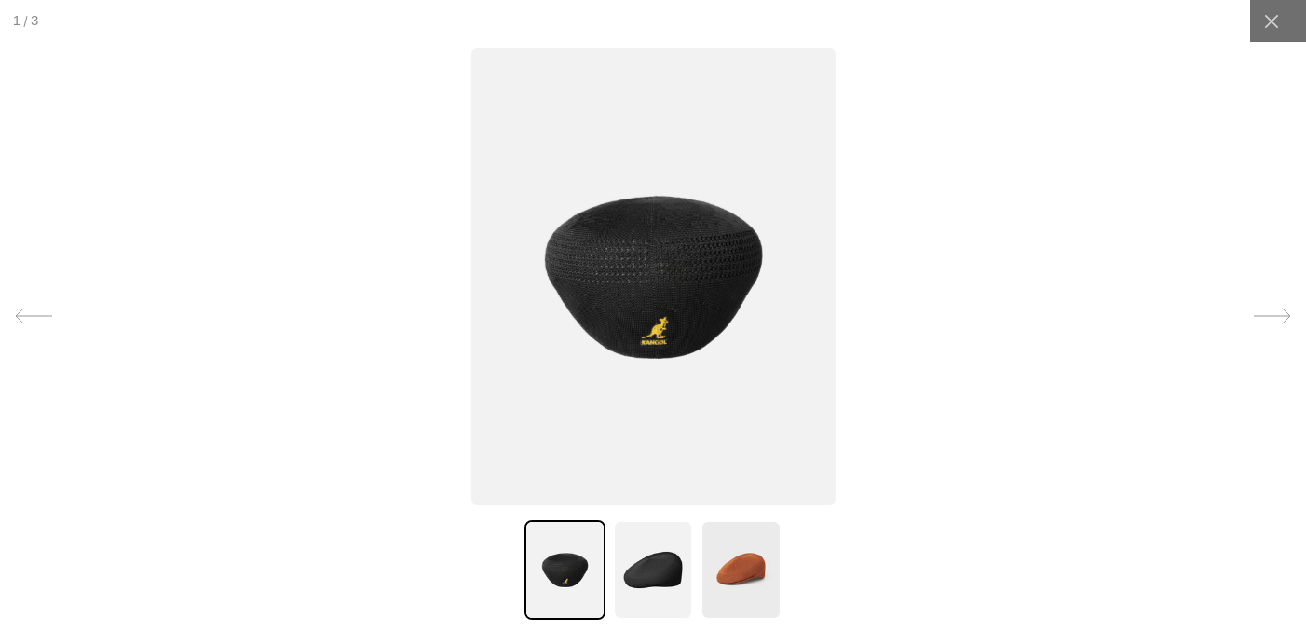
click at [611, 256] on img at bounding box center [652, 276] width 364 height 457
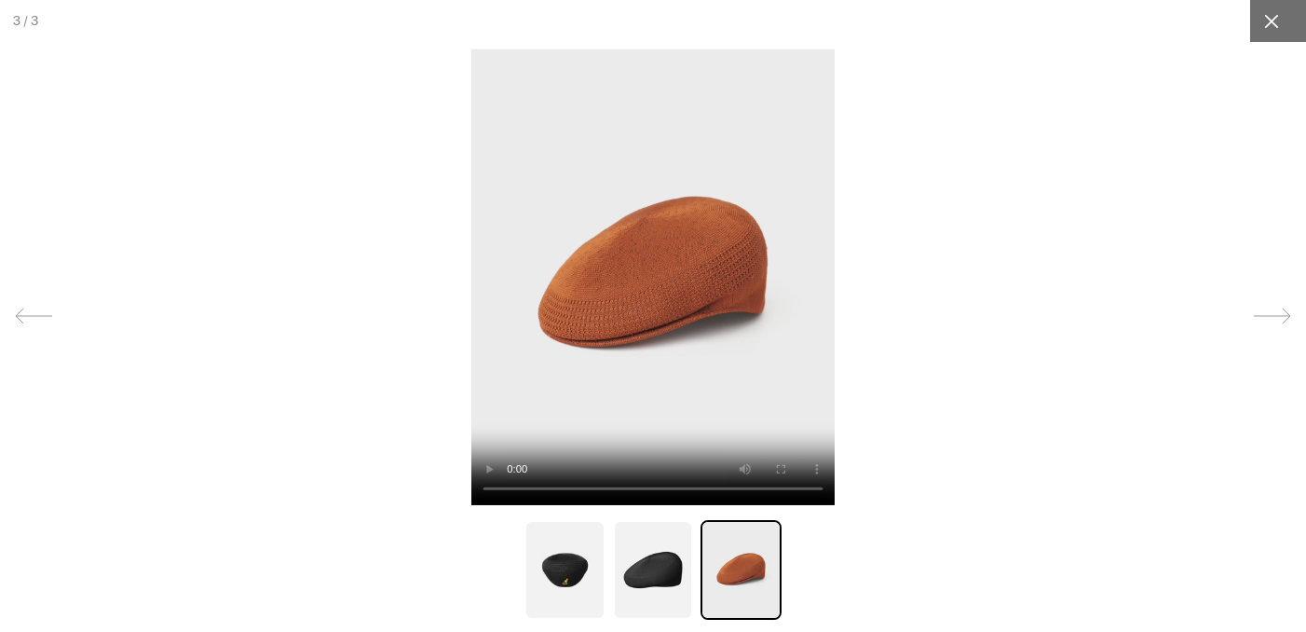
click at [1275, 17] on icon at bounding box center [1271, 21] width 14 height 14
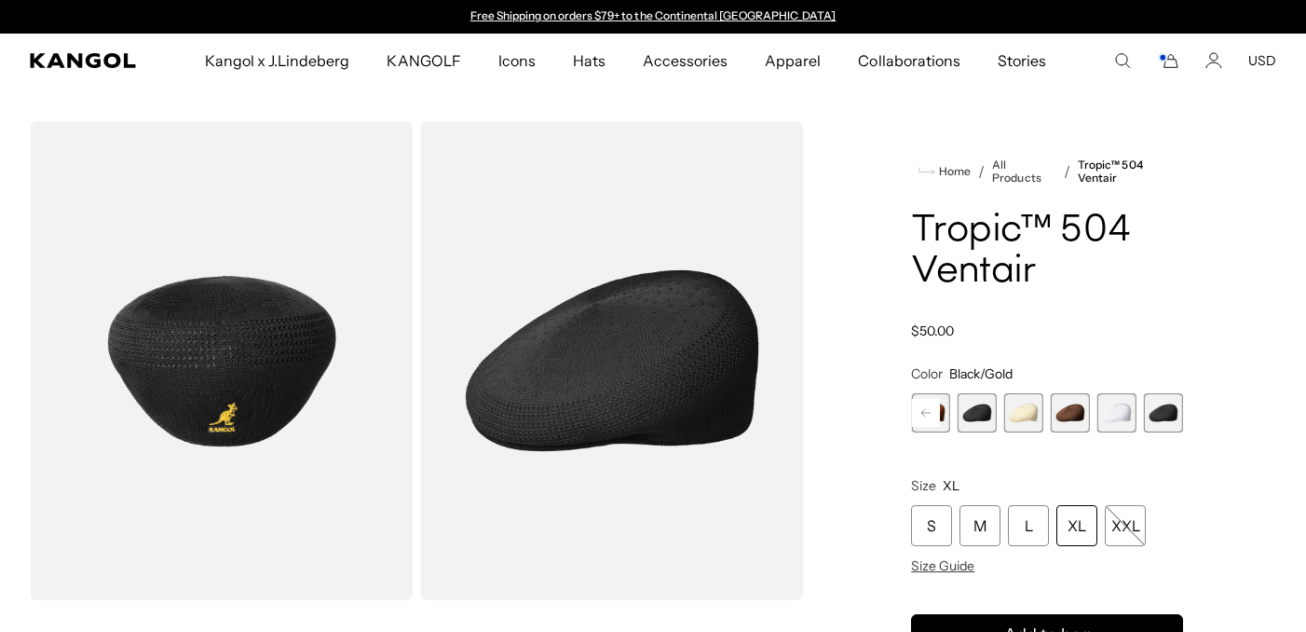
click at [1126, 66] on icon "Search here" at bounding box center [1122, 60] width 17 height 17
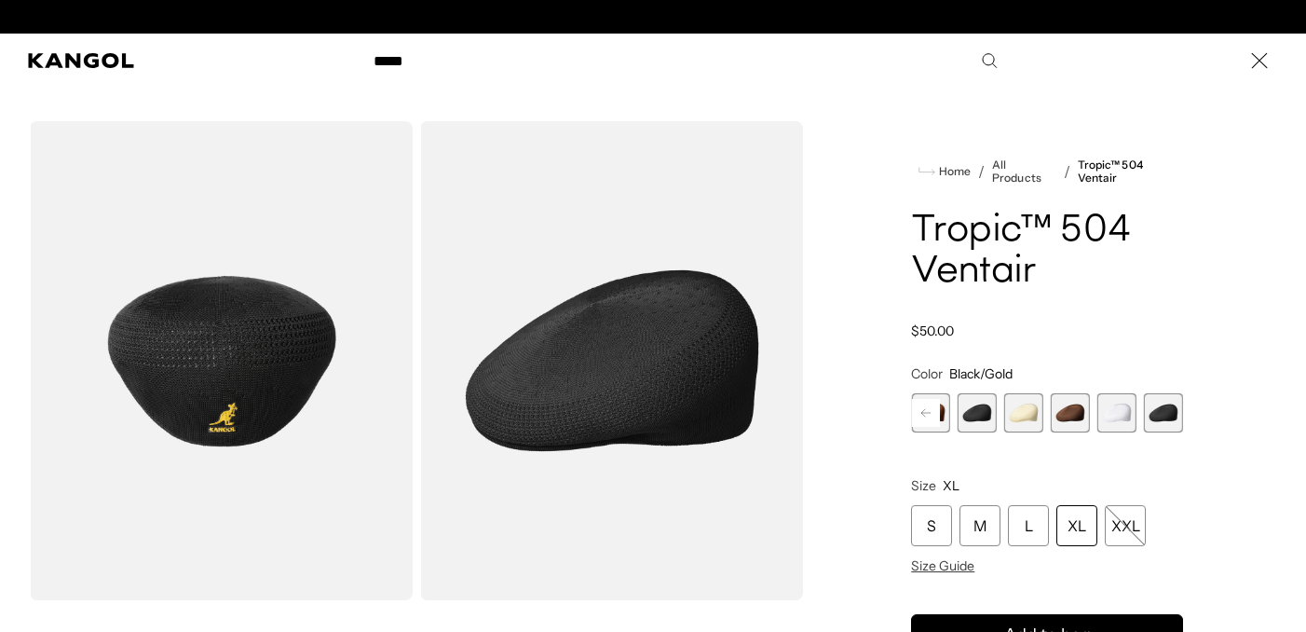
scroll to position [0, 384]
type input "********"
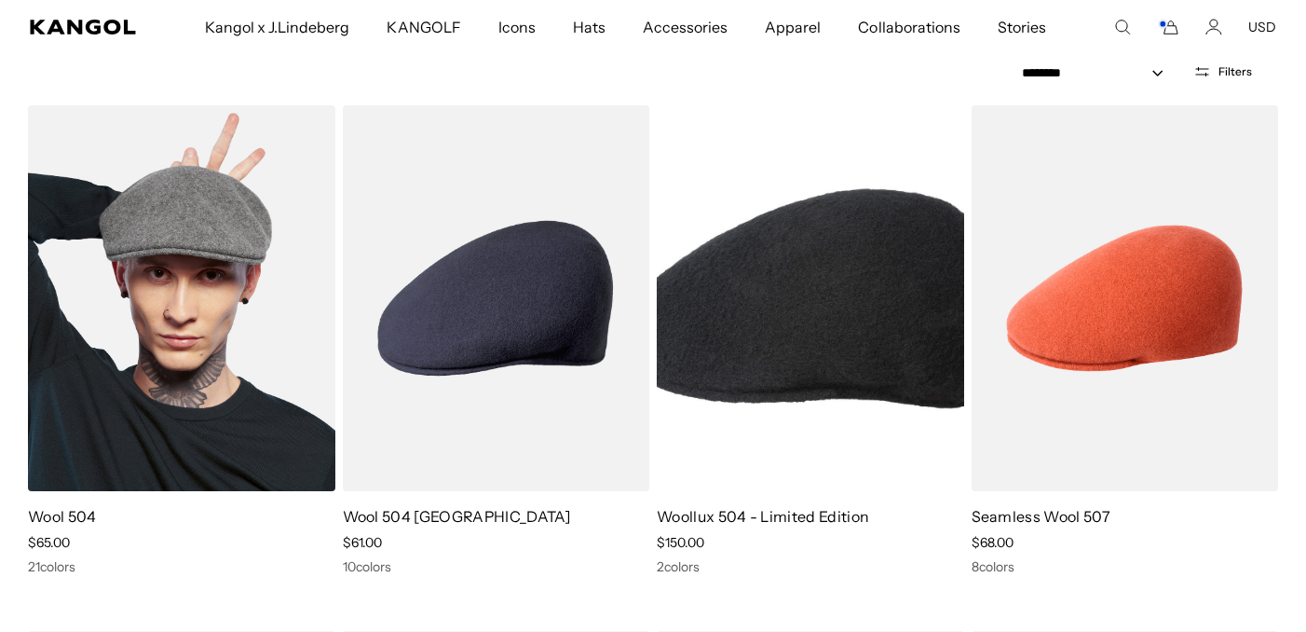
click at [307, 363] on img at bounding box center [181, 298] width 307 height 386
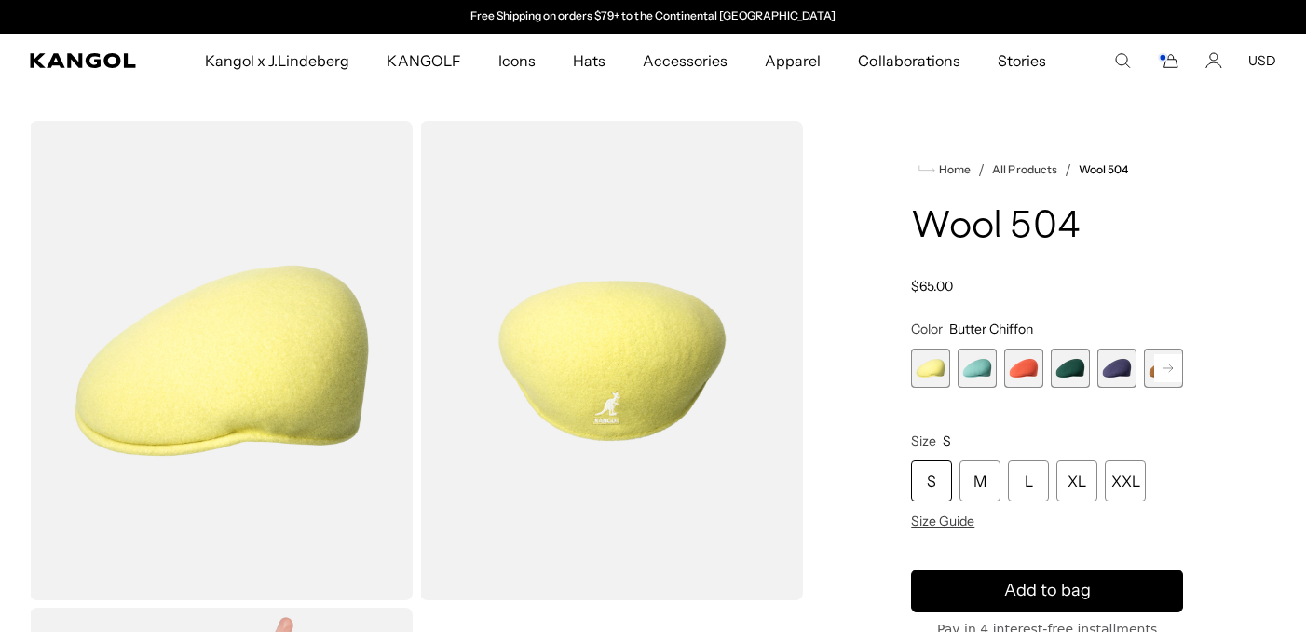
click at [1165, 363] on rect at bounding box center [1168, 368] width 28 height 28
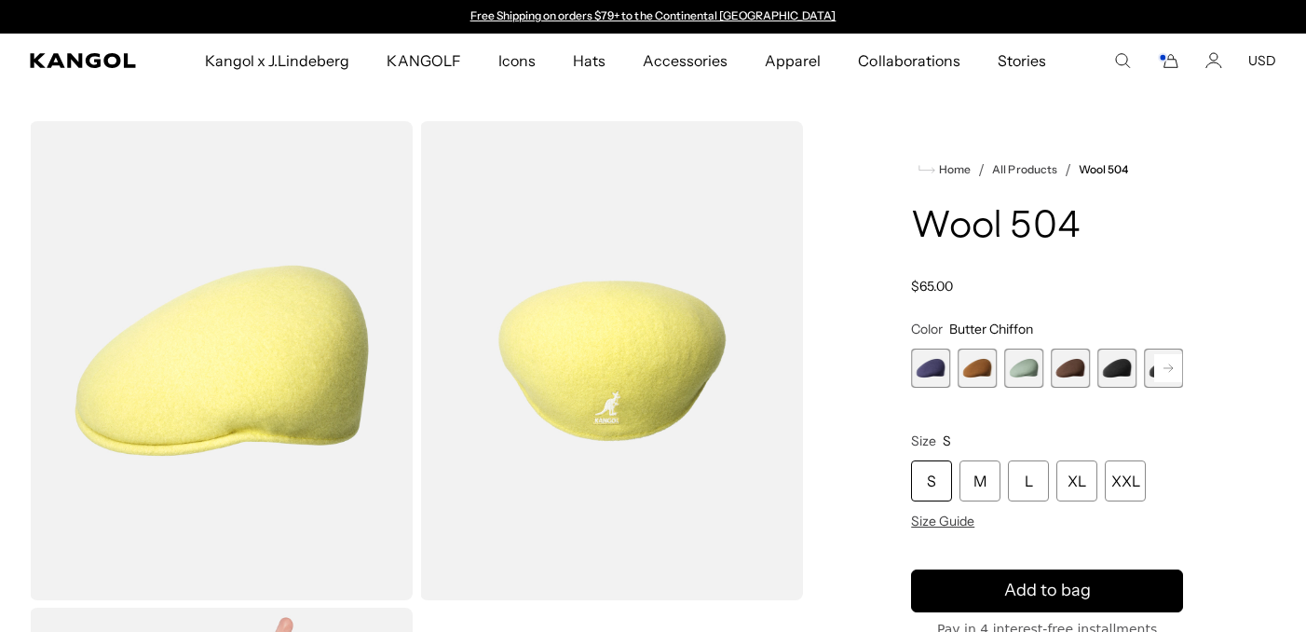
click at [1165, 363] on rect at bounding box center [1168, 368] width 28 height 28
click at [1001, 364] on div "Butter Chiffon Variant sold out or unavailable Aquatic Variant sold out or unav…" at bounding box center [1047, 367] width 272 height 39
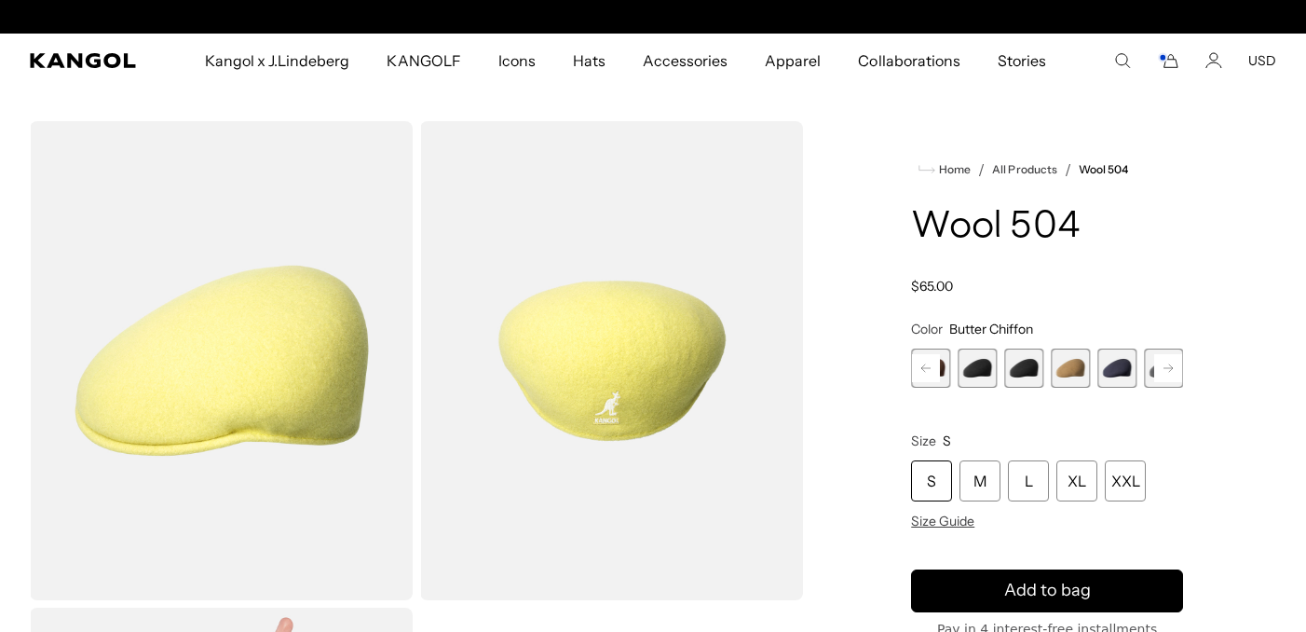
click at [1029, 364] on span "10 of 21" at bounding box center [1023, 367] width 39 height 39
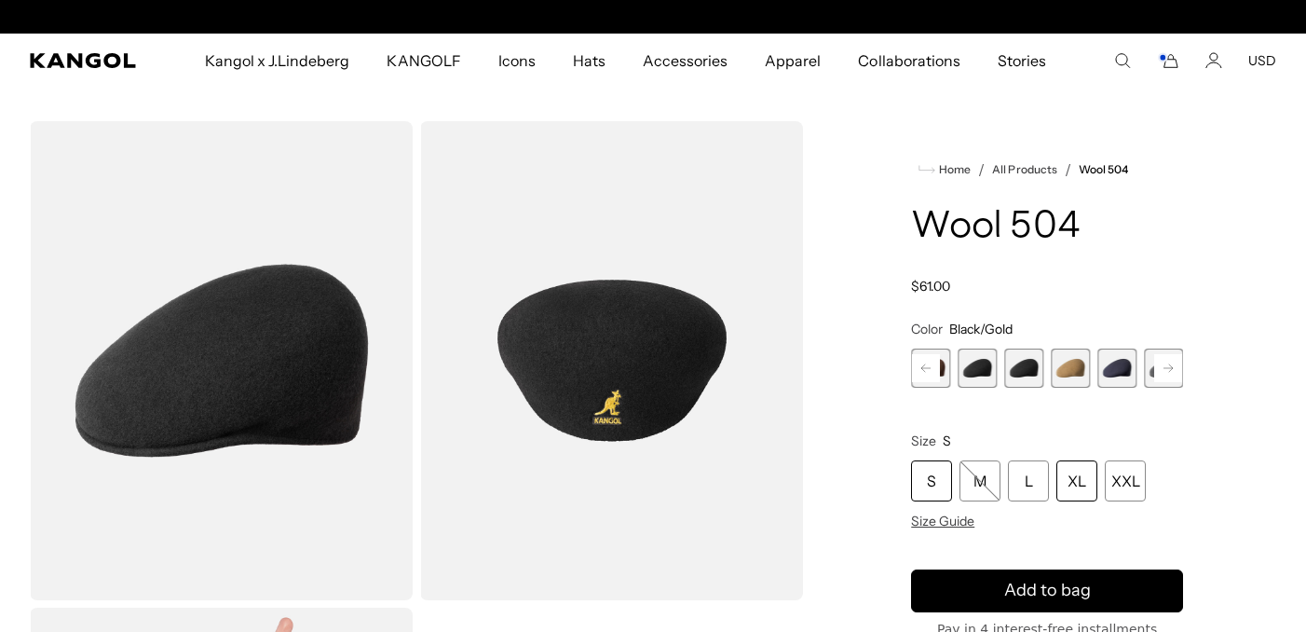
click at [1072, 490] on div "XL" at bounding box center [1077, 480] width 41 height 41
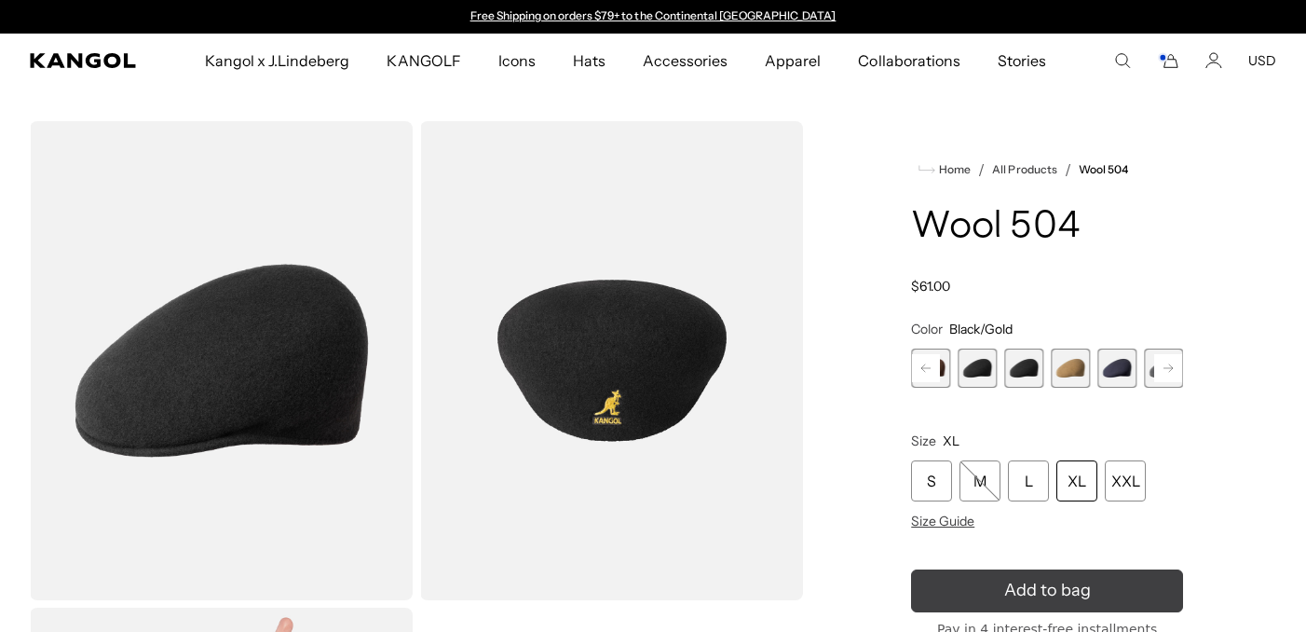
click button "Add to bag"
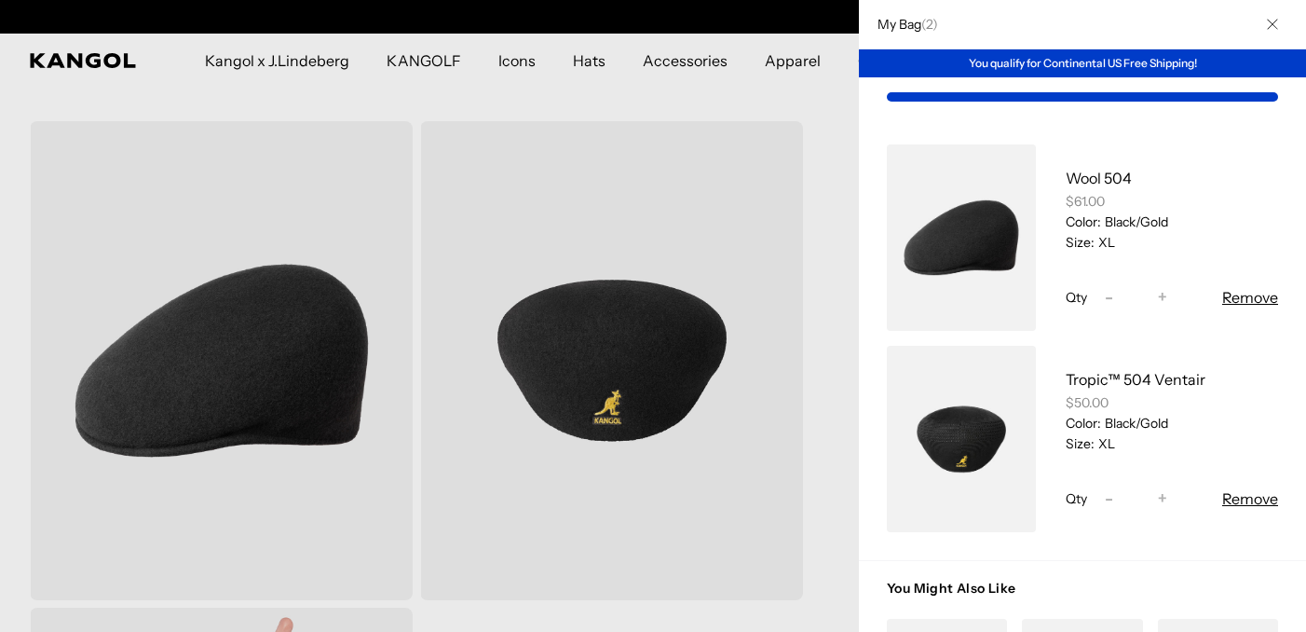
scroll to position [0, 384]
click button "Remove"
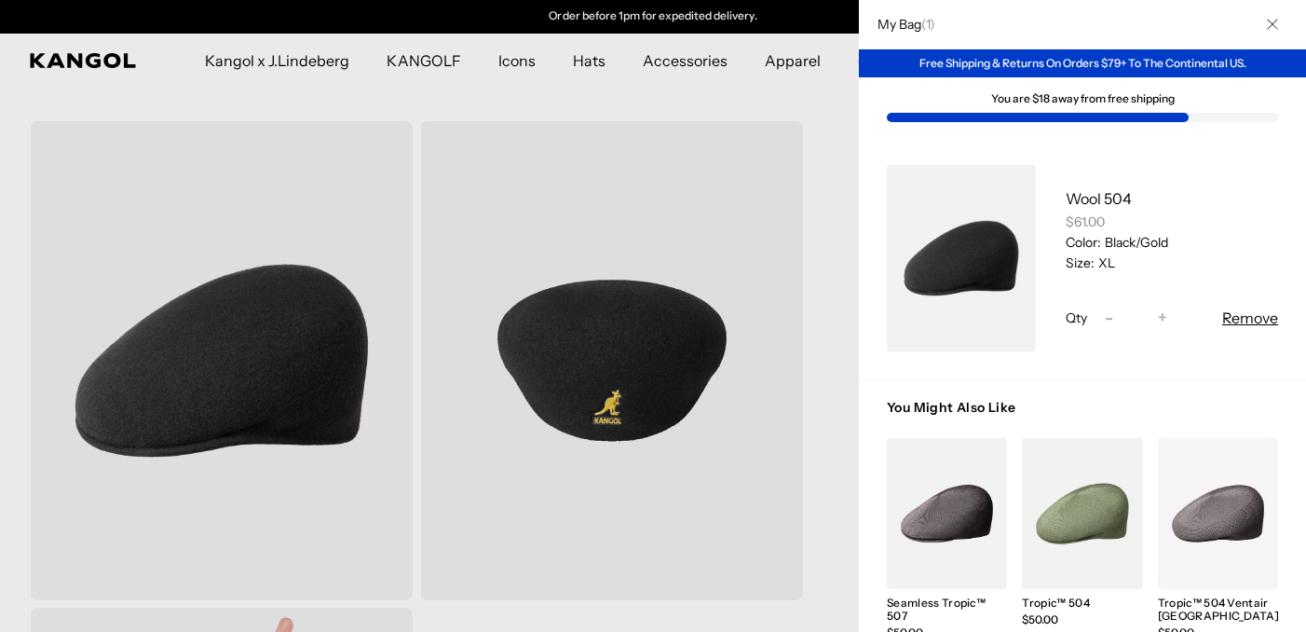
click icon "Close"
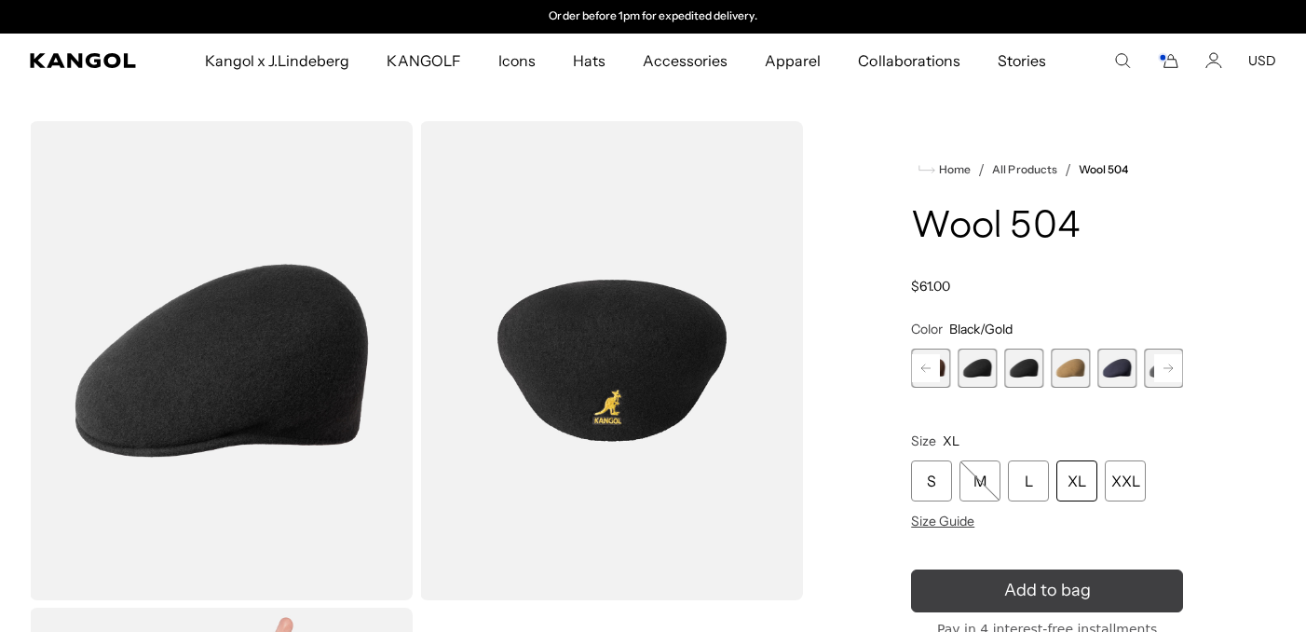
click button "Add to bag"
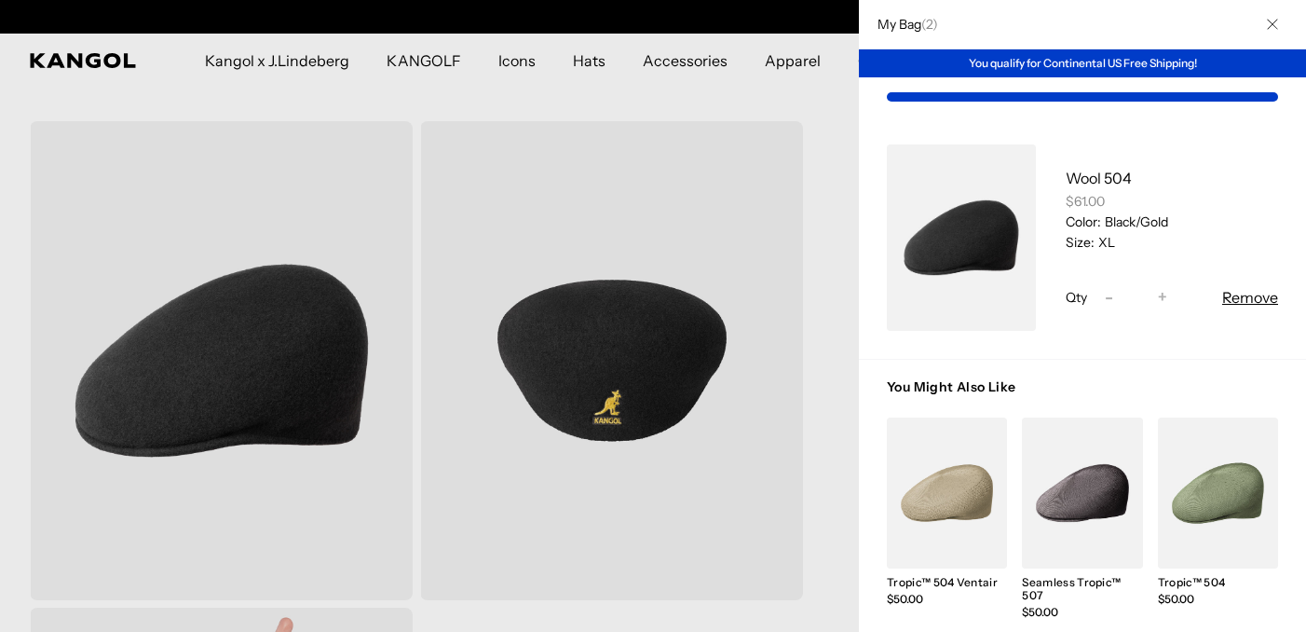
scroll to position [0, 0]
